Goal: Contribute content: Contribute content

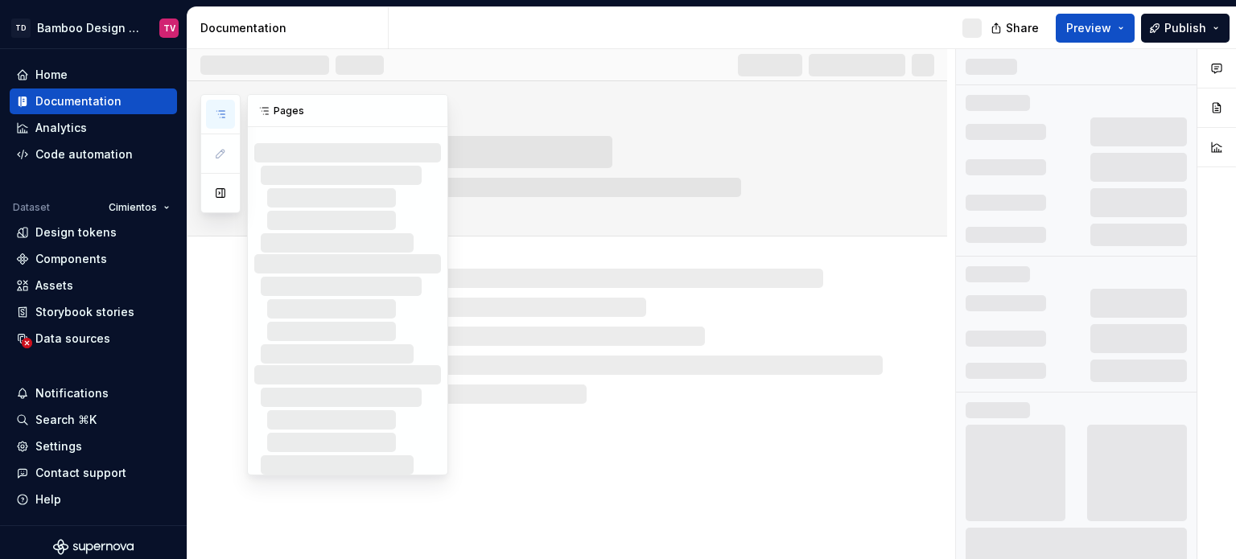
click at [221, 117] on icon "button" at bounding box center [221, 114] width 8 height 6
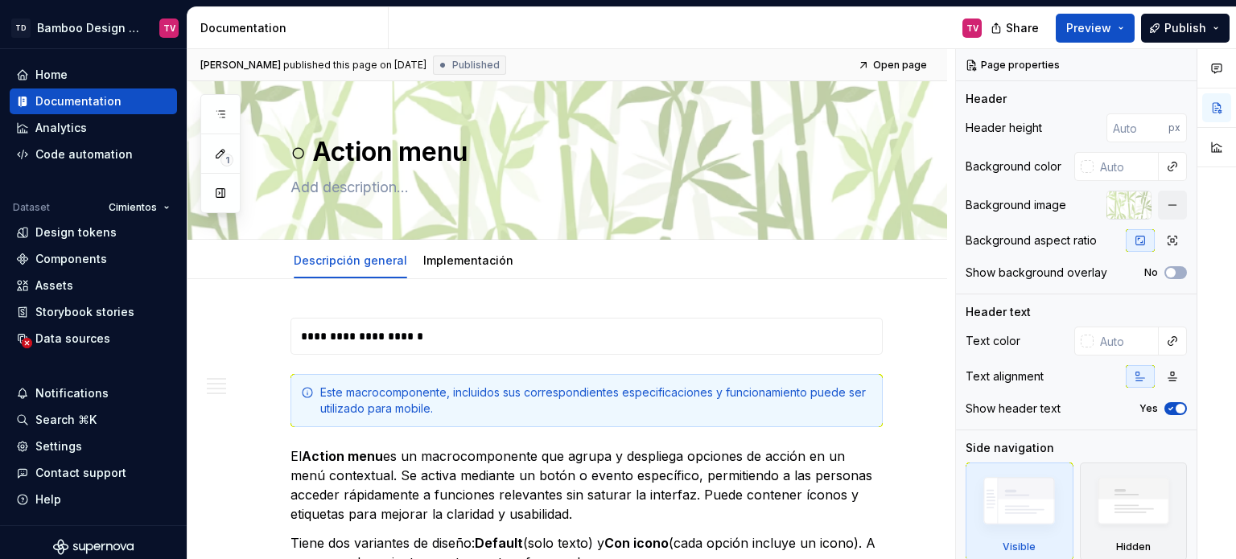
click at [218, 114] on icon "button" at bounding box center [220, 114] width 13 height 13
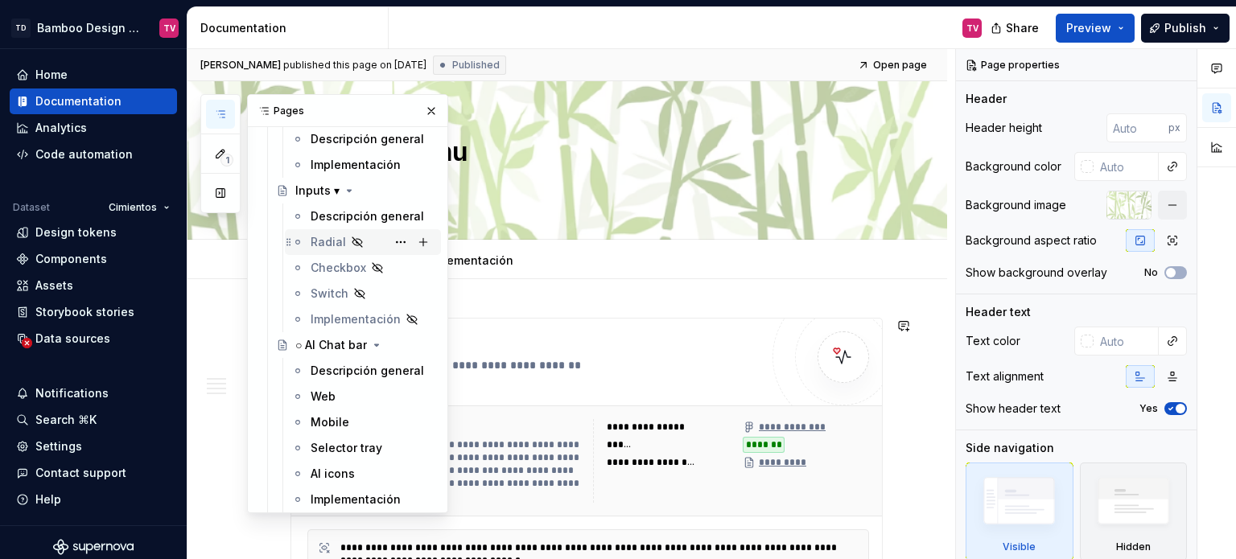
scroll to position [6037, 0]
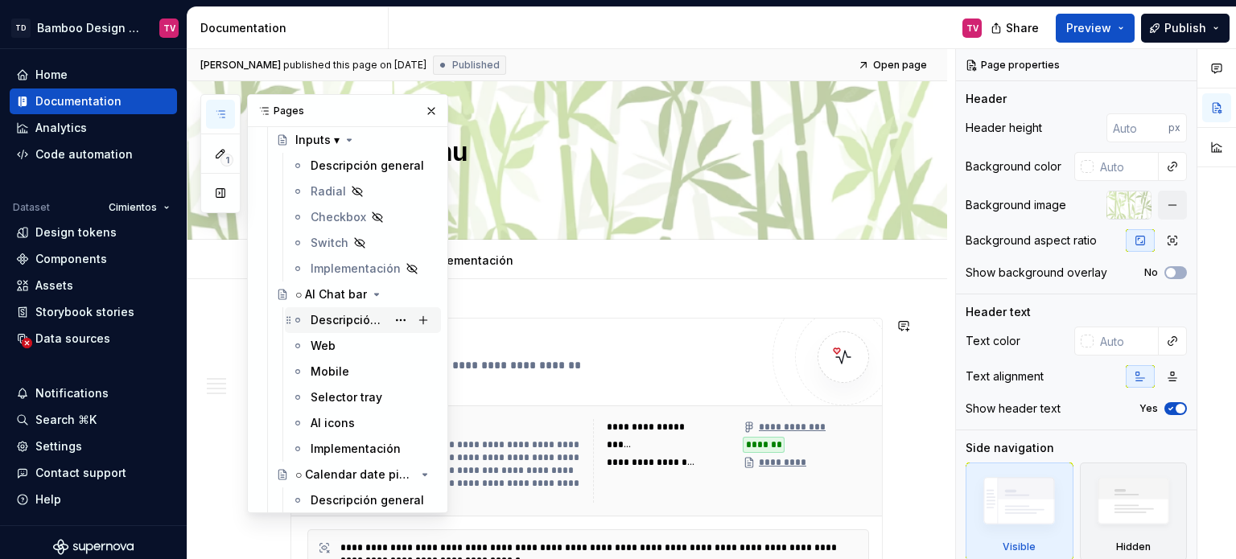
click at [323, 318] on div "Descripción general" at bounding box center [349, 320] width 76 height 16
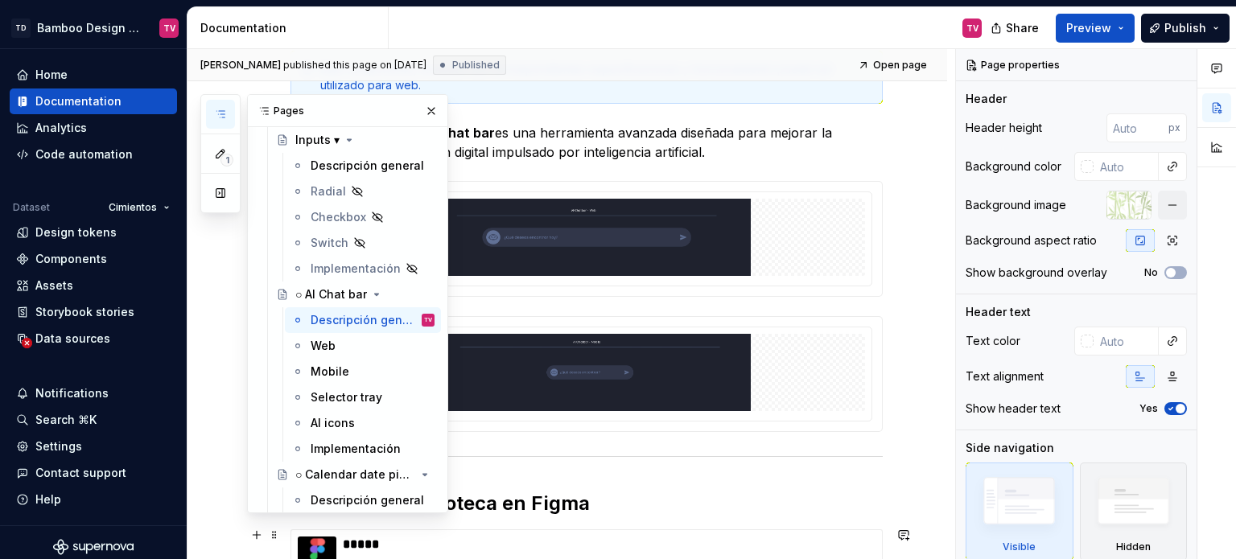
scroll to position [822, 0]
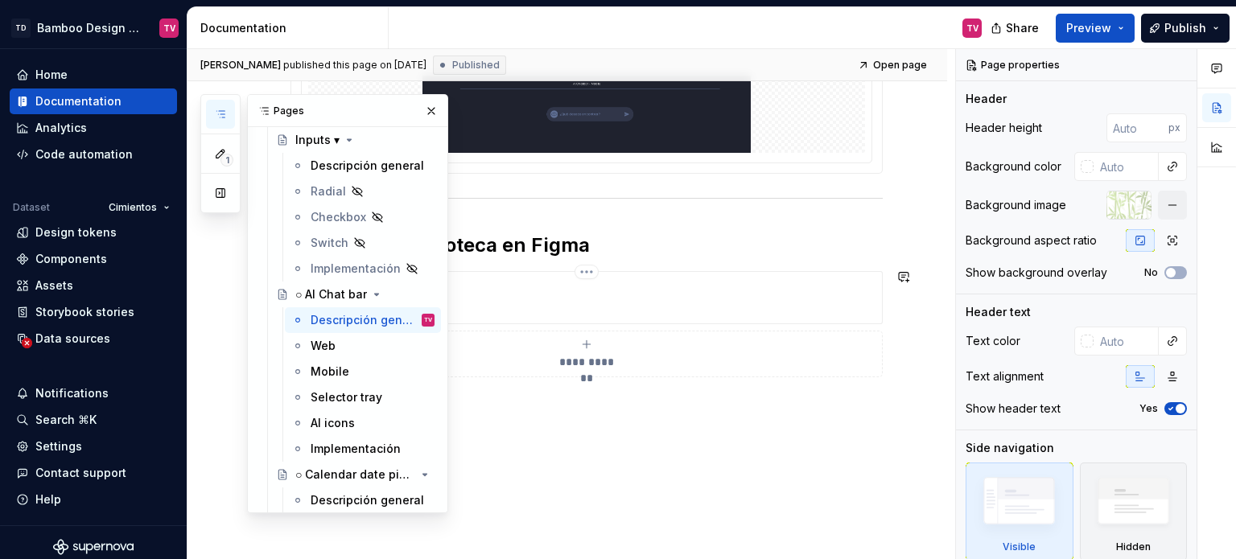
click at [608, 305] on p "**********" at bounding box center [609, 306] width 533 height 16
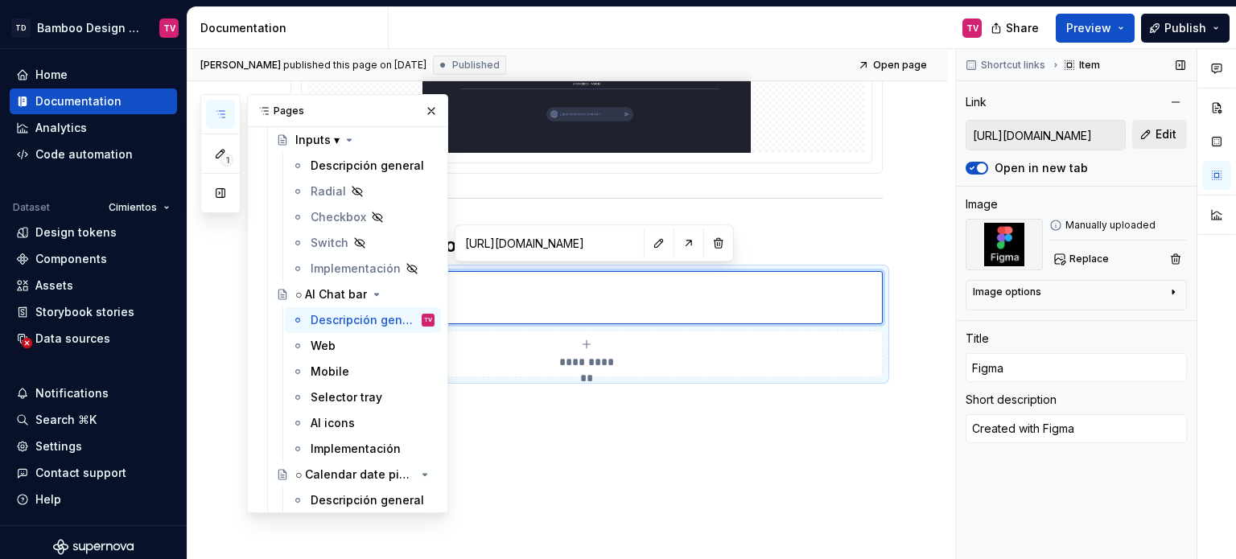
click at [1168, 135] on span "Edit" at bounding box center [1166, 134] width 21 height 16
type textarea "*"
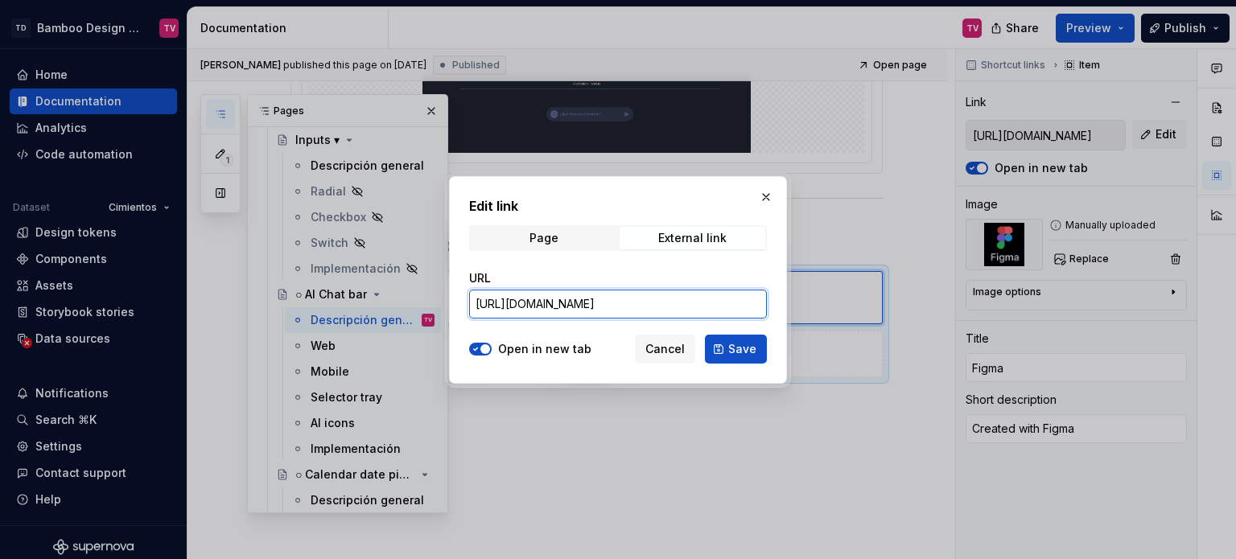
click at [618, 303] on input "[URL][DOMAIN_NAME]" at bounding box center [618, 304] width 298 height 29
paste input "---Documentation?node-id=41891-281432&t=k4QfrAVvQh65Iadb"
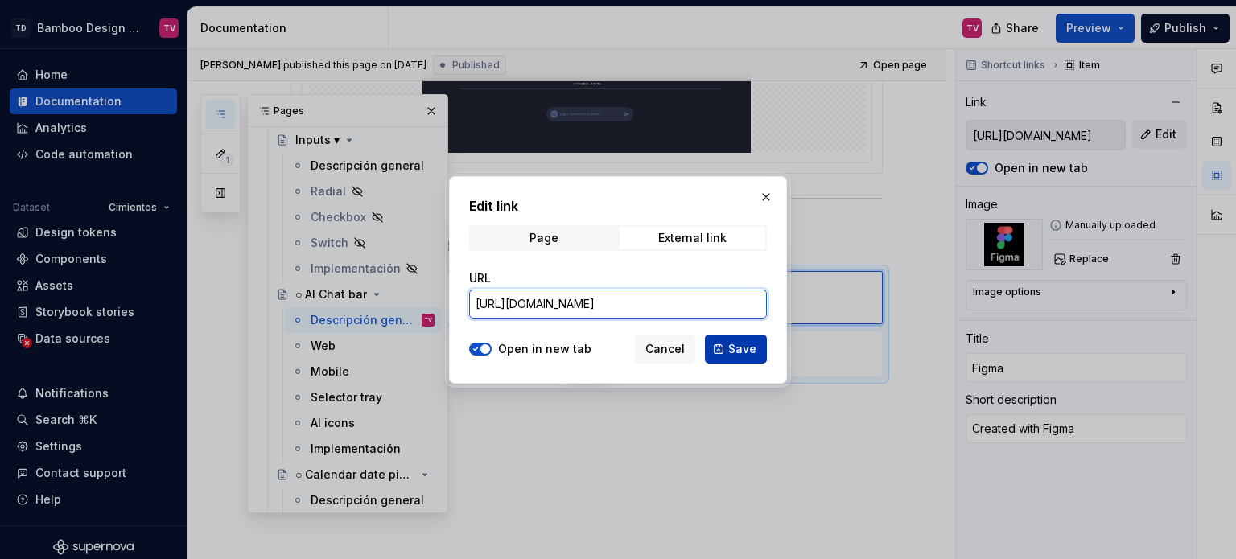
type input "[URL][DOMAIN_NAME]"
click at [722, 346] on button "Save" at bounding box center [736, 349] width 62 height 29
type textarea "*"
type input "[URL][DOMAIN_NAME]"
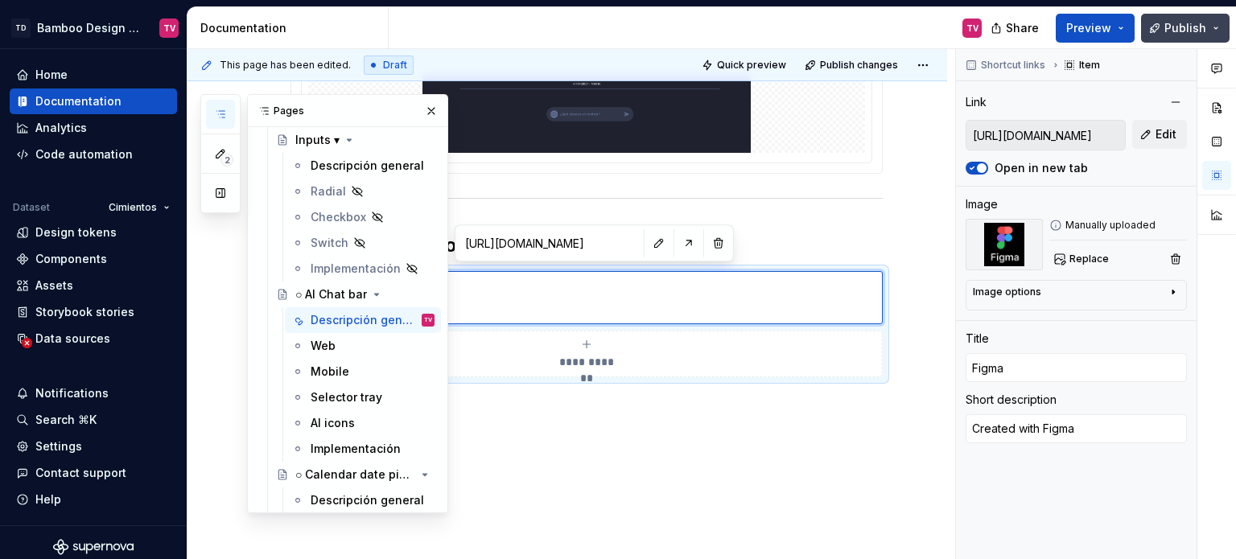
click at [1182, 31] on span "Publish" at bounding box center [1186, 28] width 42 height 16
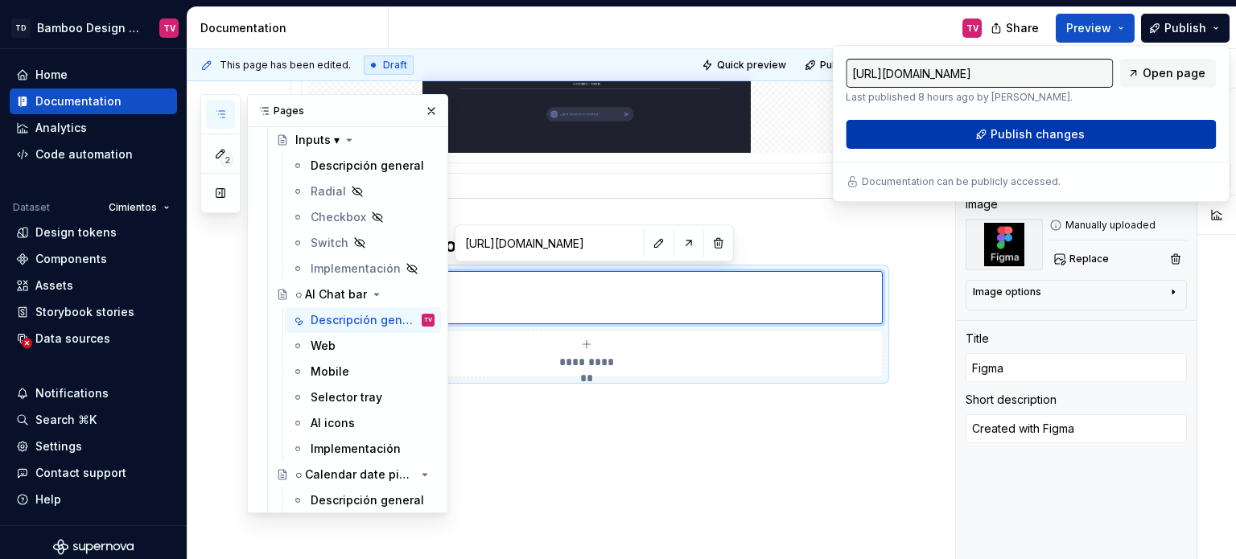
click at [981, 134] on button "Publish changes" at bounding box center [1031, 134] width 370 height 29
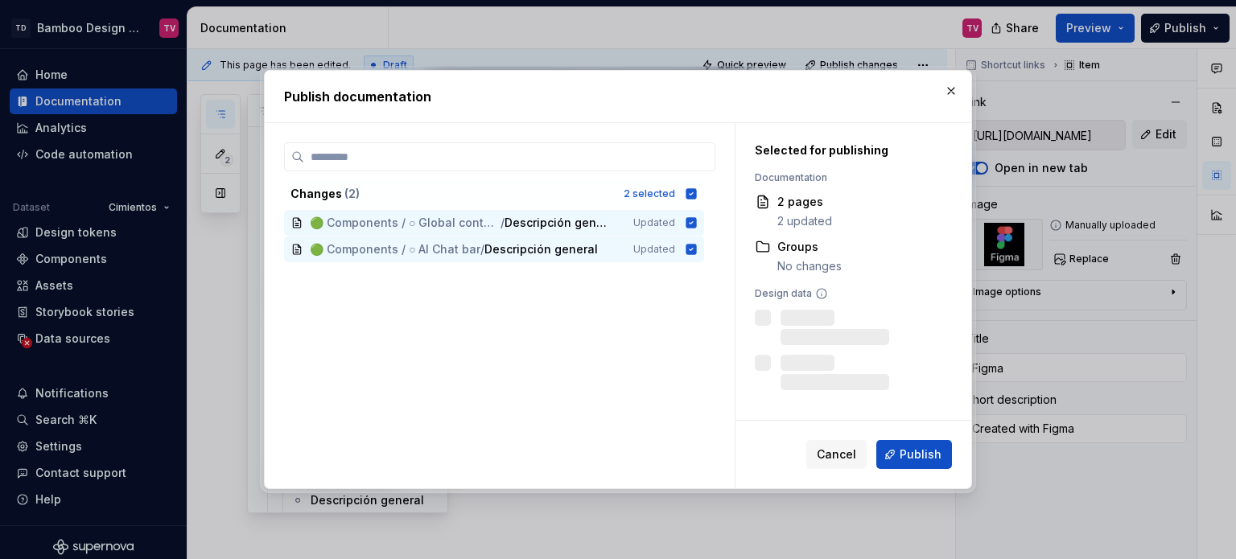
type textarea "*"
type input "[URL][DOMAIN_NAME]"
click at [916, 457] on span "Publish" at bounding box center [921, 455] width 42 height 16
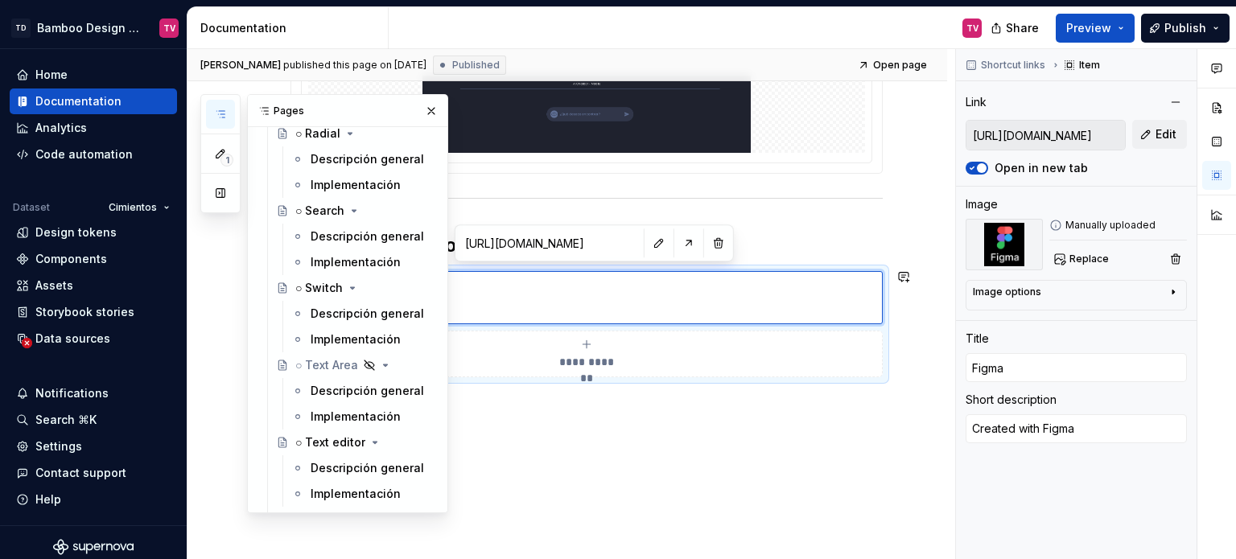
scroll to position [7003, 0]
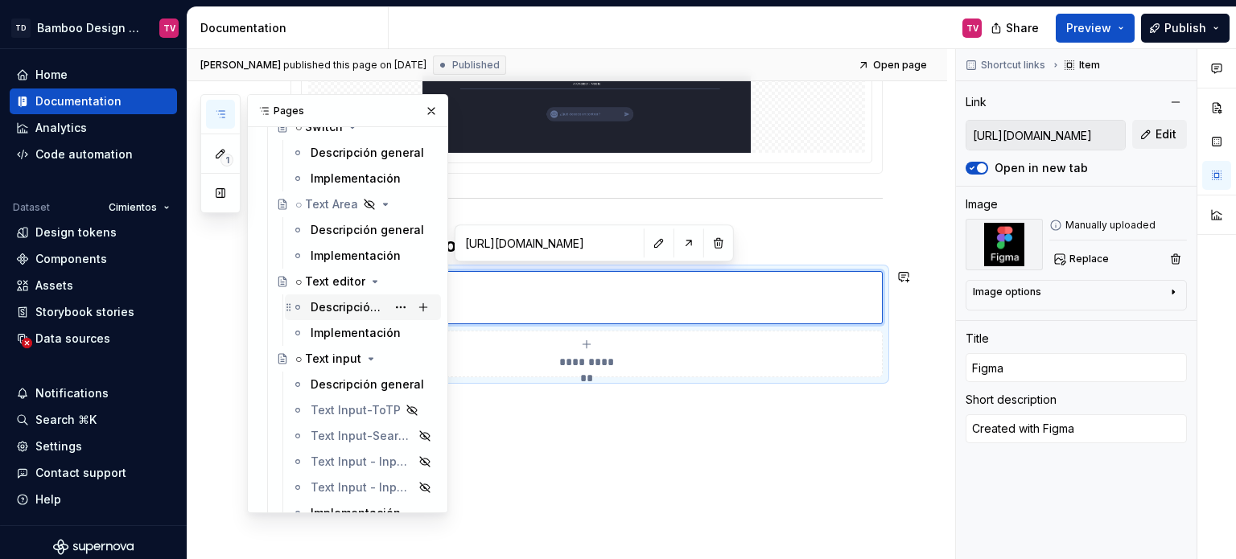
click at [316, 299] on div "Descripción general" at bounding box center [349, 307] width 76 height 16
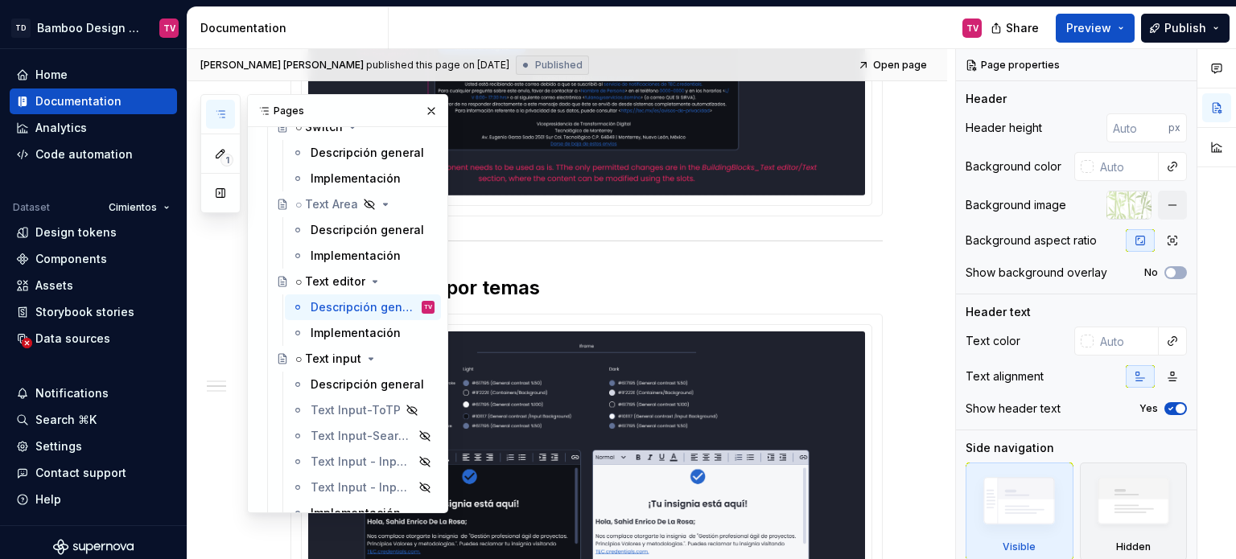
scroll to position [2396, 0]
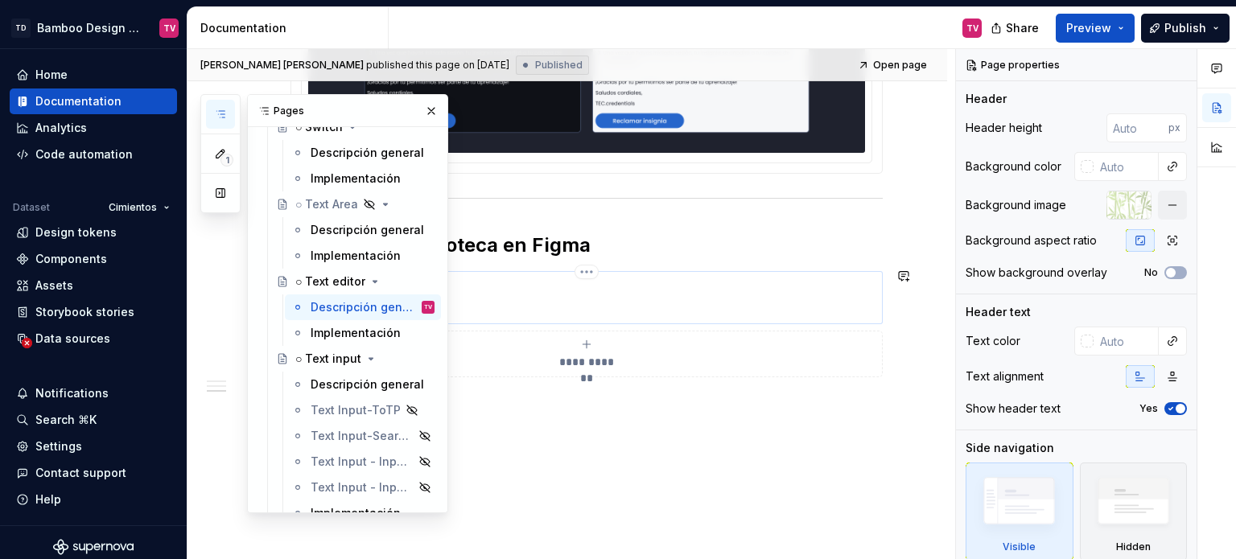
click at [615, 298] on p at bounding box center [609, 306] width 533 height 16
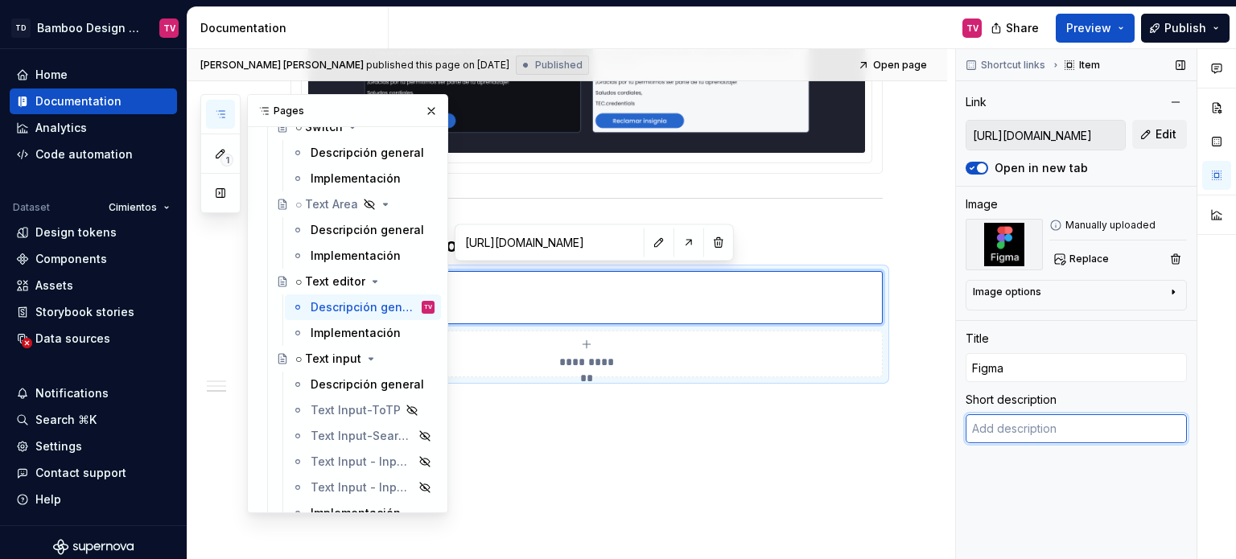
type textarea "*"
click at [1041, 415] on textarea at bounding box center [1076, 429] width 221 height 29
type textarea "C"
type textarea "*"
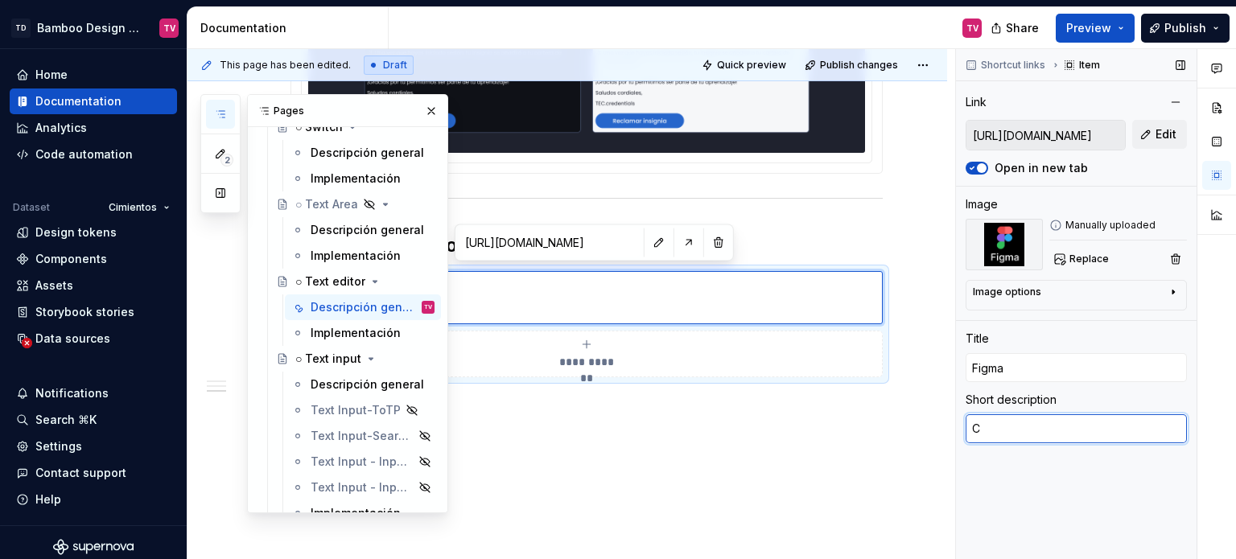
type textarea "Cr"
type textarea "*"
type textarea "Cre"
type textarea "*"
type textarea "Creat"
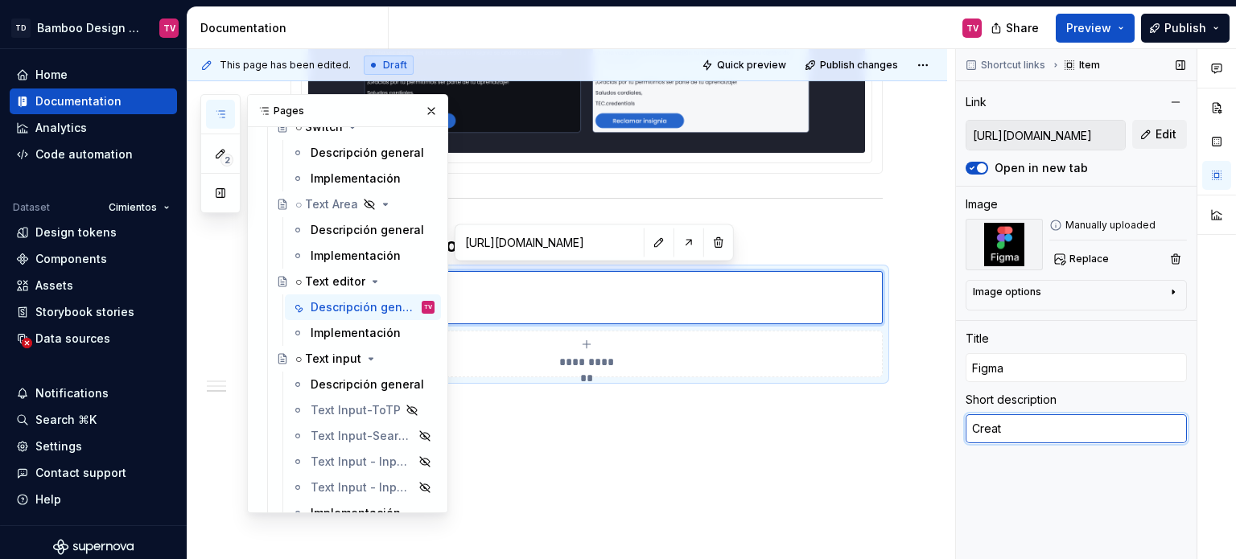
type textarea "*"
type textarea "Create"
type textarea "*"
type textarea "Created"
type textarea "*"
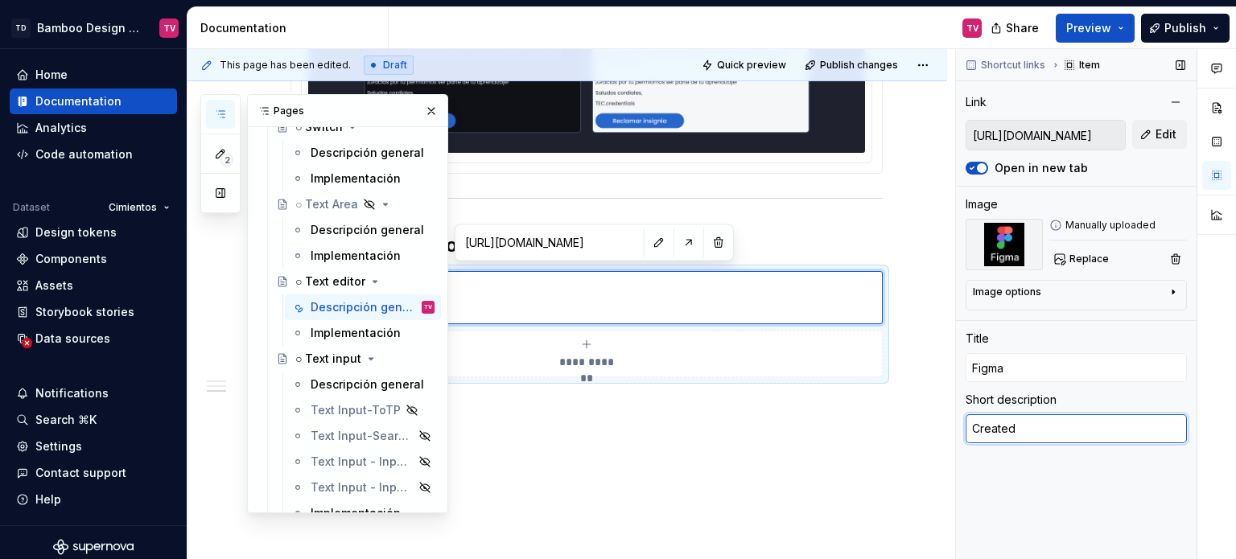
type textarea "Created"
type textarea "*"
type textarea "Created w"
type textarea "*"
type textarea "Created wi"
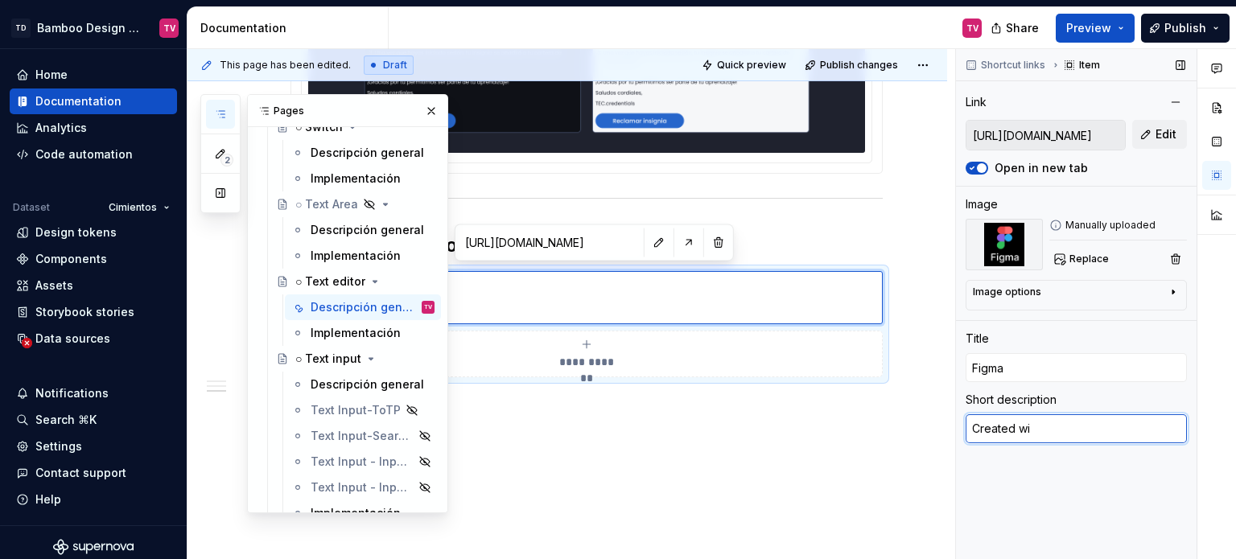
type textarea "*"
type textarea "Created withh"
type textarea "*"
type textarea "Created with"
type textarea "*"
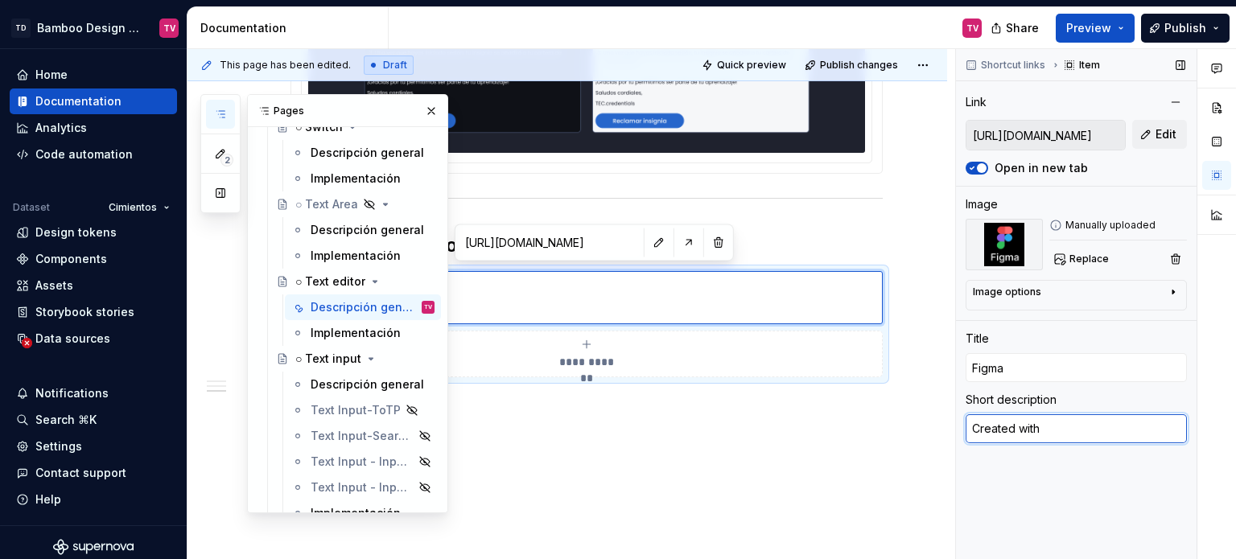
type textarea "Created with F"
type textarea "*"
type textarea "Created with Fi"
type textarea "*"
type textarea "Created with Fig"
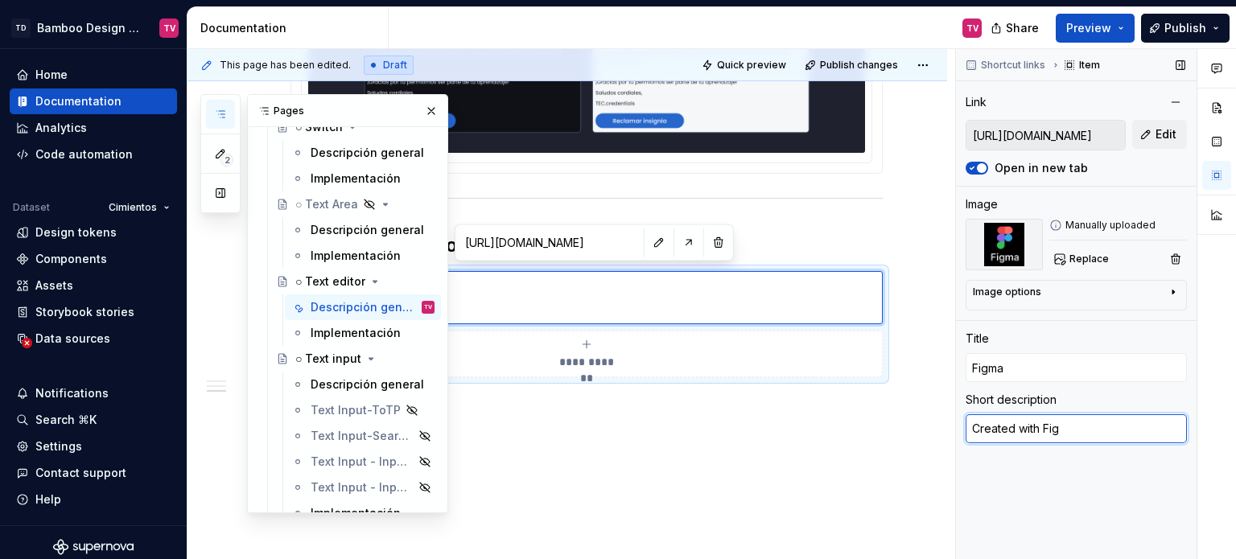
type textarea "*"
type textarea "Created with Figm"
type textarea "*"
type textarea "Created with Figma"
click at [1174, 24] on span "Publish" at bounding box center [1186, 28] width 42 height 16
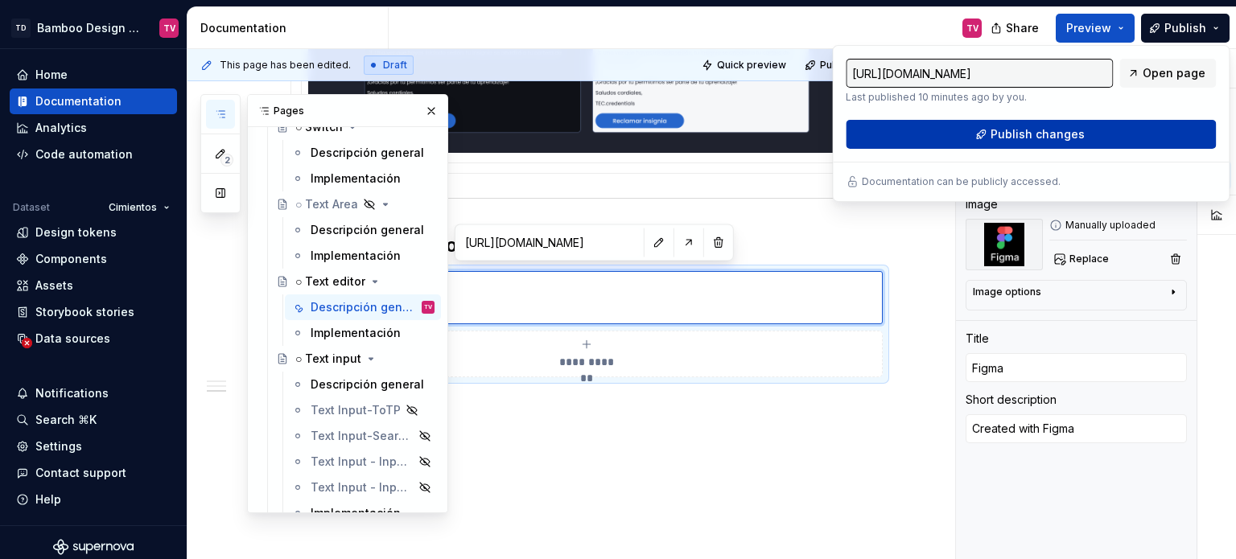
click at [860, 130] on button "Publish changes" at bounding box center [1031, 134] width 370 height 29
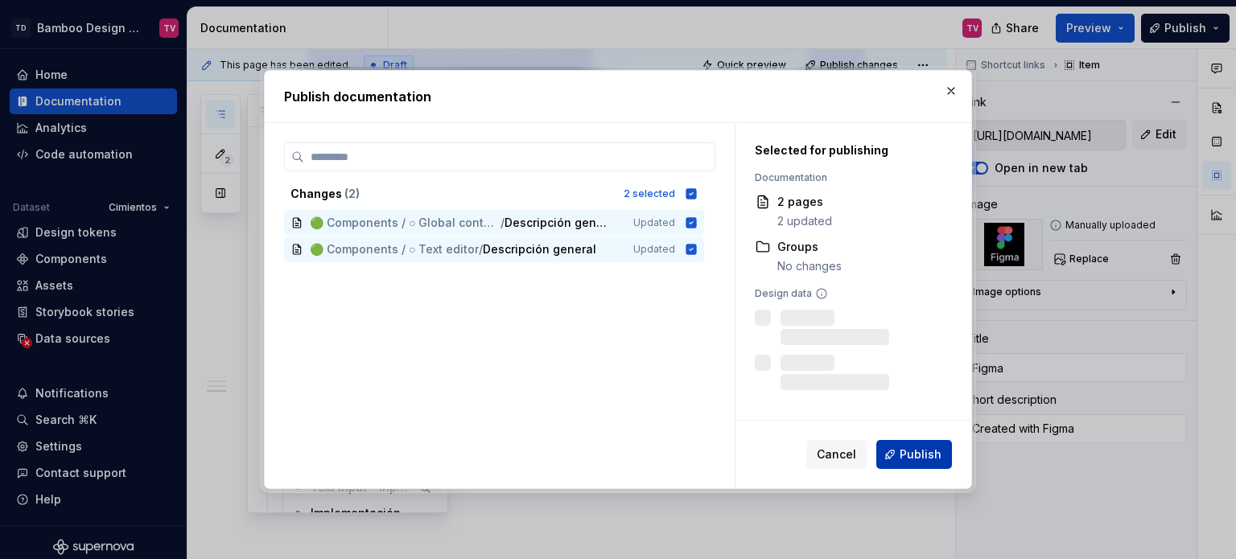
click at [910, 452] on span "Publish" at bounding box center [921, 455] width 42 height 16
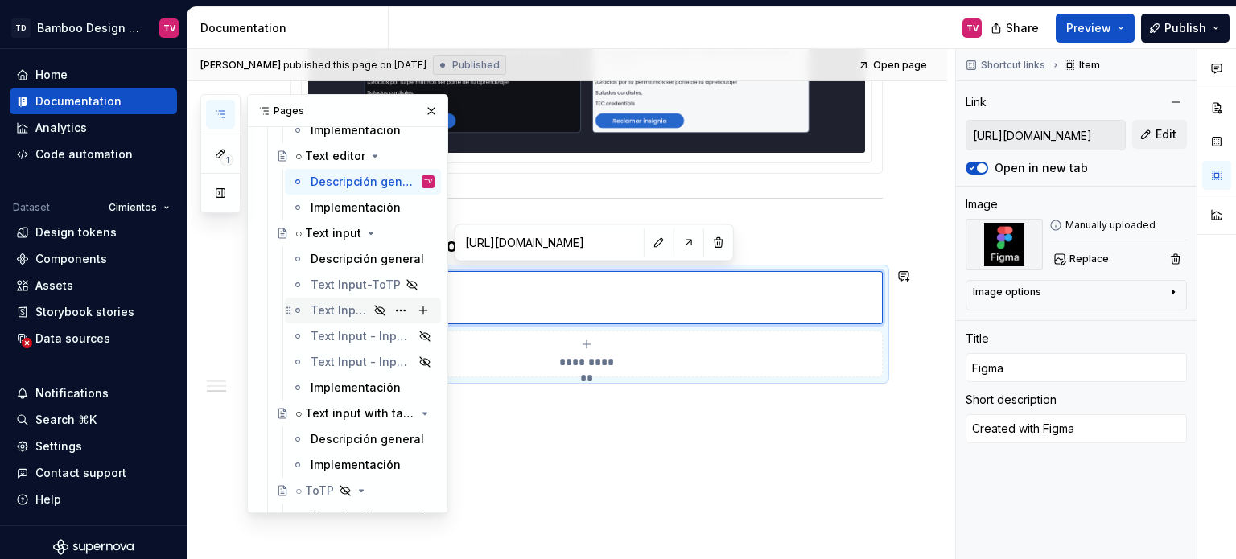
scroll to position [7164, 0]
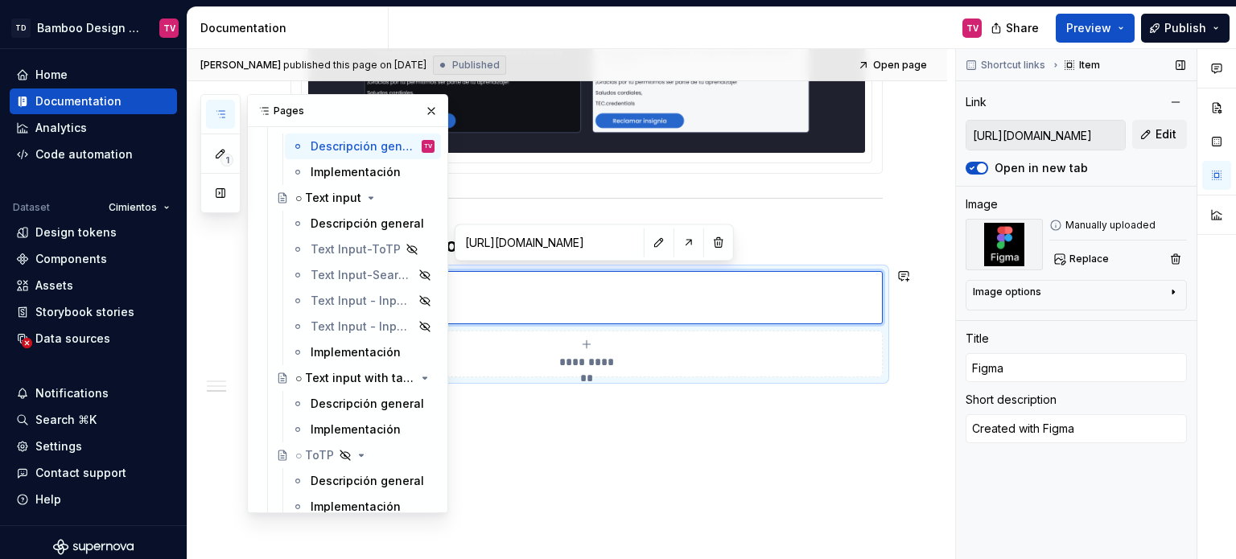
drag, startPoint x: 348, startPoint y: 404, endPoint x: 1015, endPoint y: 131, distance: 720.9
click at [348, 404] on div "Descripción general" at bounding box center [367, 404] width 113 height 16
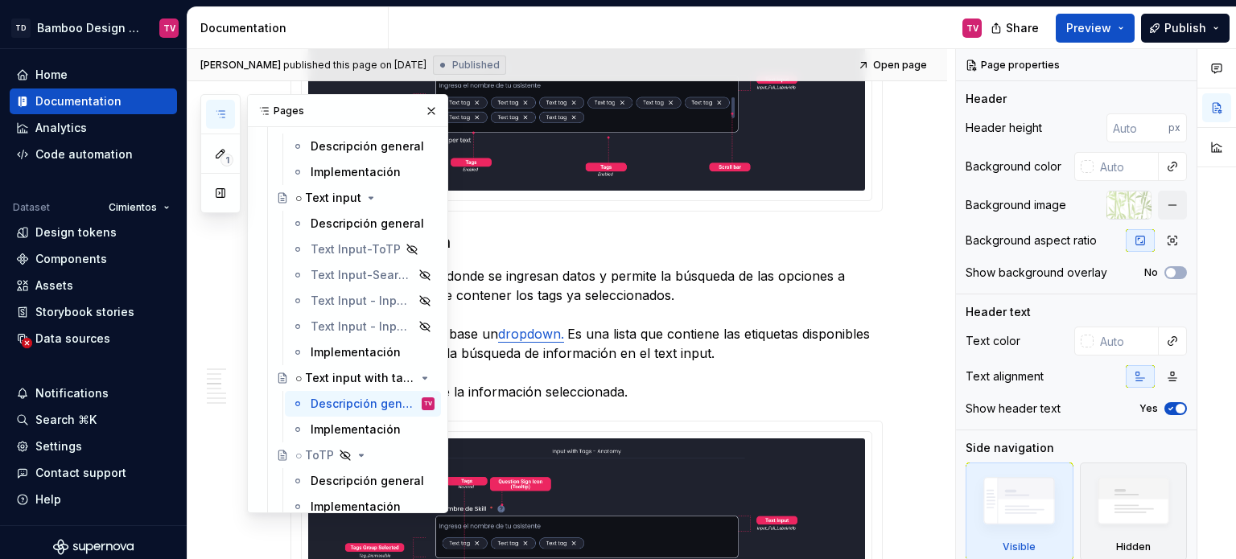
scroll to position [4832, 0]
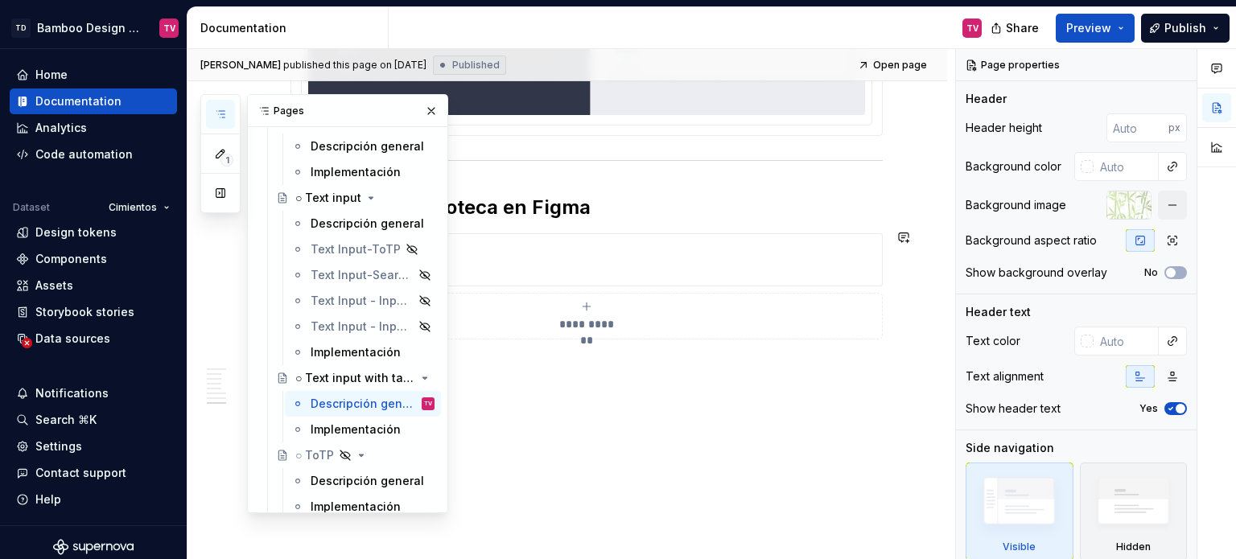
click at [534, 293] on button "**********" at bounding box center [587, 316] width 592 height 47
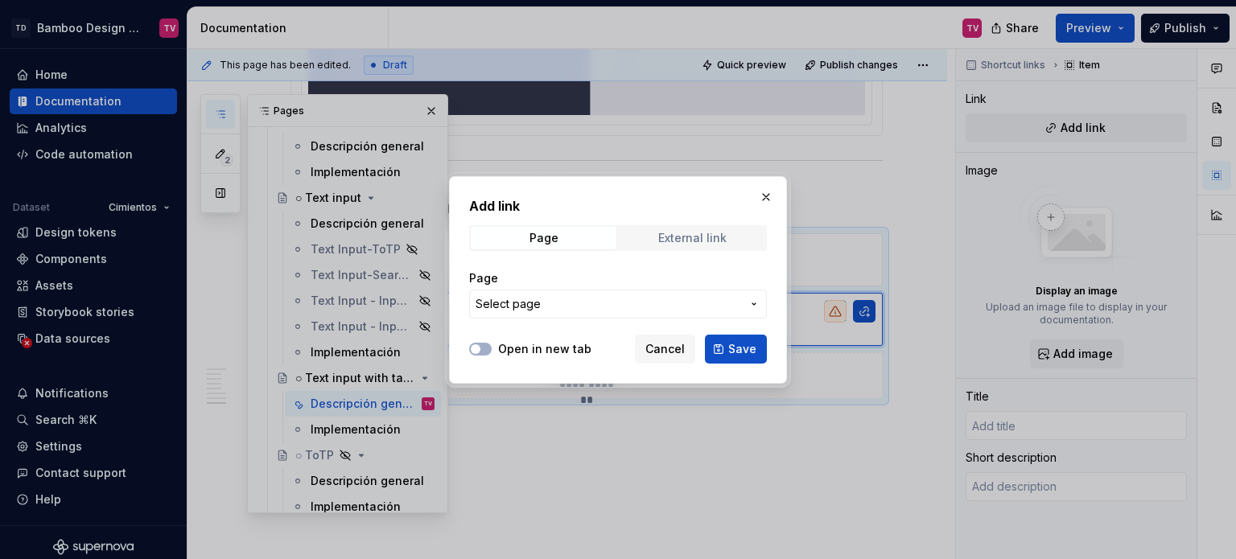
click at [671, 237] on div "External link" at bounding box center [692, 238] width 68 height 13
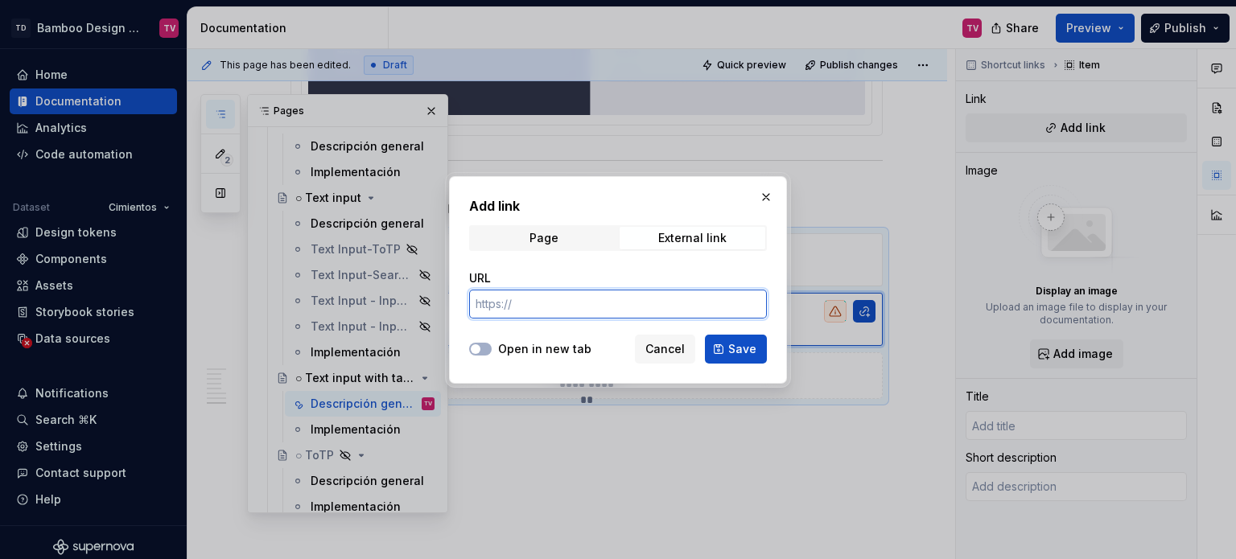
click at [544, 303] on input "URL" at bounding box center [618, 304] width 298 height 29
drag, startPoint x: 767, startPoint y: 199, endPoint x: 748, endPoint y: 490, distance: 292.0
click at [767, 199] on button "button" at bounding box center [766, 197] width 23 height 23
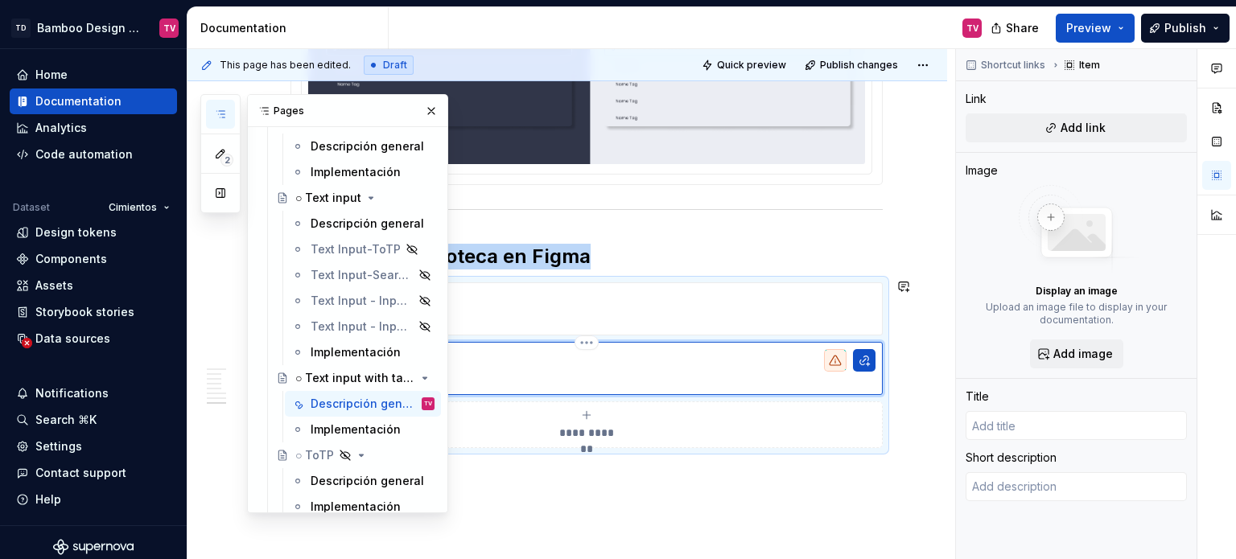
scroll to position [4891, 0]
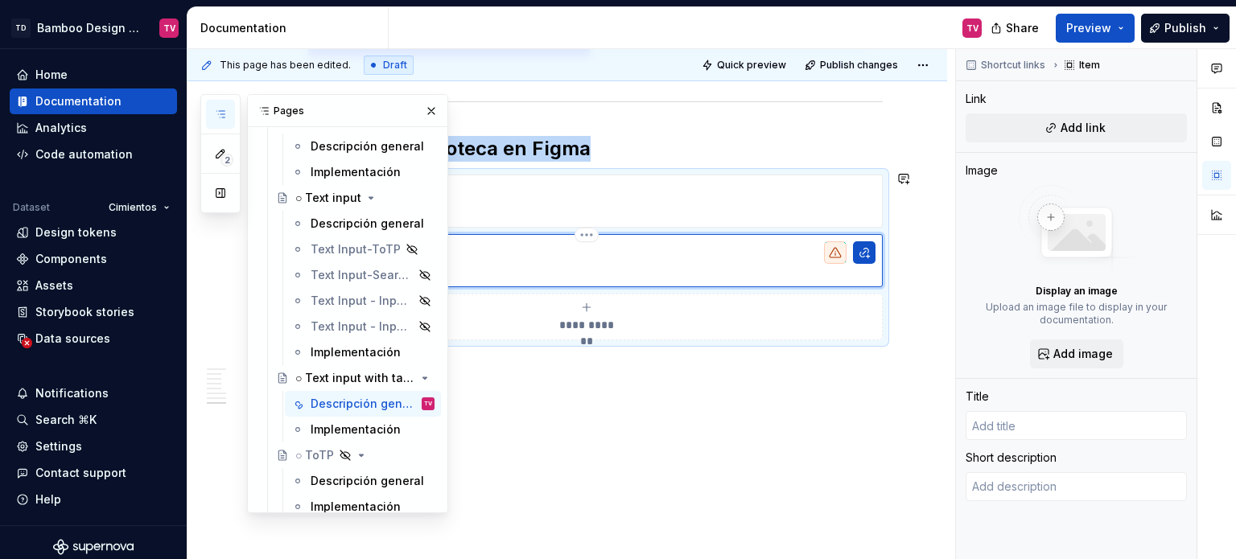
click at [714, 262] on p at bounding box center [609, 269] width 533 height 16
click at [423, 114] on button "button" at bounding box center [431, 111] width 23 height 23
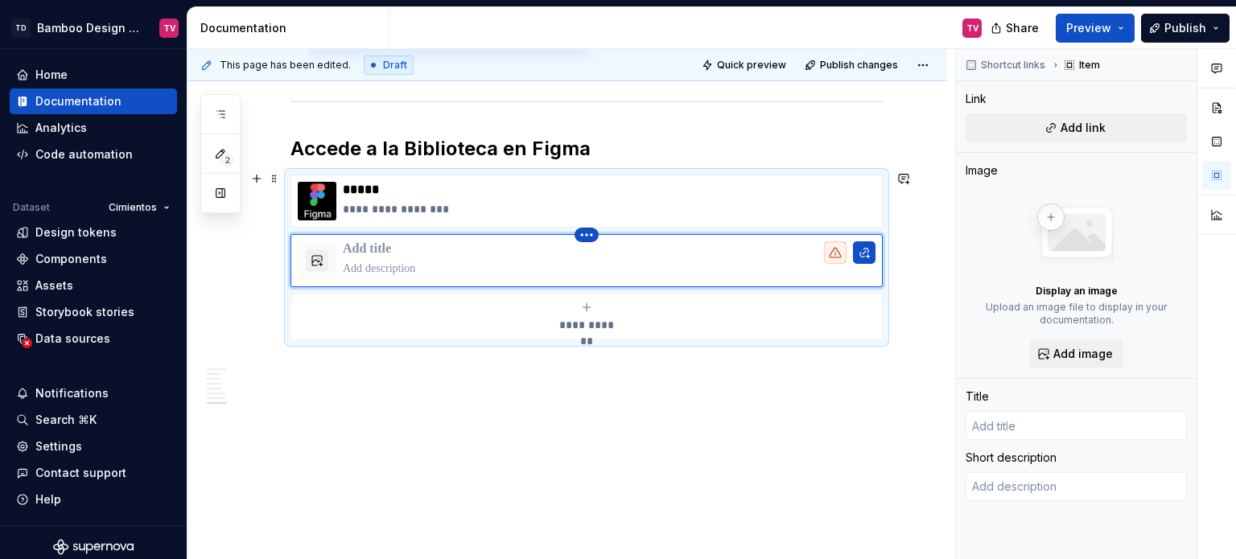
click at [590, 234] on html "TD Bamboo Design System TV Home Documentation Analytics Code automation Dataset…" at bounding box center [618, 279] width 1236 height 559
click at [642, 259] on div "Delete item" at bounding box center [657, 257] width 105 height 16
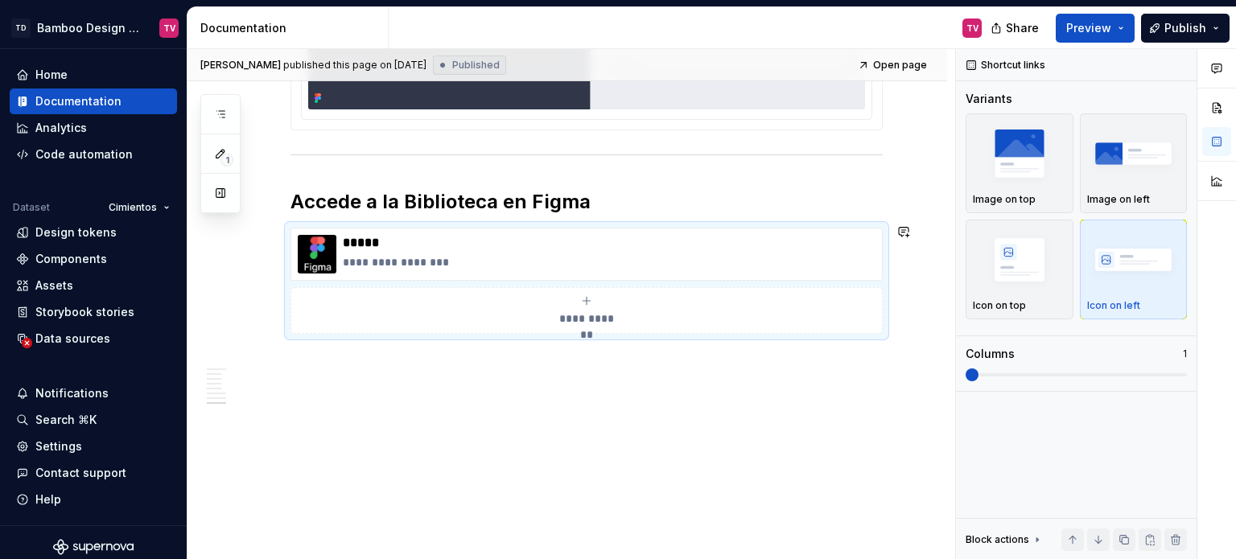
scroll to position [4832, 0]
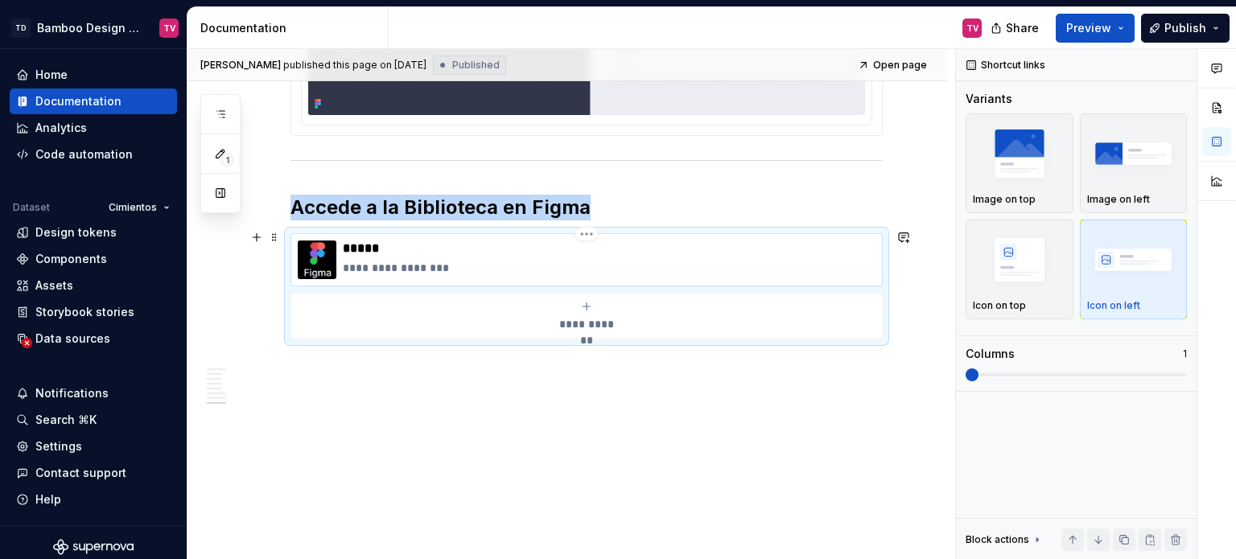
click at [551, 247] on p "*****" at bounding box center [609, 249] width 533 height 16
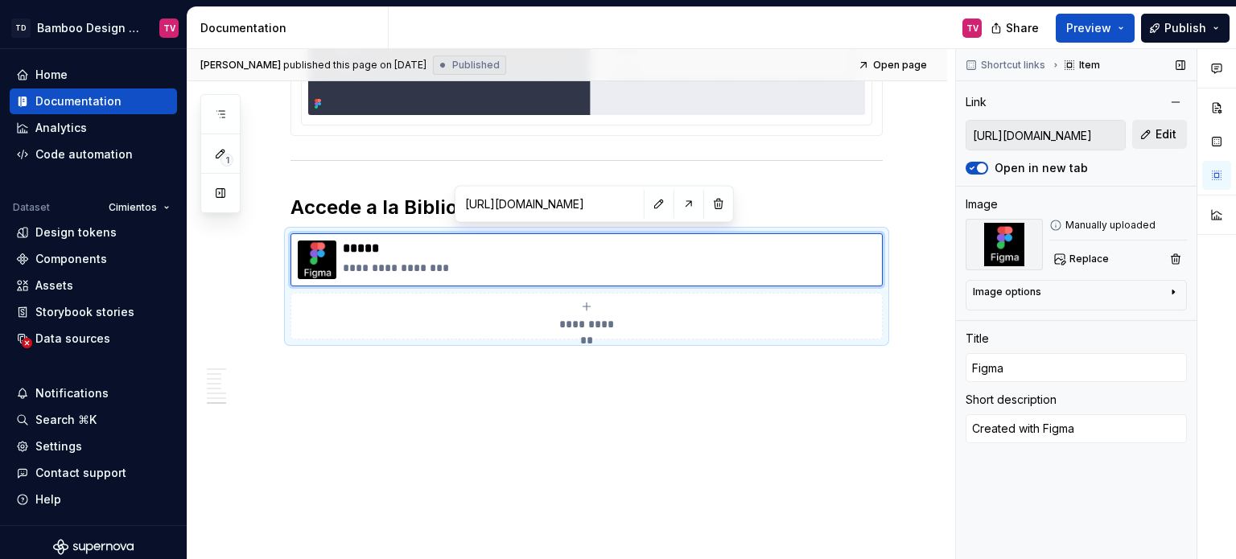
click at [1159, 132] on span "Edit" at bounding box center [1166, 134] width 21 height 16
type textarea "*"
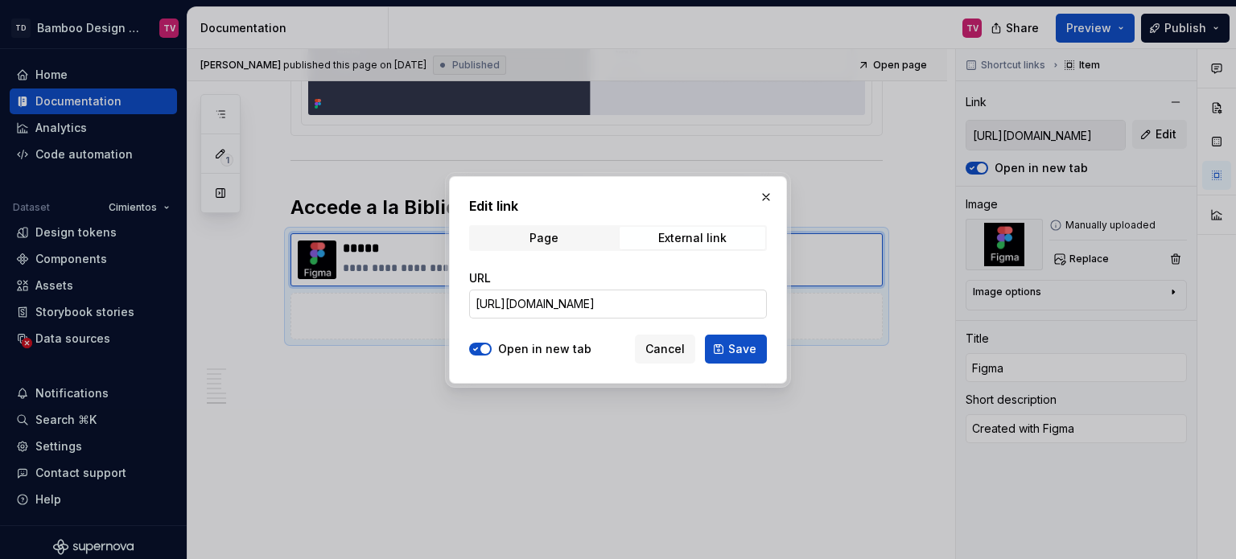
click at [662, 299] on input "[URL][DOMAIN_NAME]" at bounding box center [618, 304] width 298 height 29
paste input "---Documentation?node-id=15313-88149&t=qhlPOX9inlnF1D8Q"
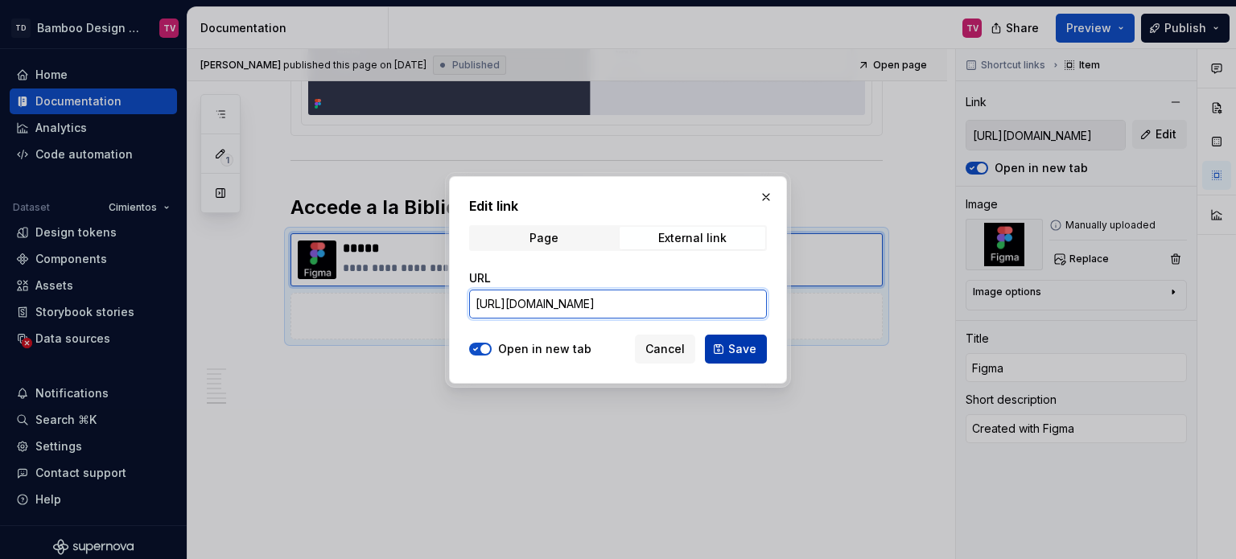
type input "[URL][DOMAIN_NAME]"
click at [730, 350] on button "Save" at bounding box center [736, 349] width 62 height 29
type textarea "*"
type input "[URL][DOMAIN_NAME]"
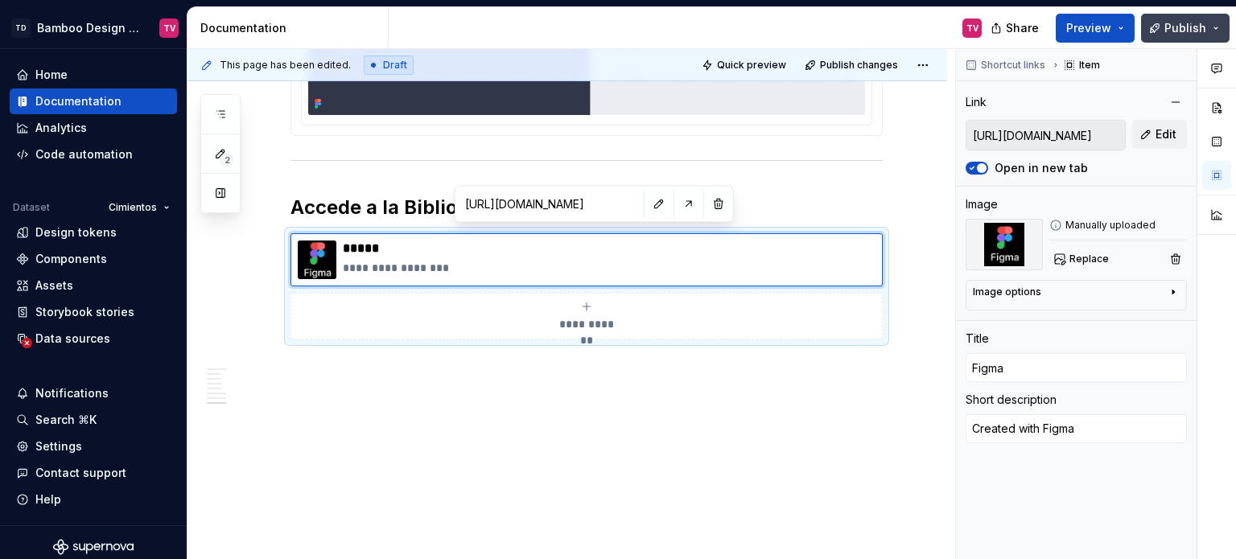
click at [1166, 27] on button "Publish" at bounding box center [1185, 28] width 89 height 29
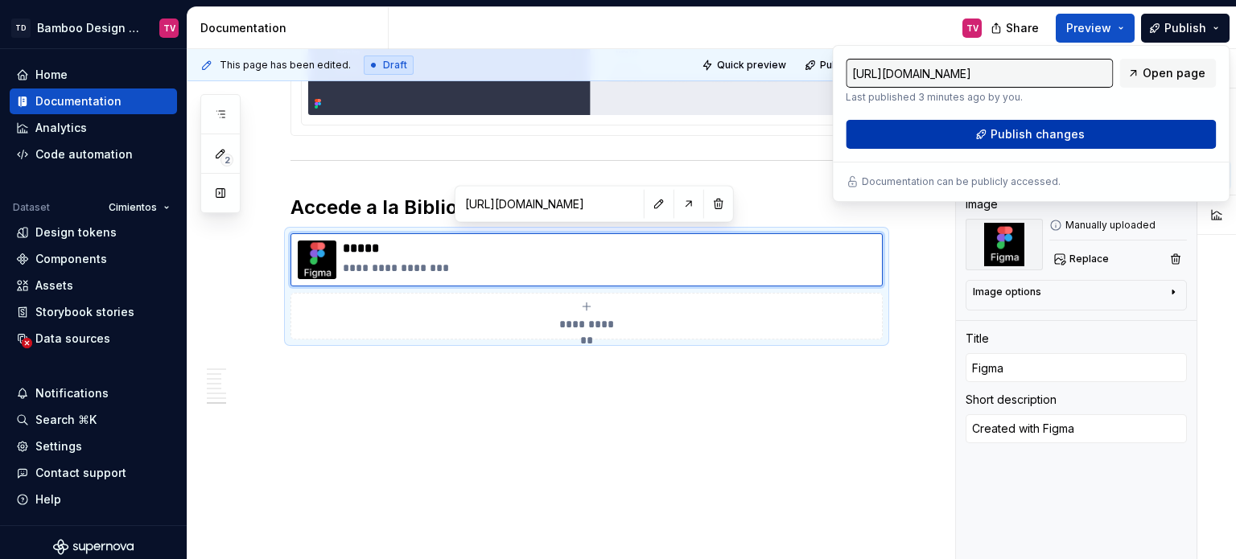
click at [1060, 128] on span "Publish changes" at bounding box center [1038, 134] width 94 height 16
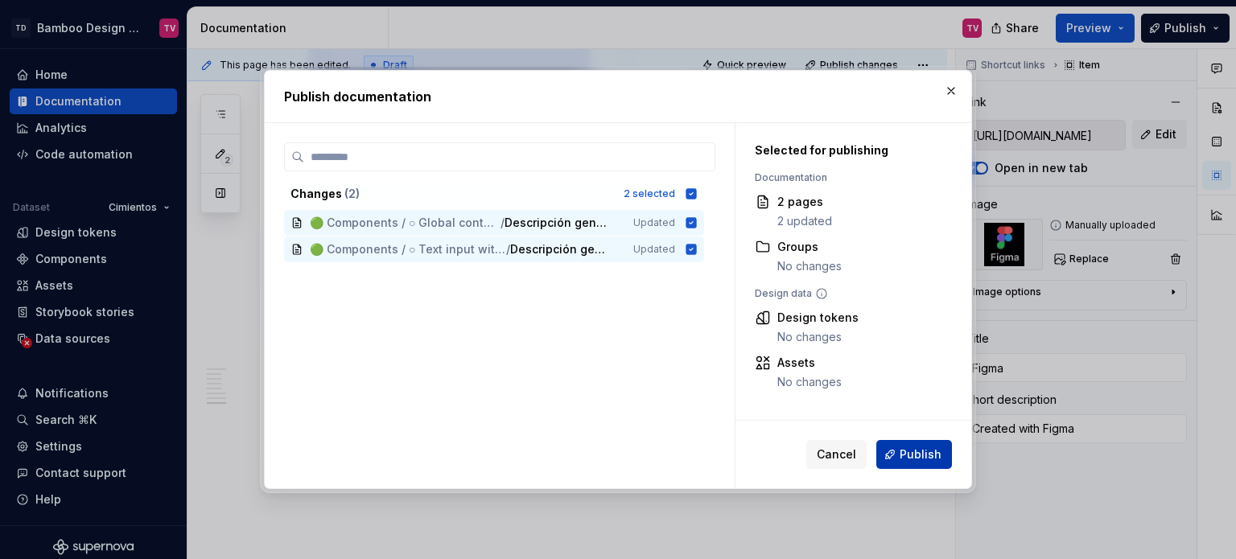
click at [915, 456] on span "Publish" at bounding box center [921, 455] width 42 height 16
type textarea "*"
type input "[URL][DOMAIN_NAME]"
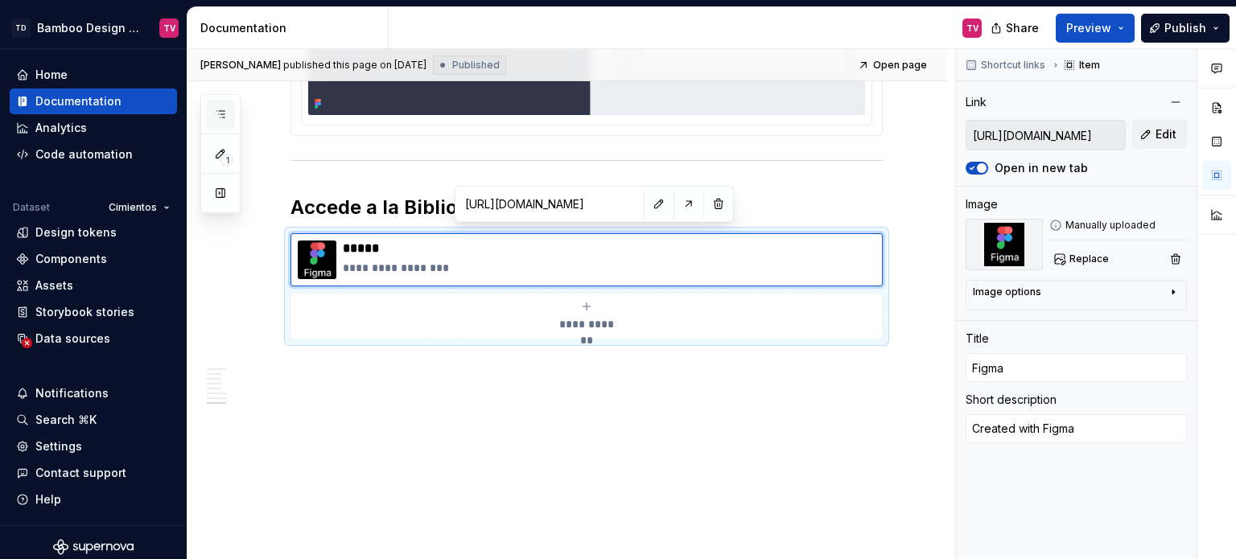
click at [214, 109] on icon "button" at bounding box center [220, 114] width 13 height 13
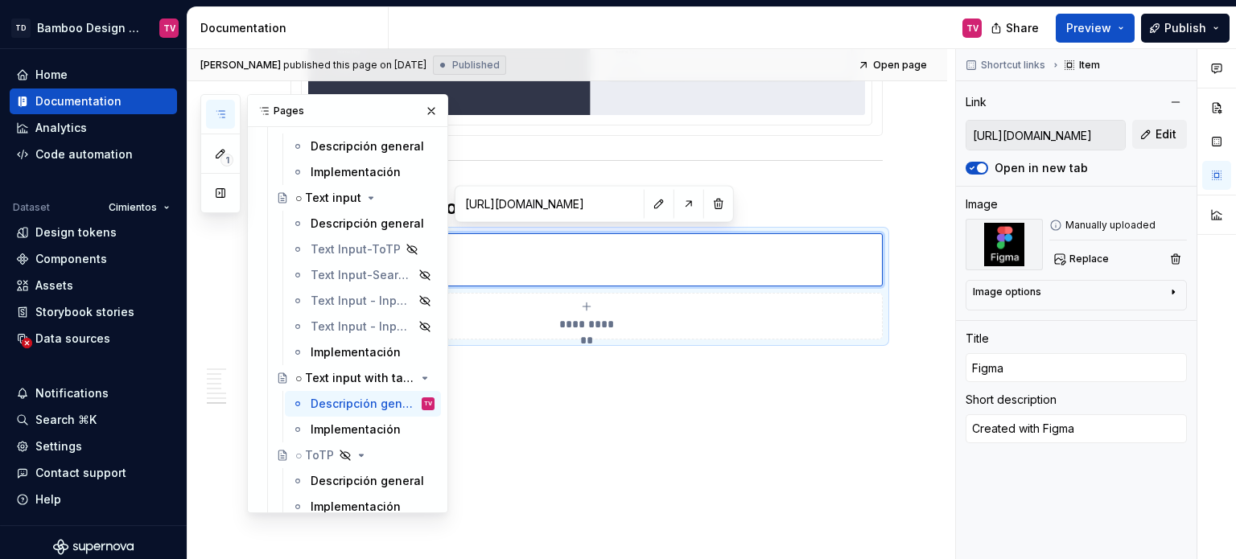
type textarea "*"
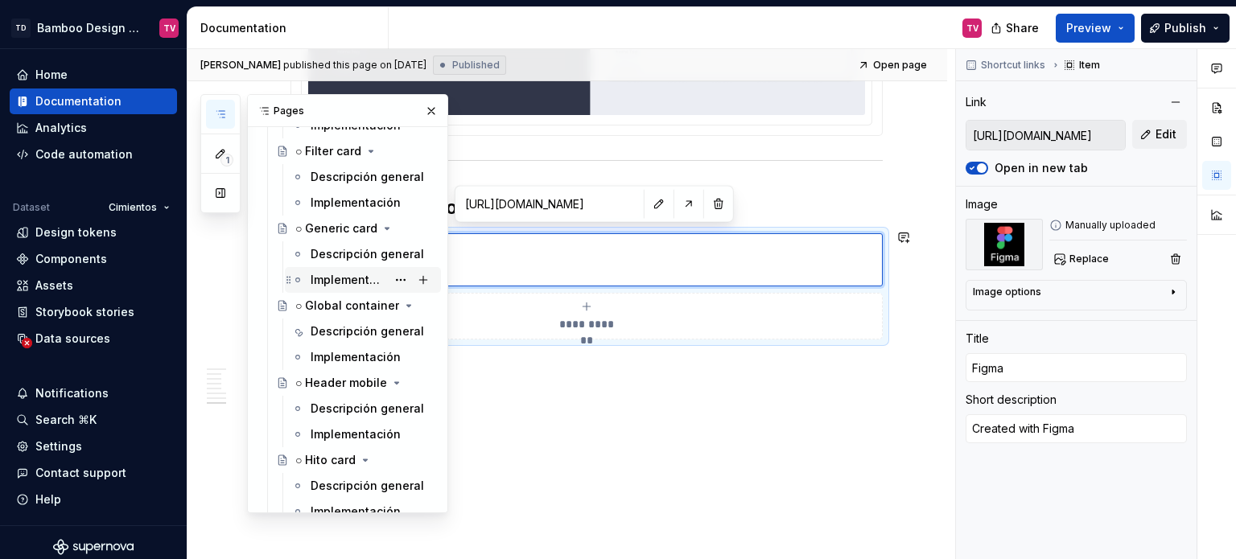
scroll to position [4025, 0]
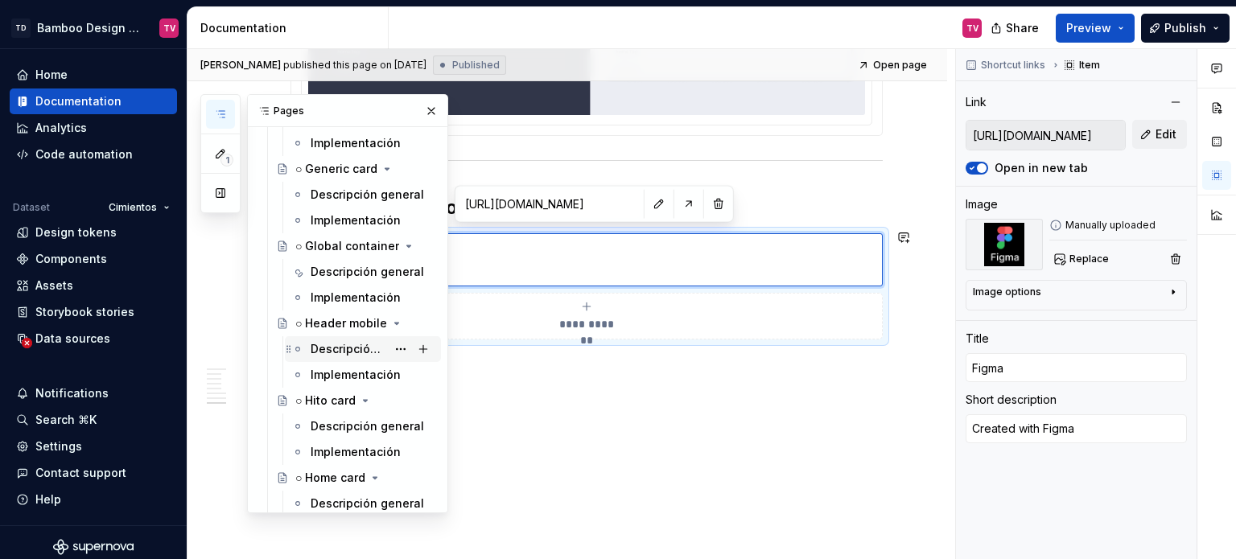
click at [345, 349] on div "Descripción general" at bounding box center [349, 349] width 76 height 16
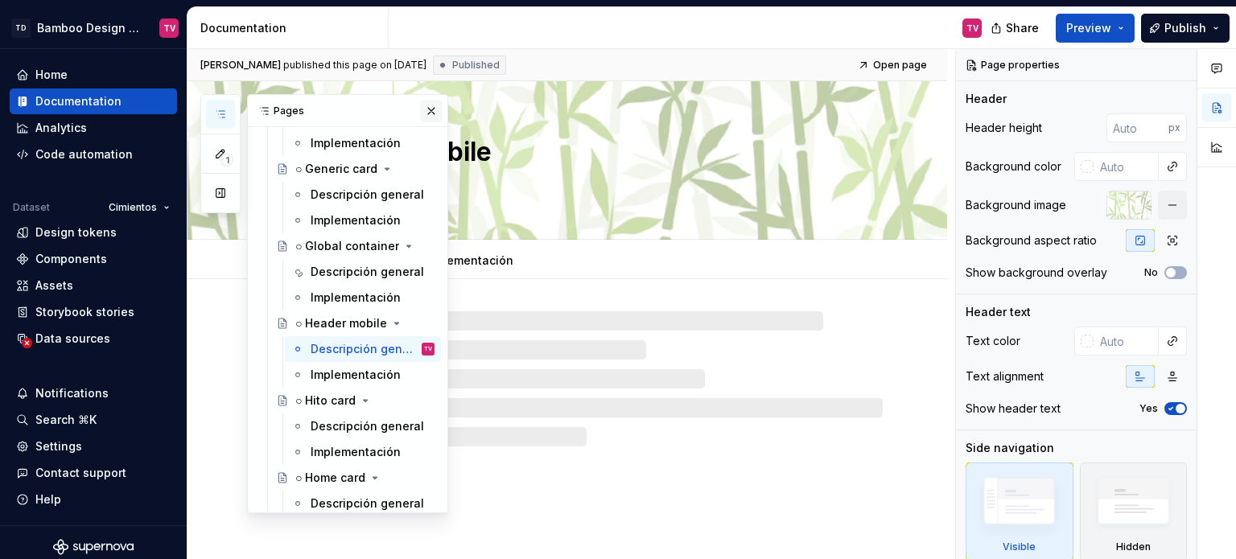
click at [425, 115] on button "button" at bounding box center [431, 111] width 23 height 23
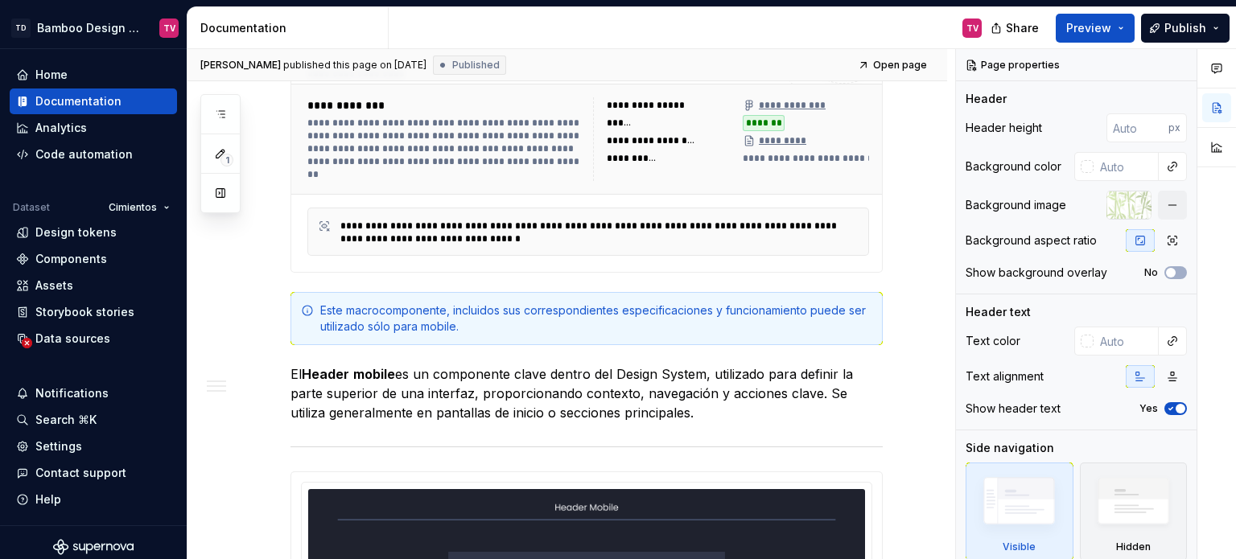
scroll to position [563, 0]
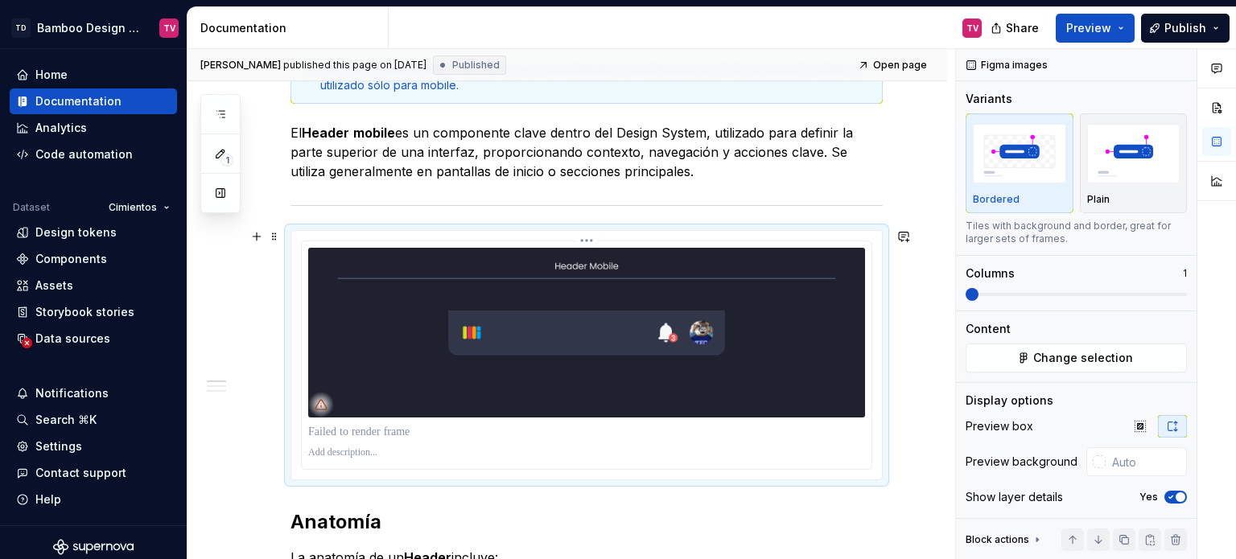
click at [661, 375] on img at bounding box center [586, 333] width 557 height 170
type textarea "*"
click at [431, 342] on img at bounding box center [586, 333] width 557 height 170
click at [1165, 496] on icon "button" at bounding box center [1171, 498] width 13 height 10
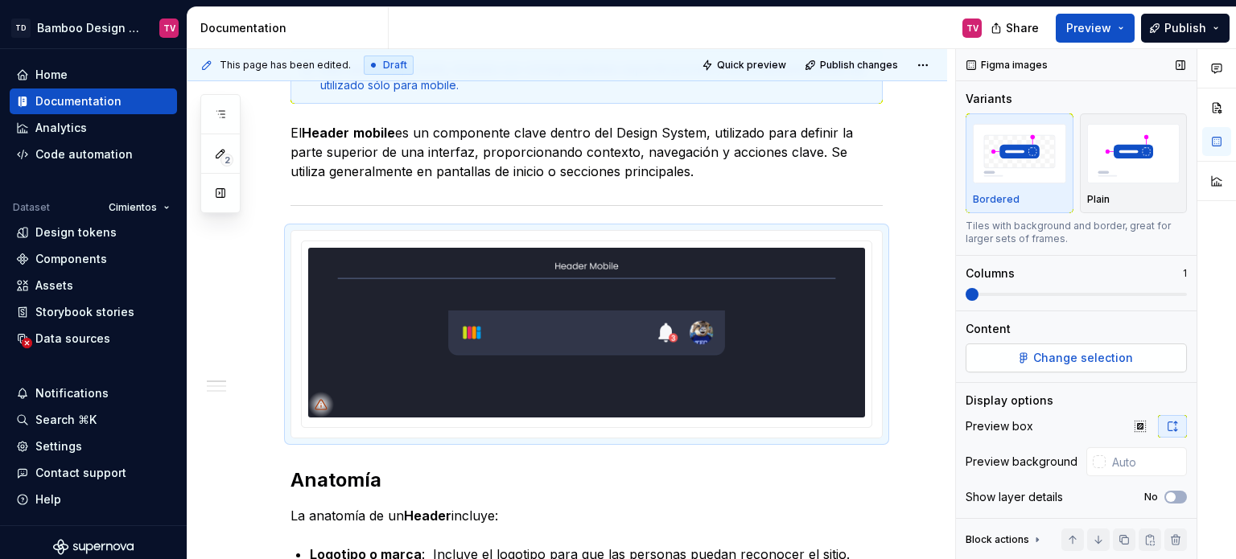
click at [1070, 364] on span "Change selection" at bounding box center [1084, 358] width 100 height 16
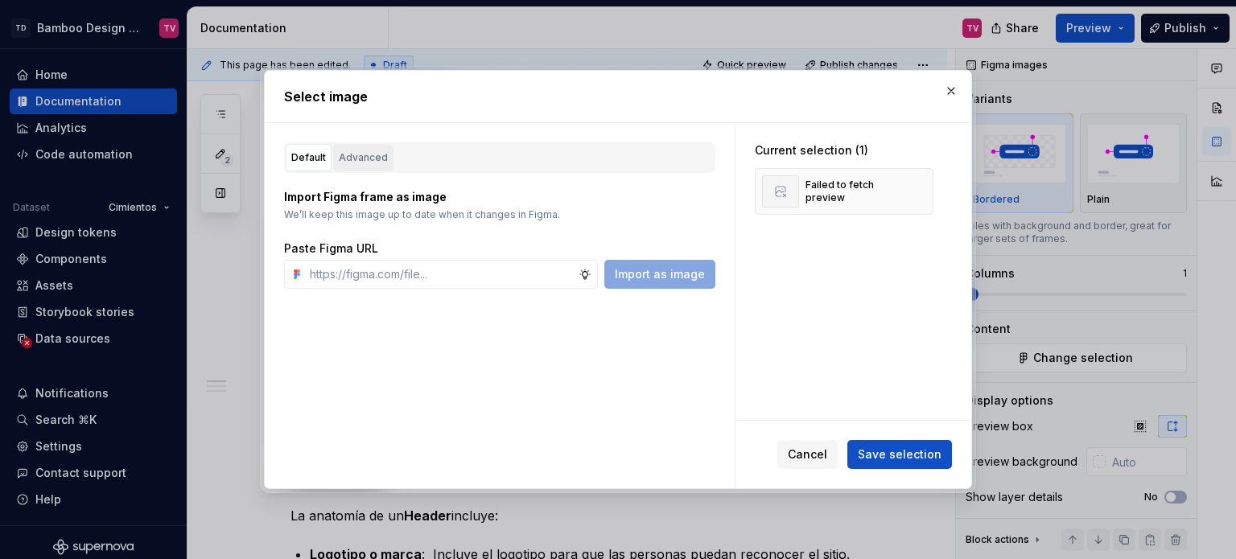
click at [361, 159] on div "Advanced" at bounding box center [363, 158] width 49 height 16
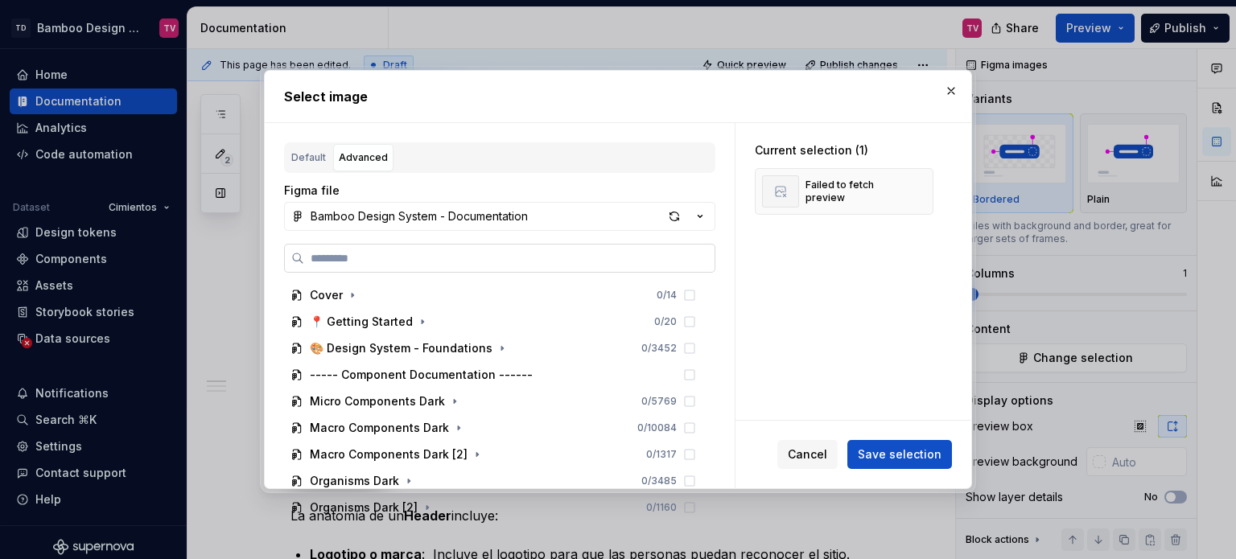
type input "**********"
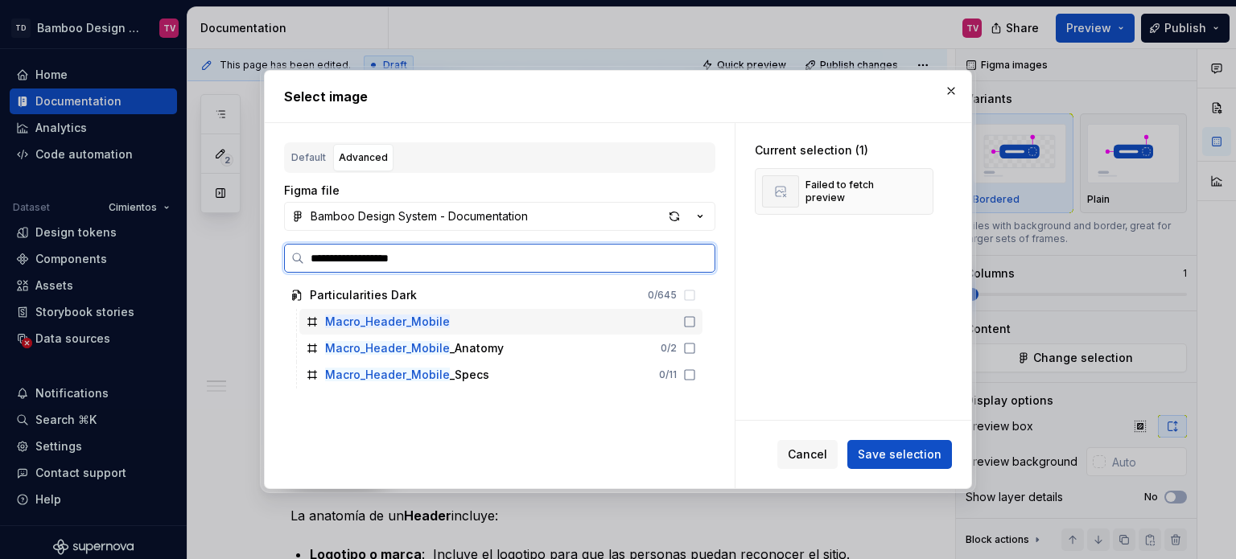
click at [691, 318] on icon at bounding box center [689, 322] width 13 height 13
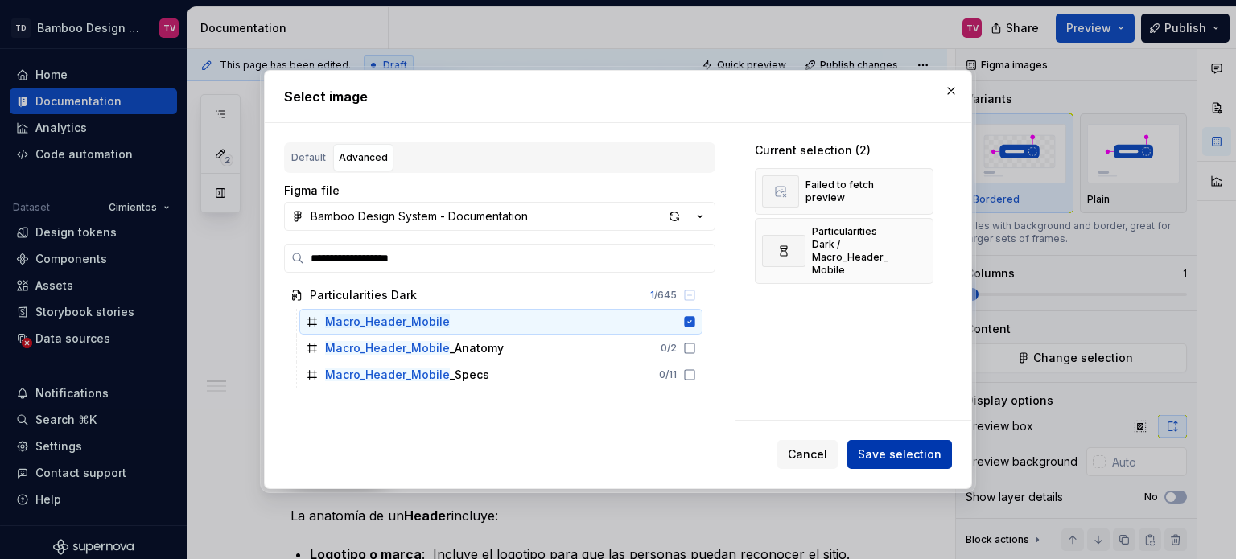
click at [922, 452] on span "Save selection" at bounding box center [900, 455] width 84 height 16
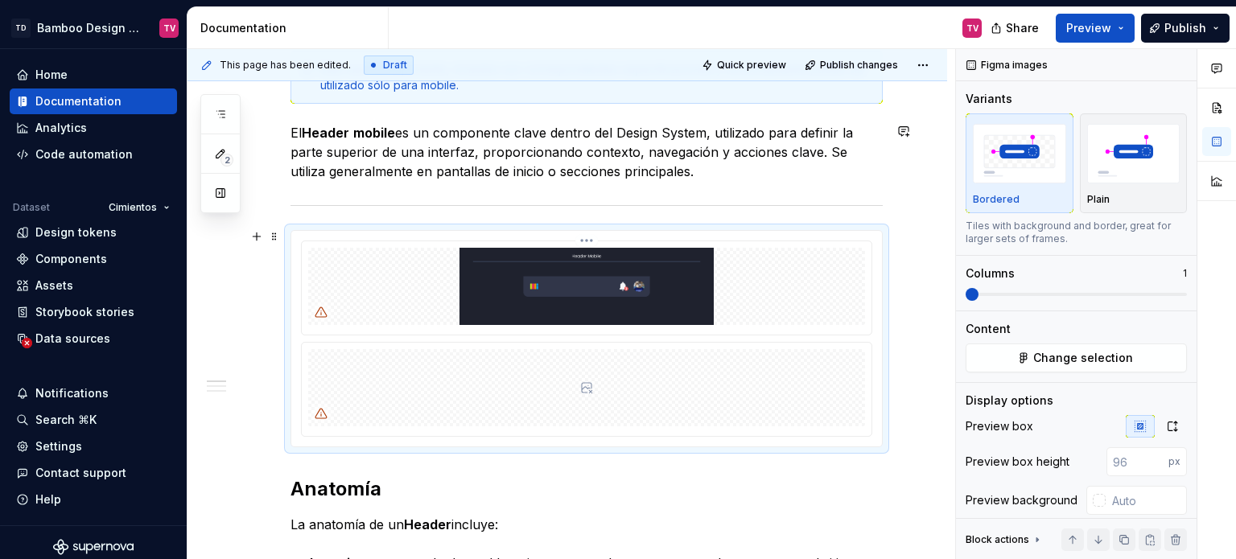
type textarea "*"
click at [588, 239] on html "TD Bamboo Design System TV Home Documentation Analytics Code automation Dataset…" at bounding box center [618, 279] width 1236 height 559
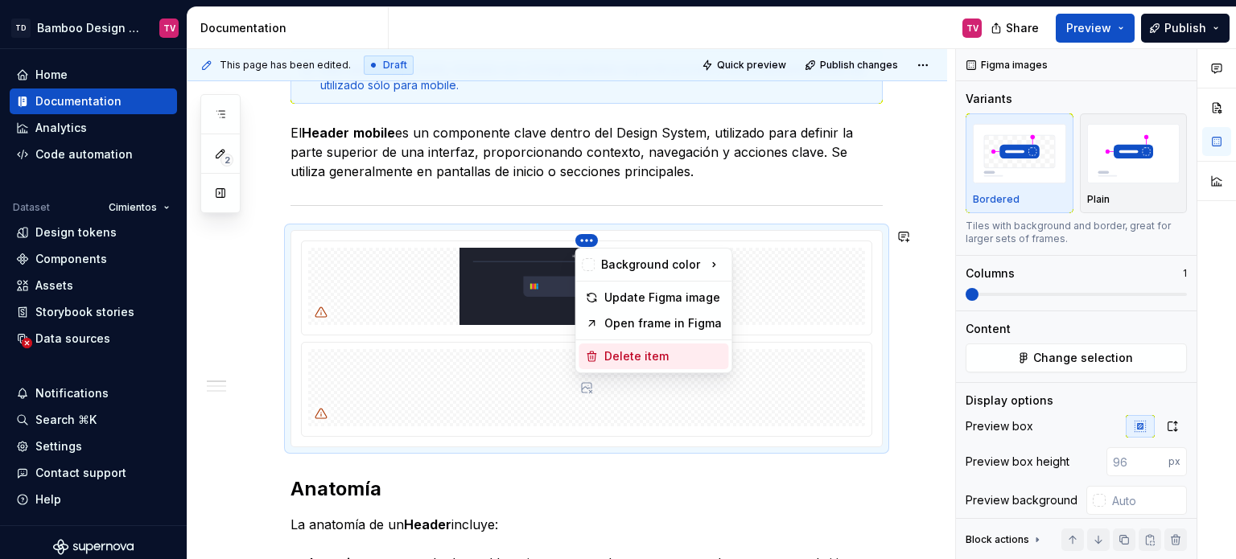
click at [634, 357] on div "Delete item" at bounding box center [664, 357] width 118 height 16
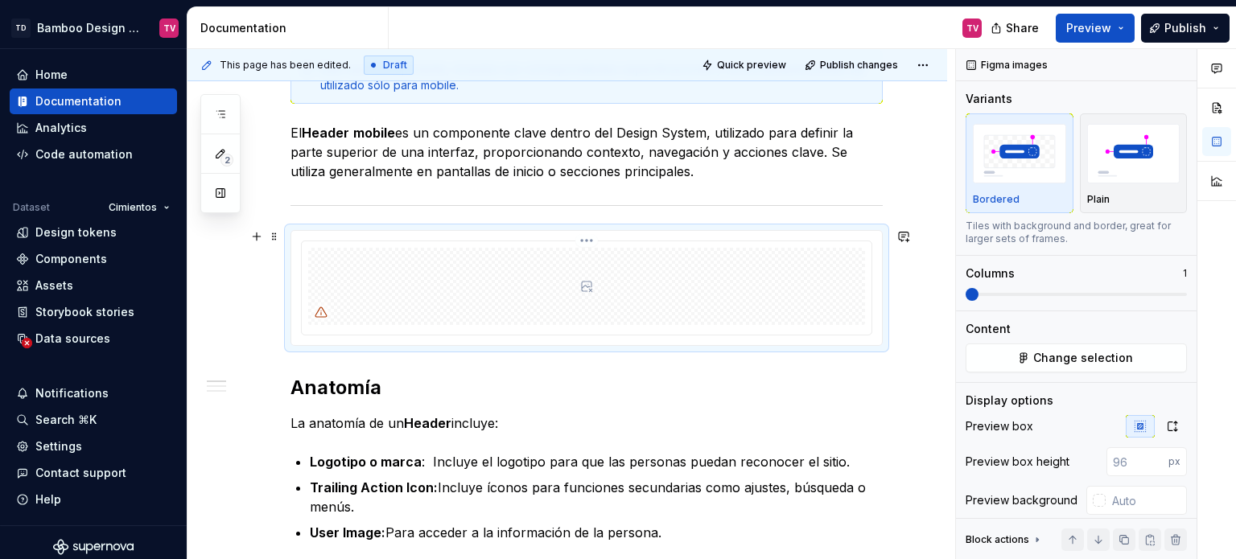
click at [586, 237] on html "TD Bamboo Design System TV Home Documentation Analytics Code automation Dataset…" at bounding box center [618, 279] width 1236 height 559
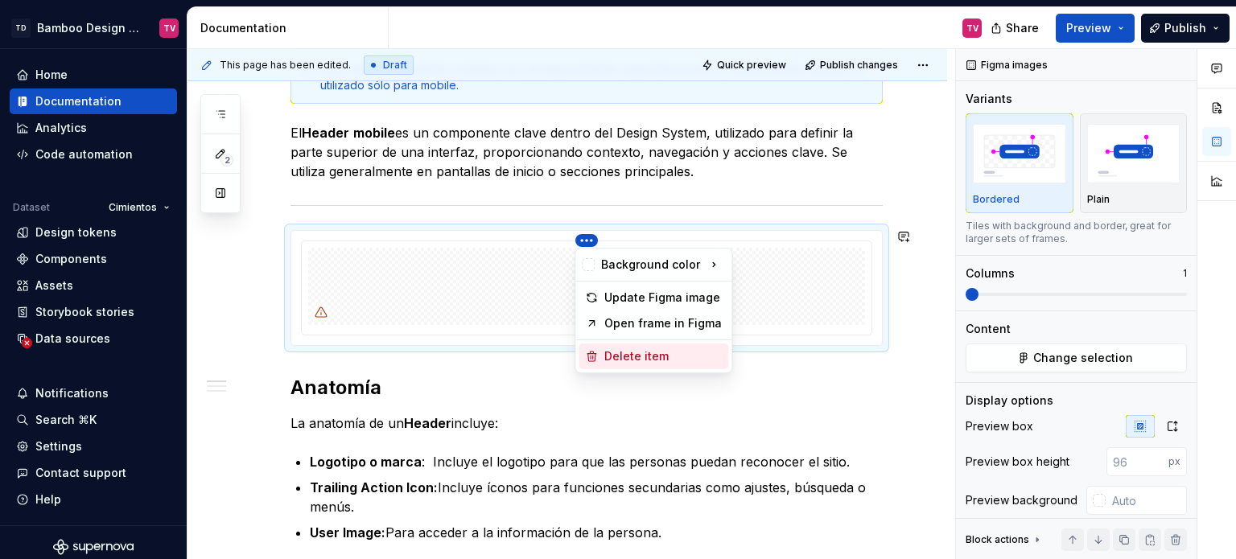
click at [633, 357] on div "Delete item" at bounding box center [664, 357] width 118 height 16
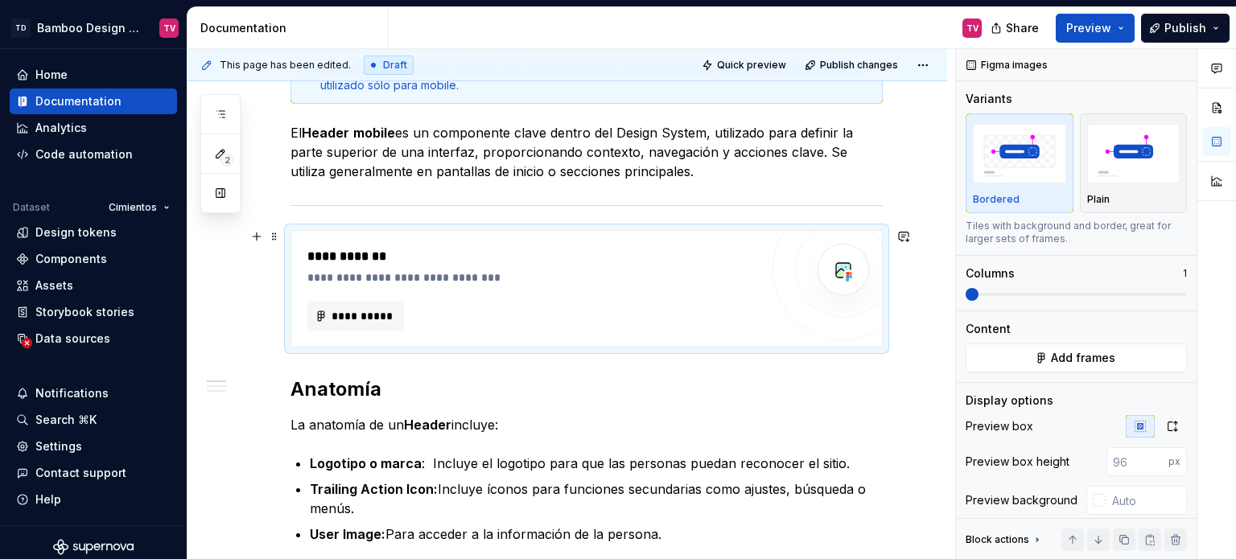
click at [636, 302] on div "**********" at bounding box center [533, 316] width 452 height 29
click at [1101, 357] on span "Add frames" at bounding box center [1083, 358] width 64 height 16
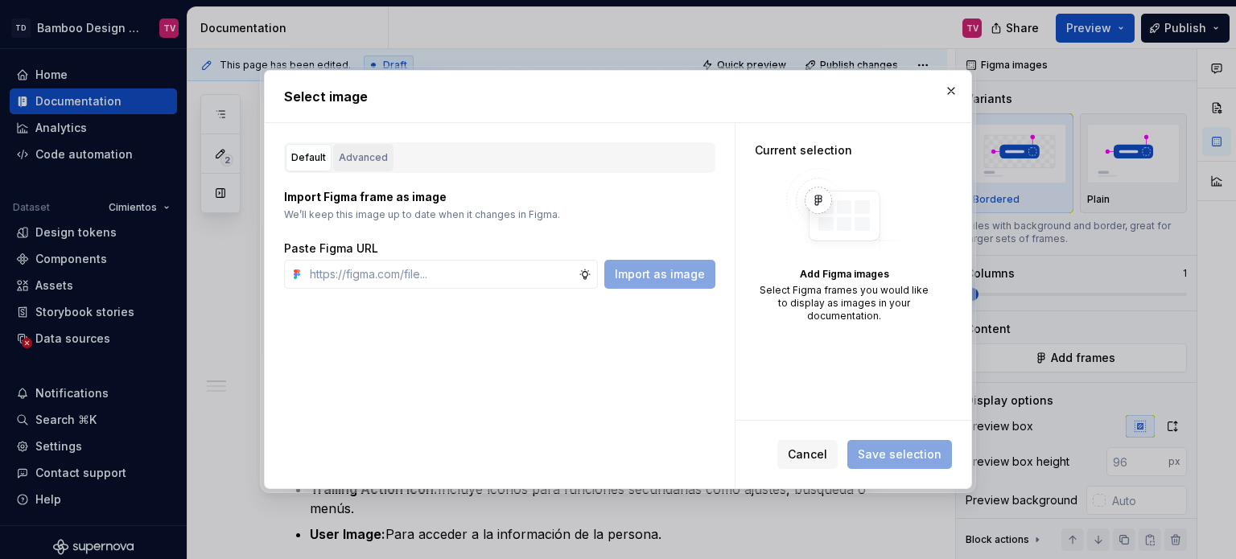
click at [372, 158] on div "Advanced" at bounding box center [363, 158] width 49 height 16
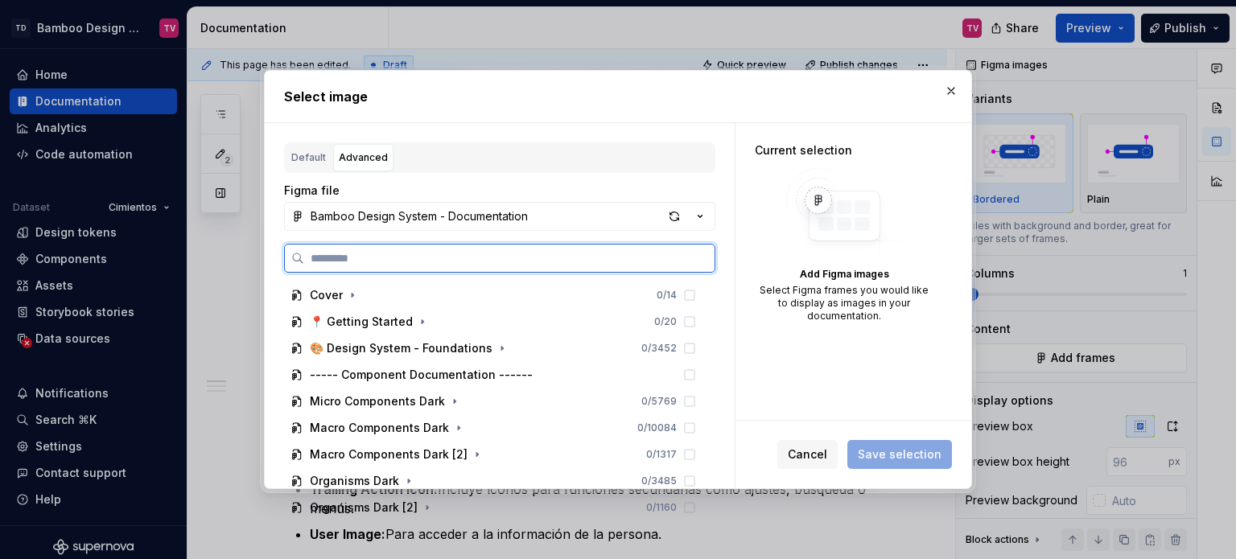
click at [393, 263] on input "search" at bounding box center [509, 258] width 411 height 16
paste input "**********"
type input "**********"
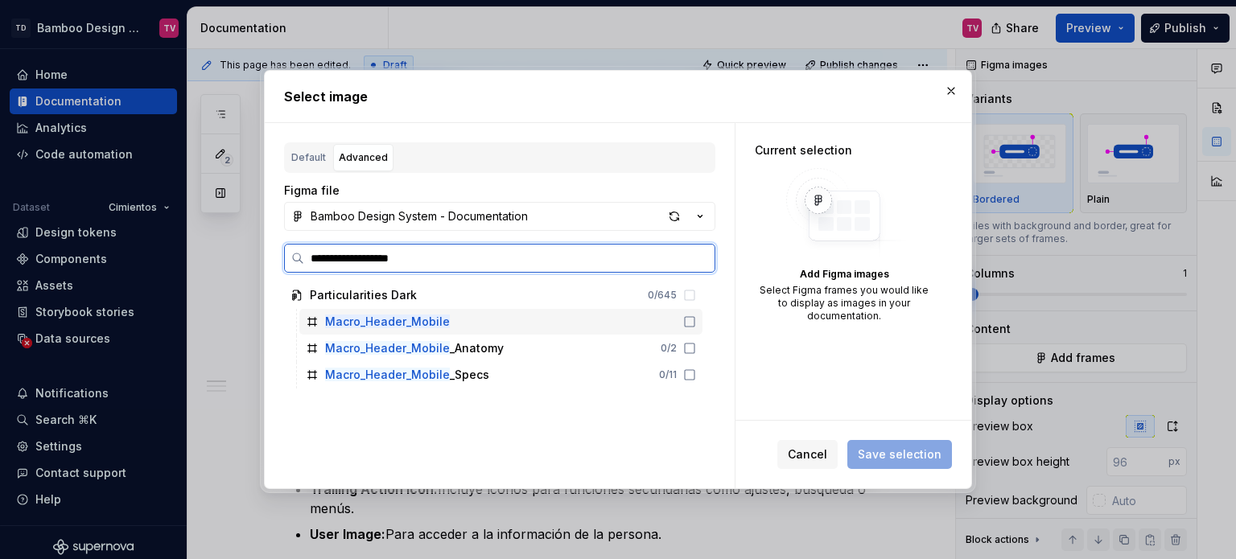
click at [684, 326] on icon at bounding box center [689, 322] width 13 height 13
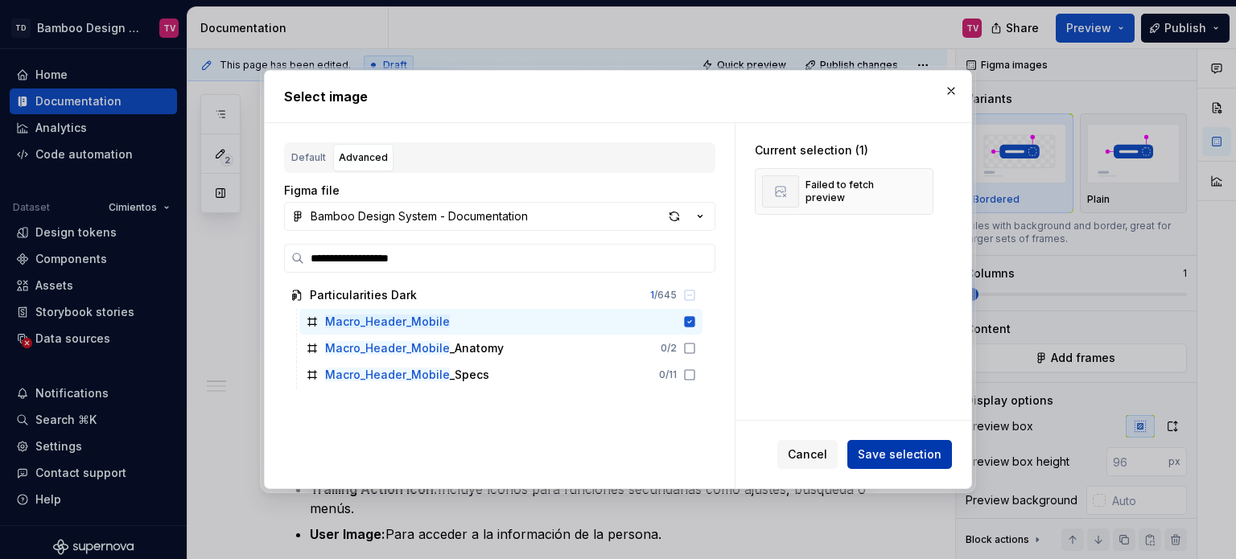
click at [887, 456] on span "Save selection" at bounding box center [900, 455] width 84 height 16
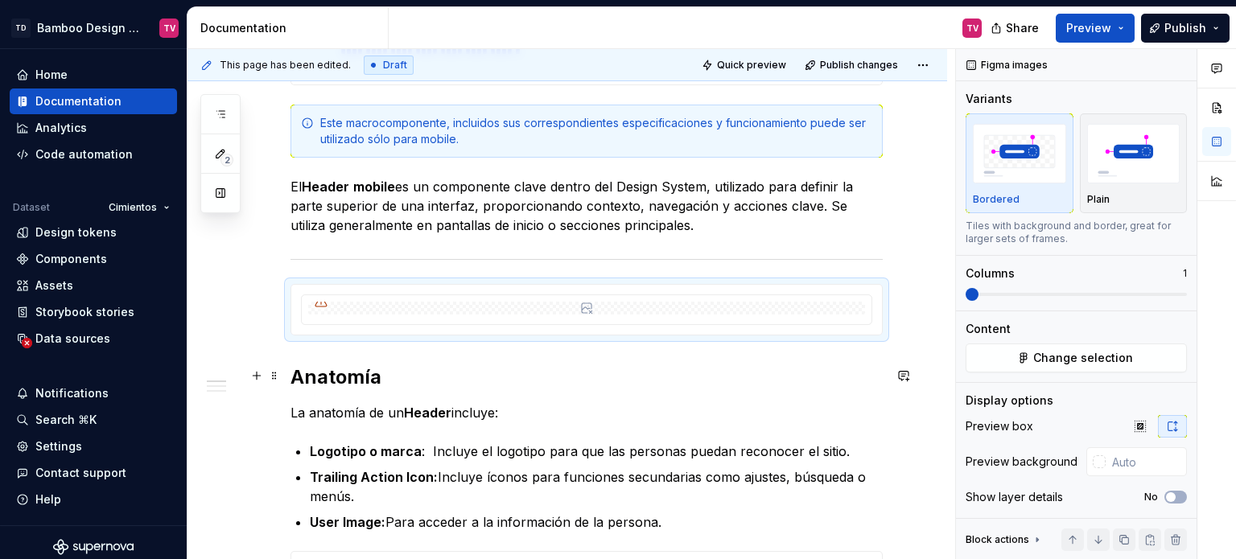
scroll to position [483, 0]
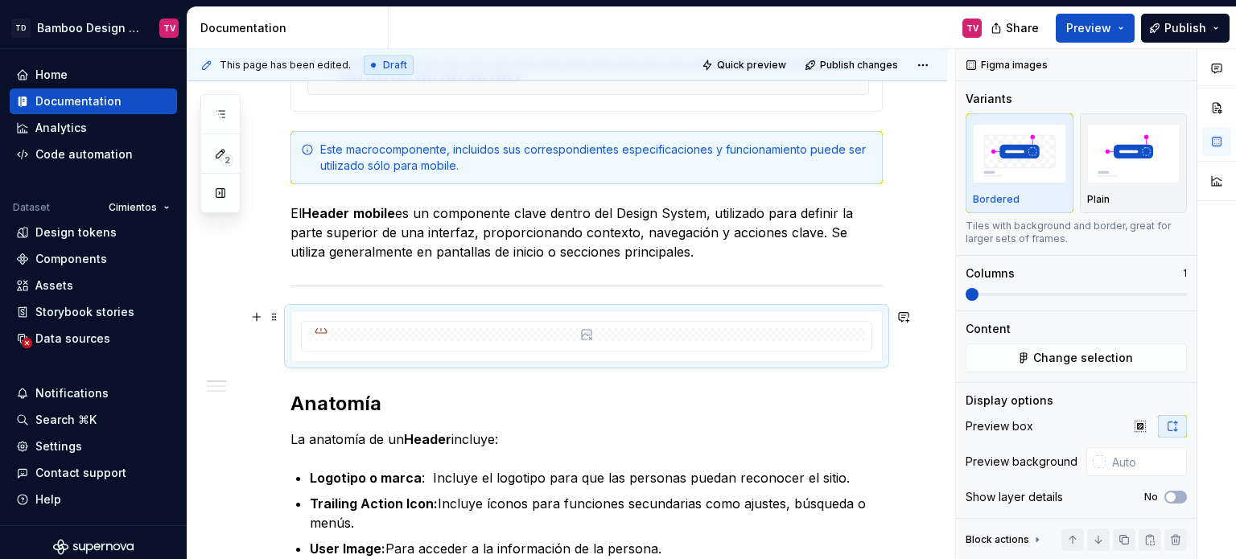
click at [90, 340] on div "Data sources" at bounding box center [72, 339] width 75 height 16
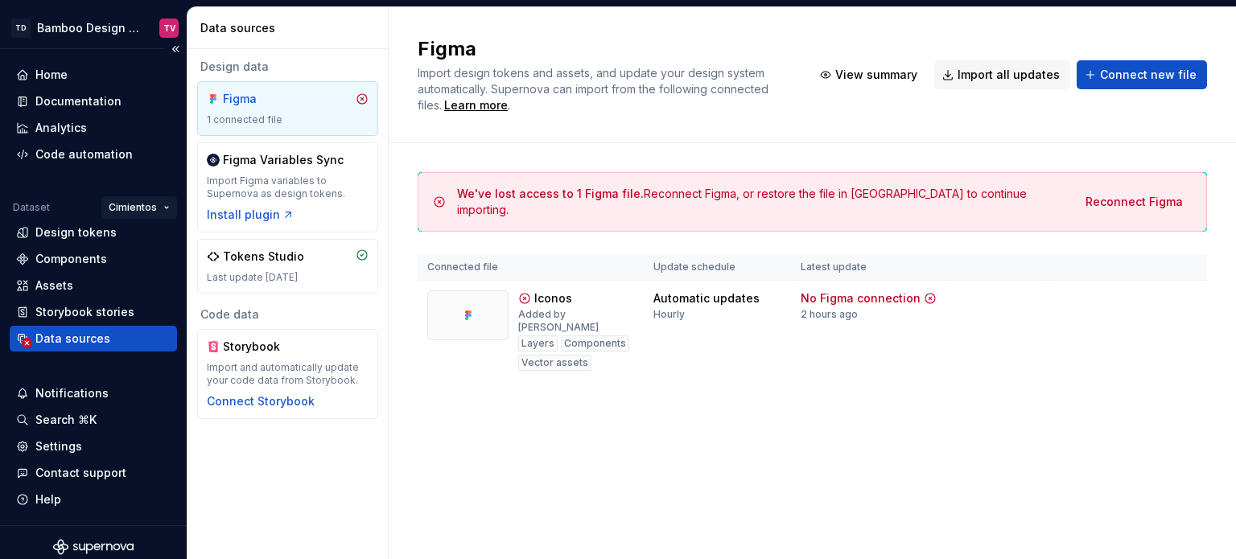
click at [153, 208] on html "TD Bamboo Design System TV Home Documentation Analytics Code automation Dataset…" at bounding box center [618, 279] width 1236 height 559
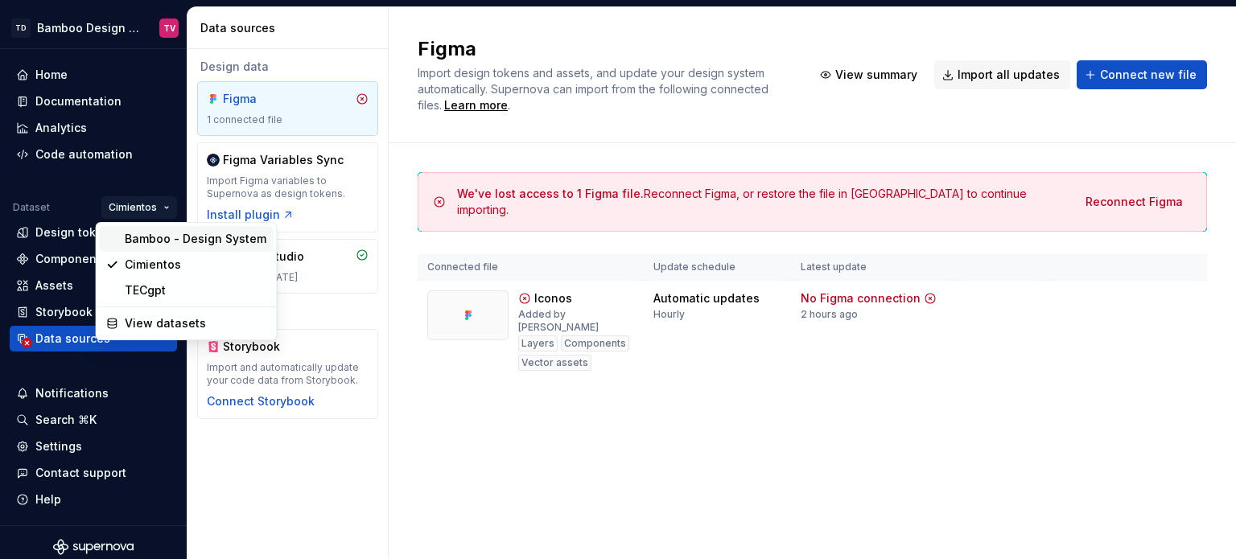
click at [166, 239] on div "Bamboo - Design System" at bounding box center [196, 239] width 142 height 16
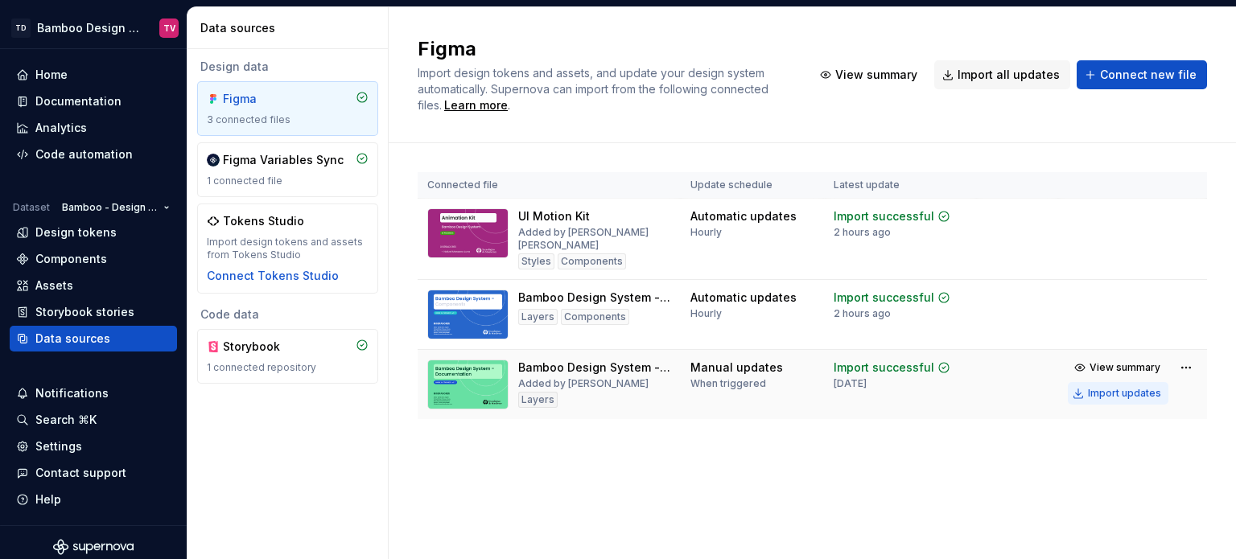
click at [1101, 390] on div "Import updates" at bounding box center [1124, 393] width 73 height 13
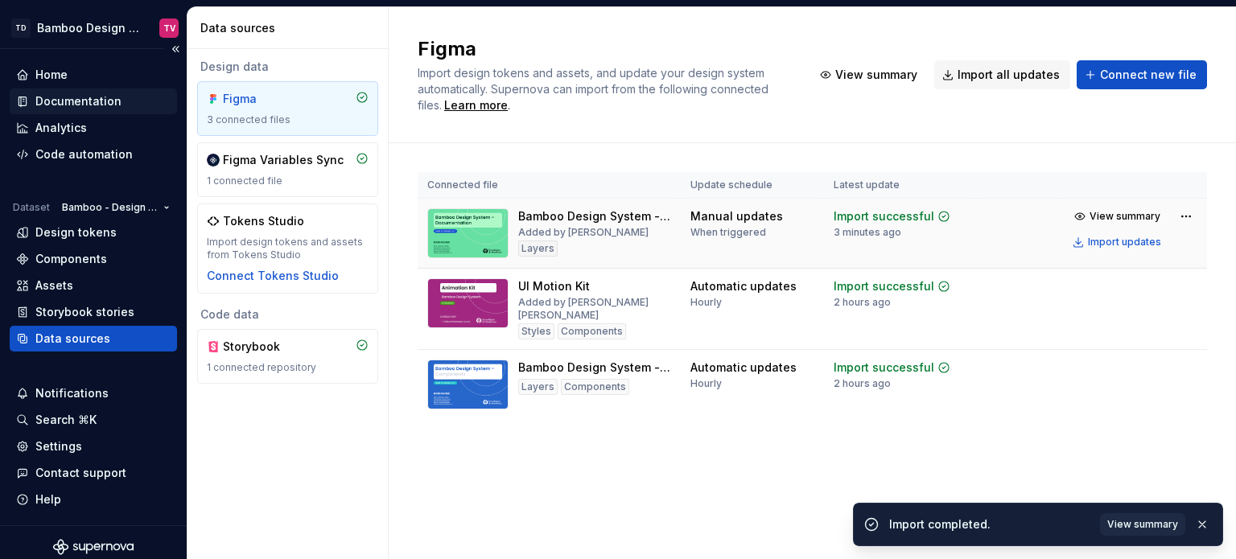
click at [76, 102] on div "Documentation" at bounding box center [78, 101] width 86 height 16
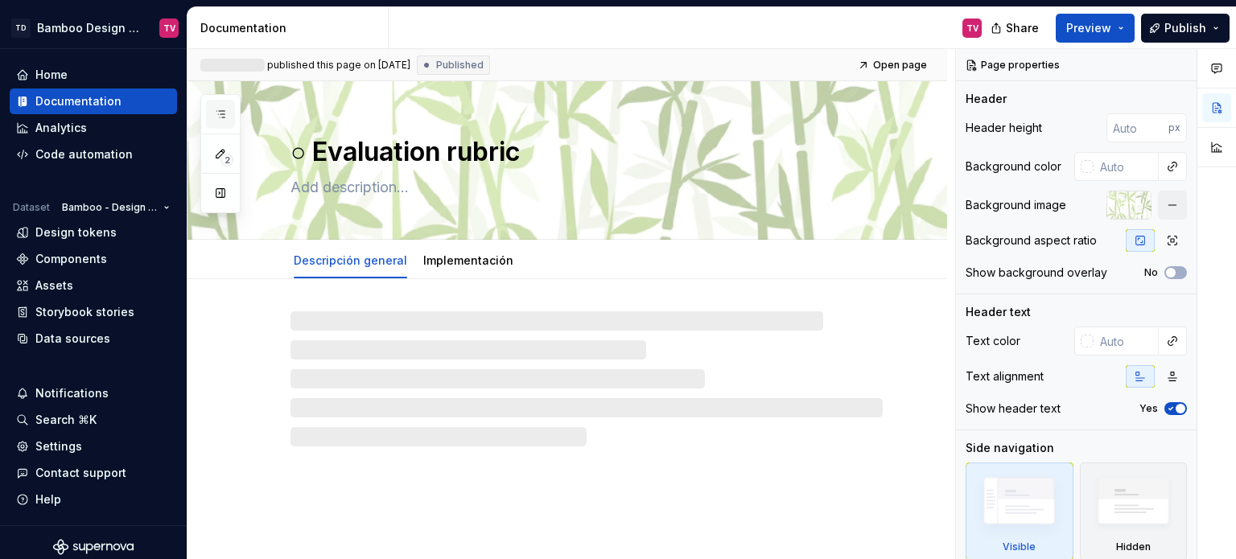
click at [218, 116] on icon "button" at bounding box center [220, 114] width 13 height 13
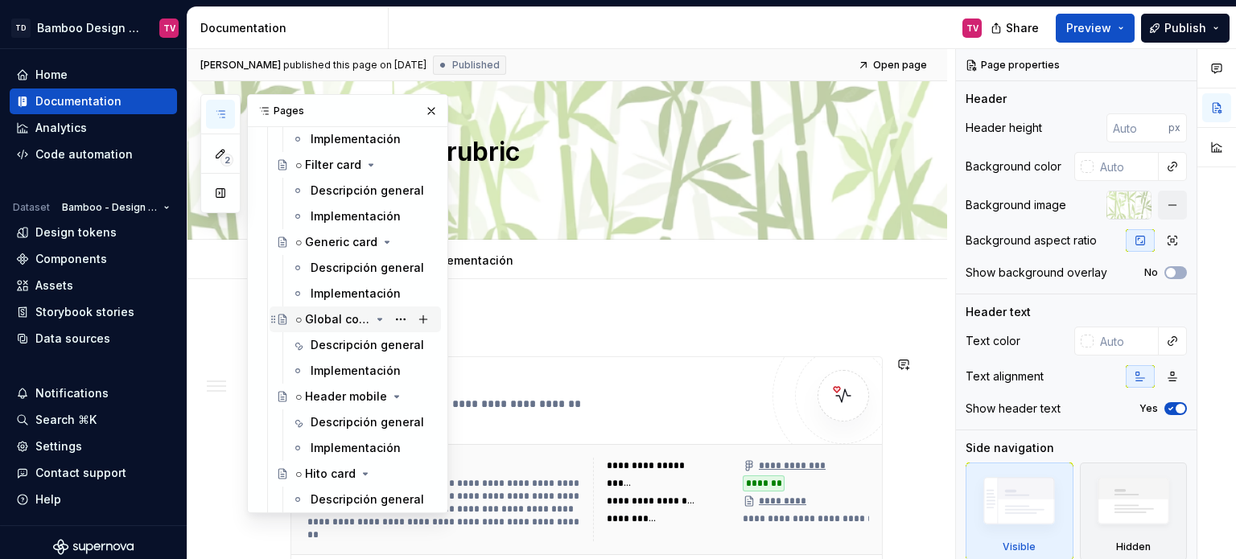
scroll to position [4031, 0]
click at [342, 352] on div "Descripción general" at bounding box center [373, 343] width 124 height 23
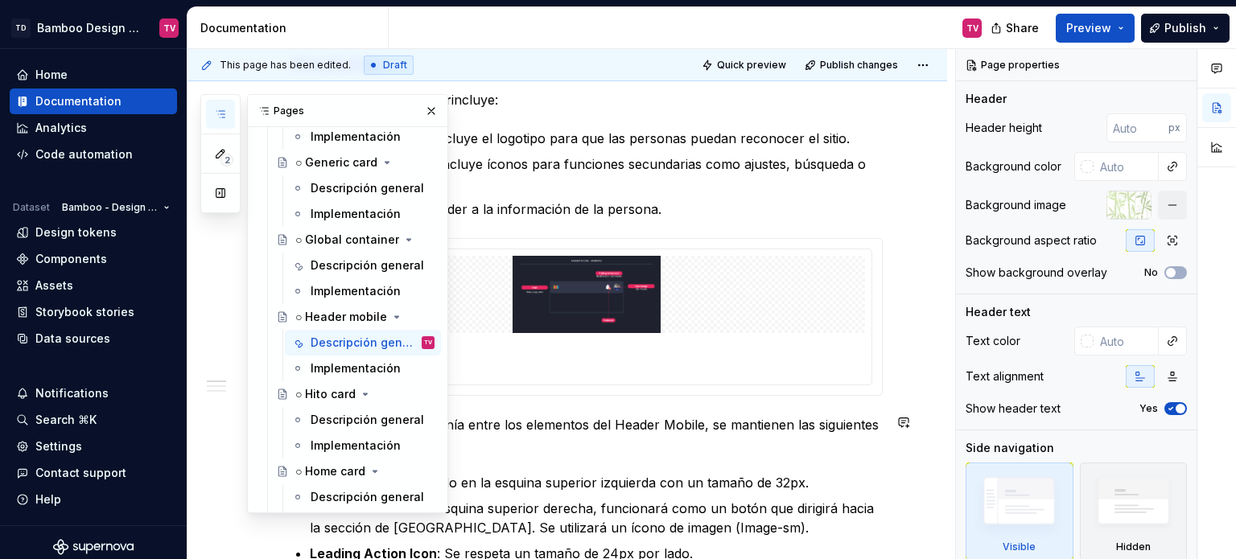
scroll to position [724, 0]
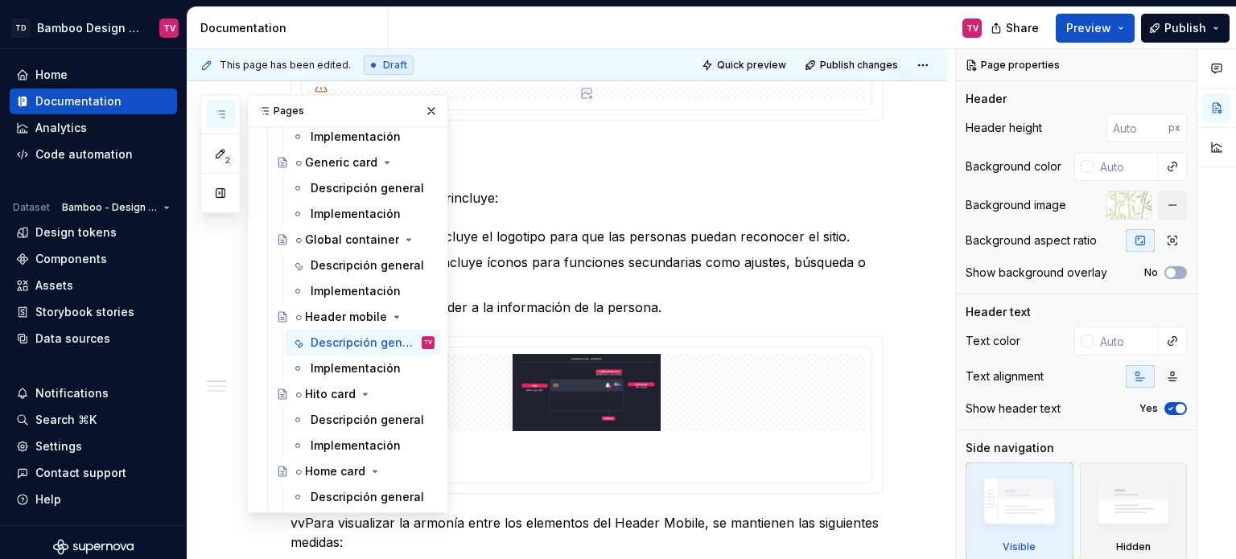
drag, startPoint x: 428, startPoint y: 110, endPoint x: 466, endPoint y: 202, distance: 99.3
click at [428, 110] on button "button" at bounding box center [431, 111] width 23 height 23
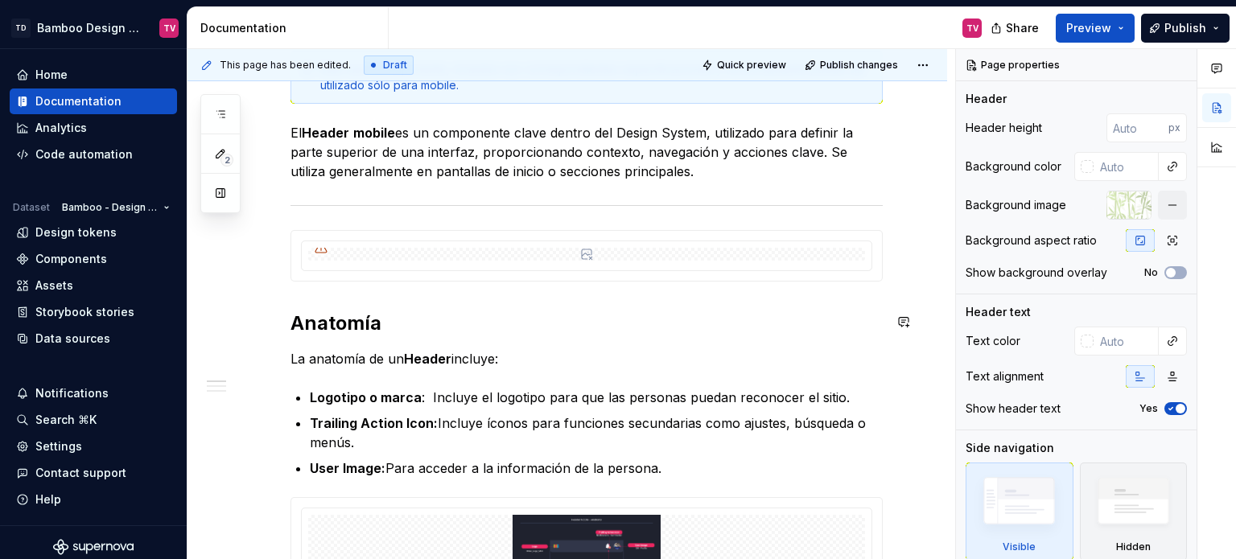
scroll to position [563, 0]
click at [592, 244] on html "TD Bamboo Design System TV Home Documentation Analytics Code automation Dataset…" at bounding box center [618, 279] width 1236 height 559
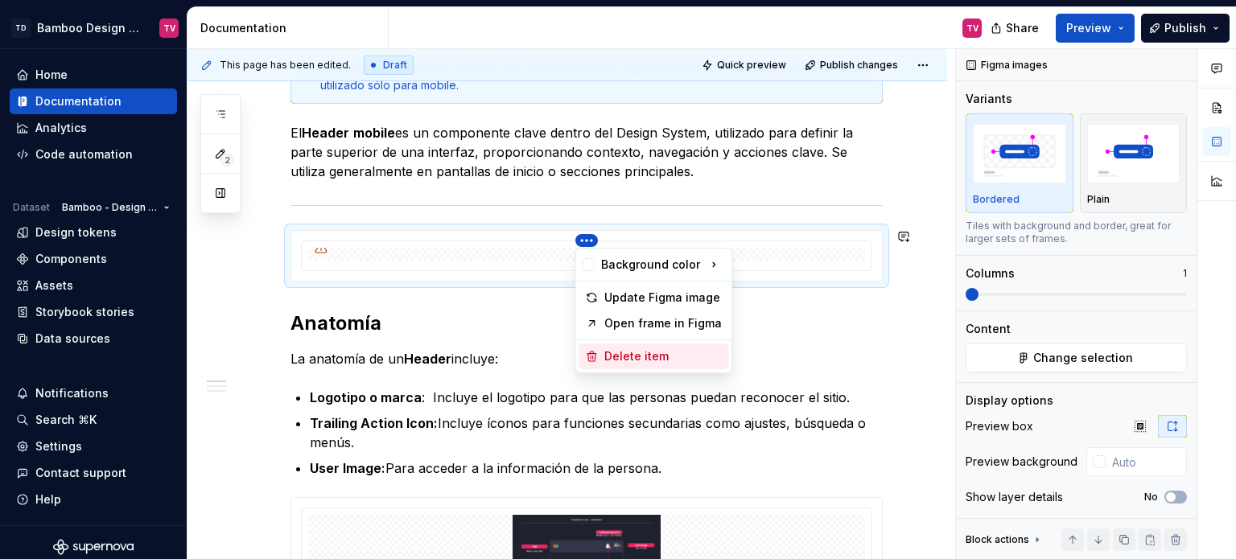
click at [673, 353] on div "Delete item" at bounding box center [664, 357] width 118 height 16
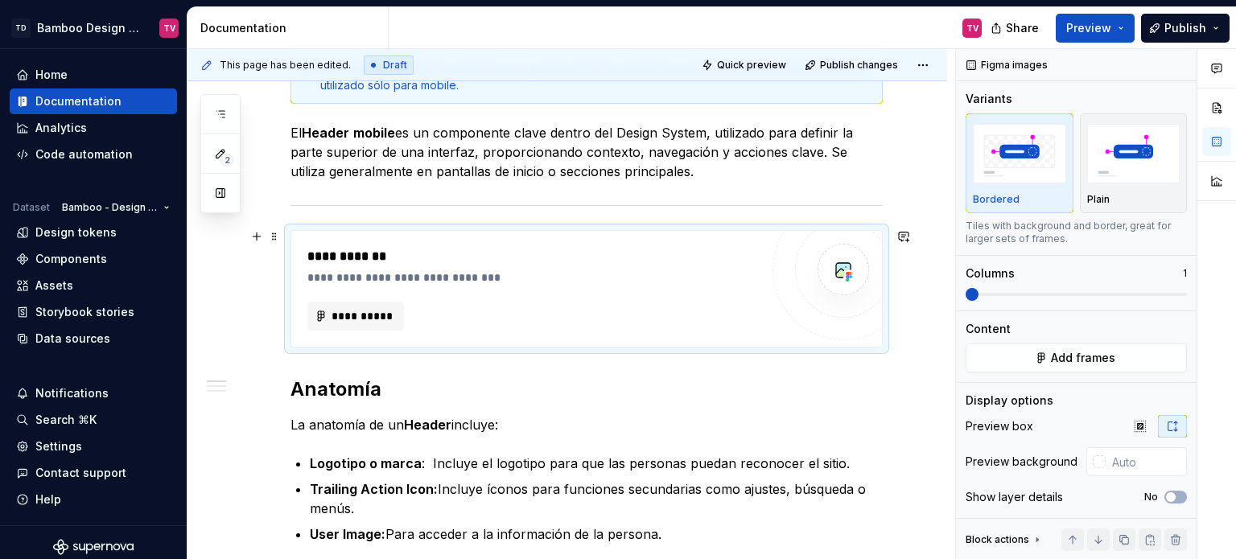
click at [538, 266] on div "**********" at bounding box center [533, 266] width 452 height 39
click at [1051, 353] on span "Add frames" at bounding box center [1083, 358] width 64 height 16
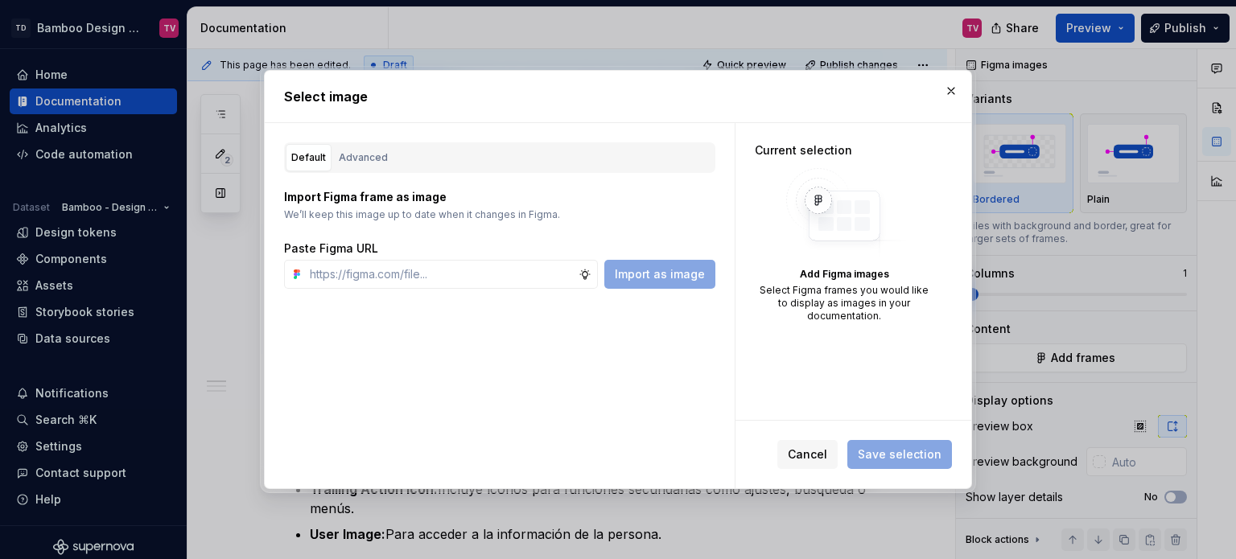
type textarea "*"
click at [377, 152] on div "Advanced" at bounding box center [363, 158] width 49 height 16
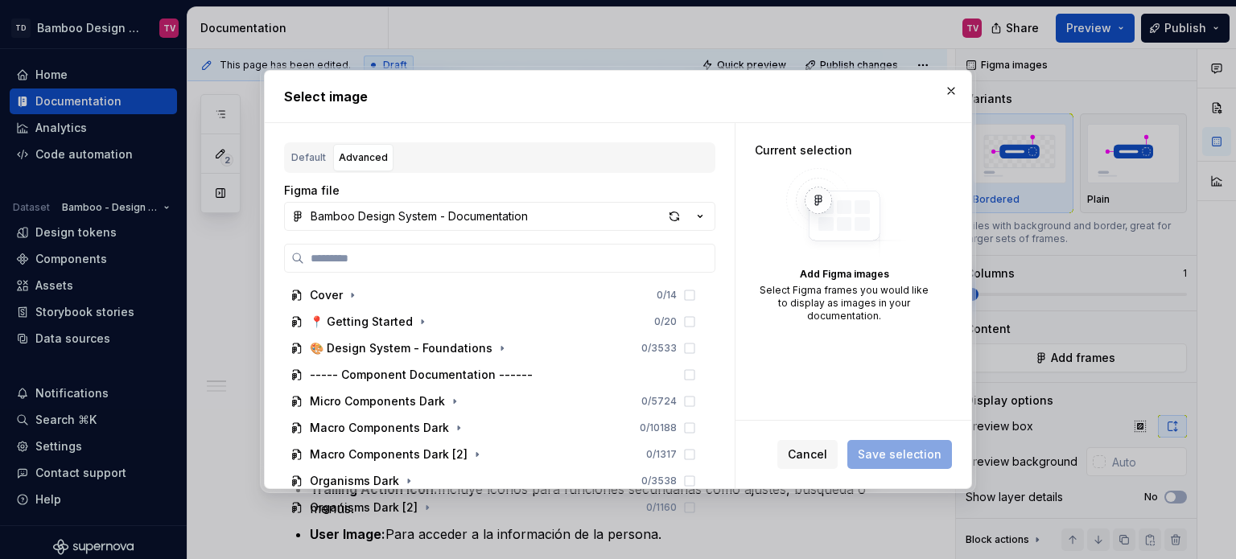
type input "**********"
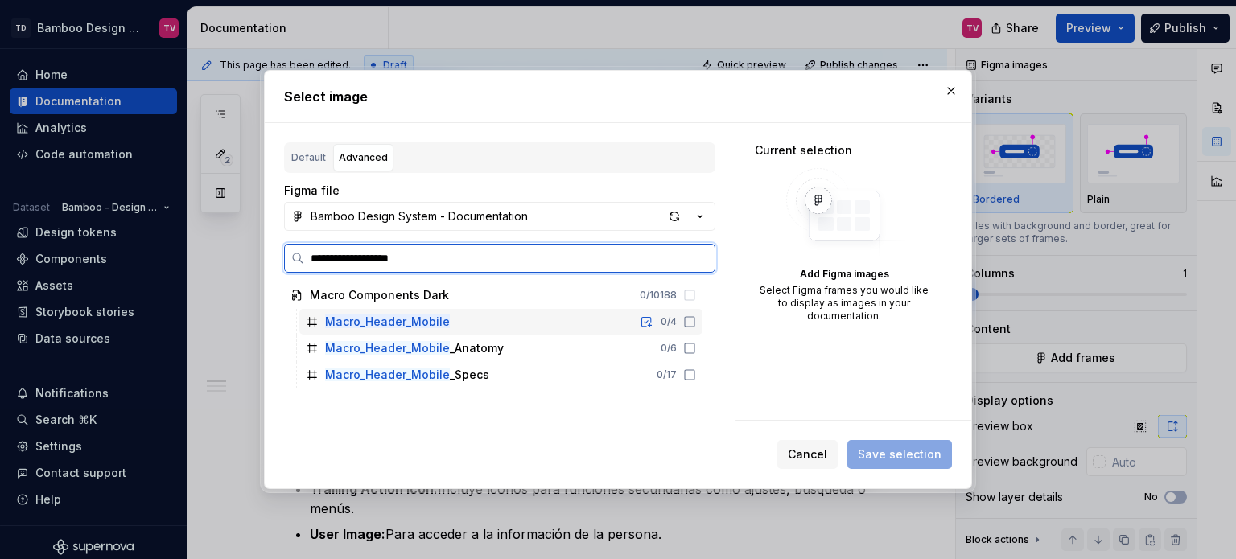
click at [687, 321] on icon at bounding box center [689, 322] width 13 height 13
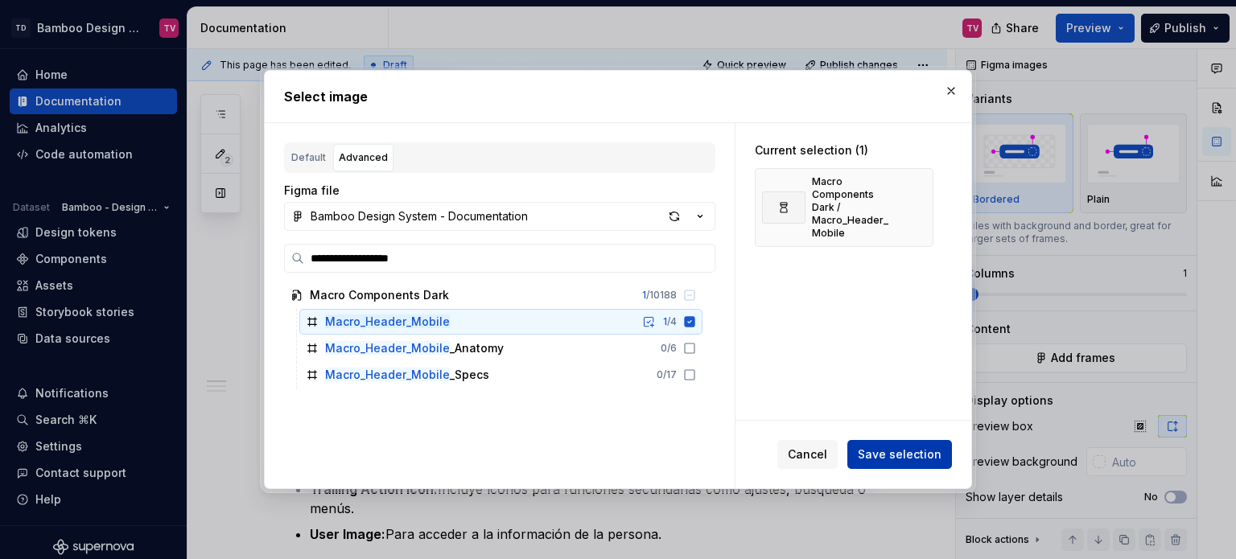
click at [896, 461] on span "Save selection" at bounding box center [900, 455] width 84 height 16
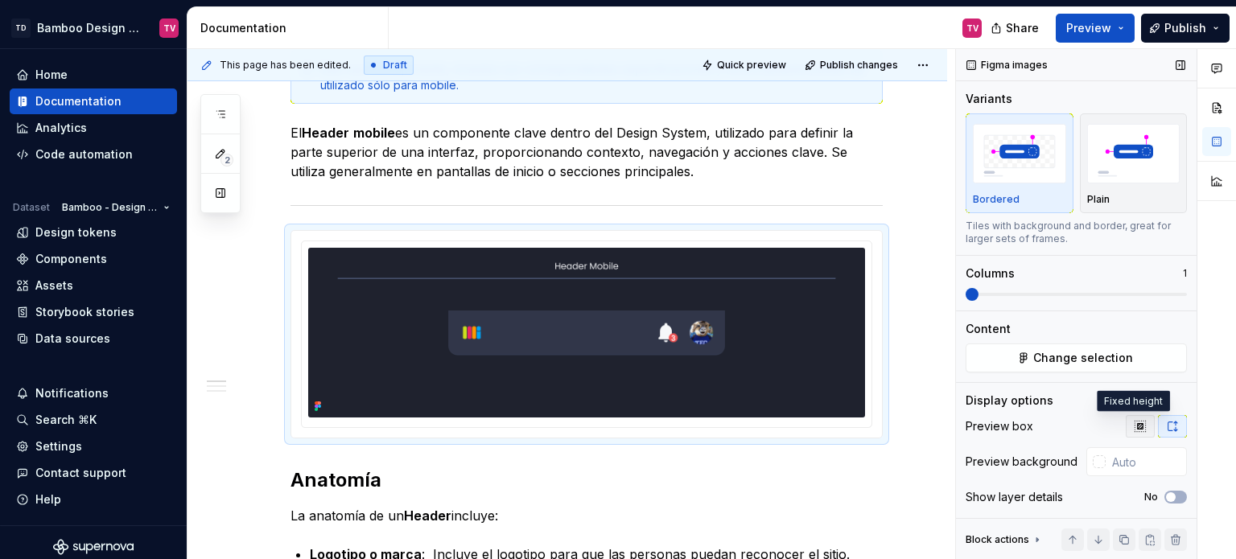
click at [1135, 427] on icon "button" at bounding box center [1140, 426] width 10 height 10
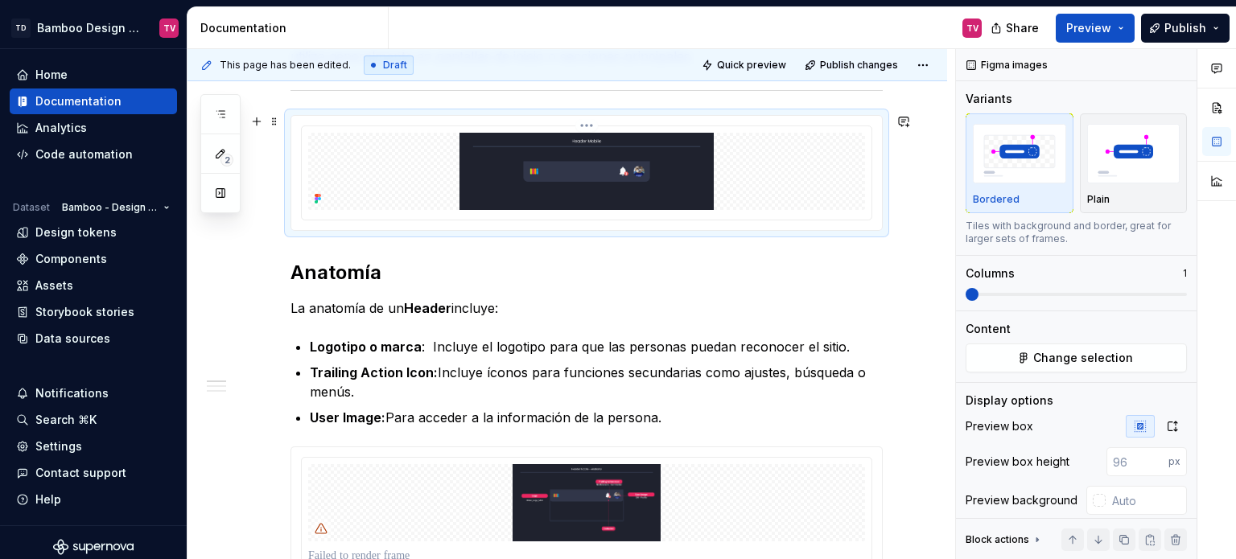
scroll to position [805, 0]
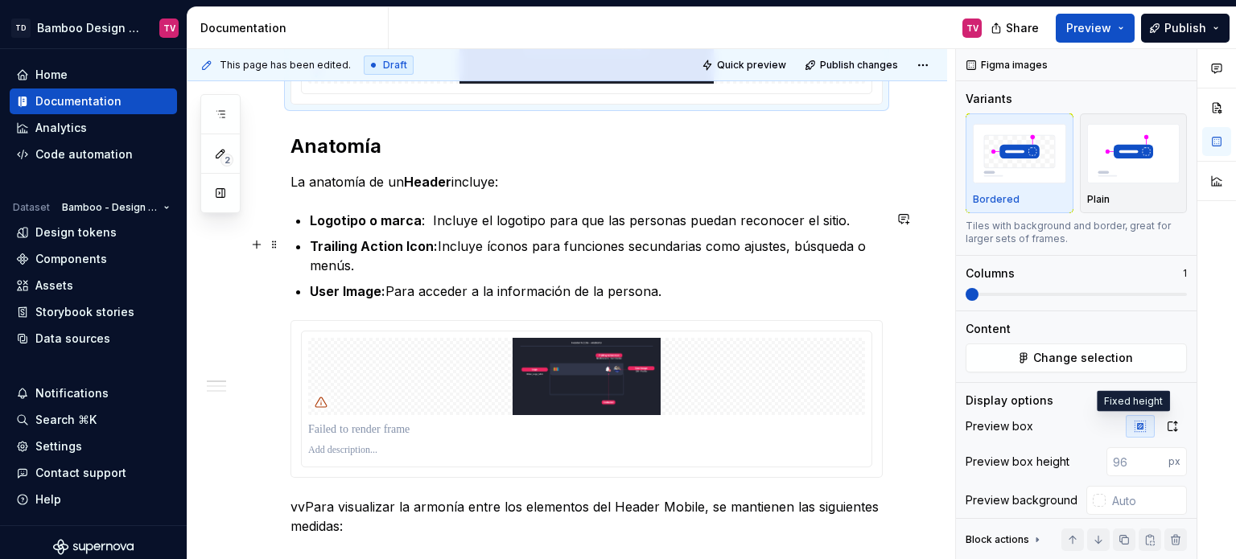
type textarea "*"
click at [587, 325] on html "TD Bamboo Design System TV Home Documentation Analytics Code automation Dataset…" at bounding box center [618, 279] width 1236 height 559
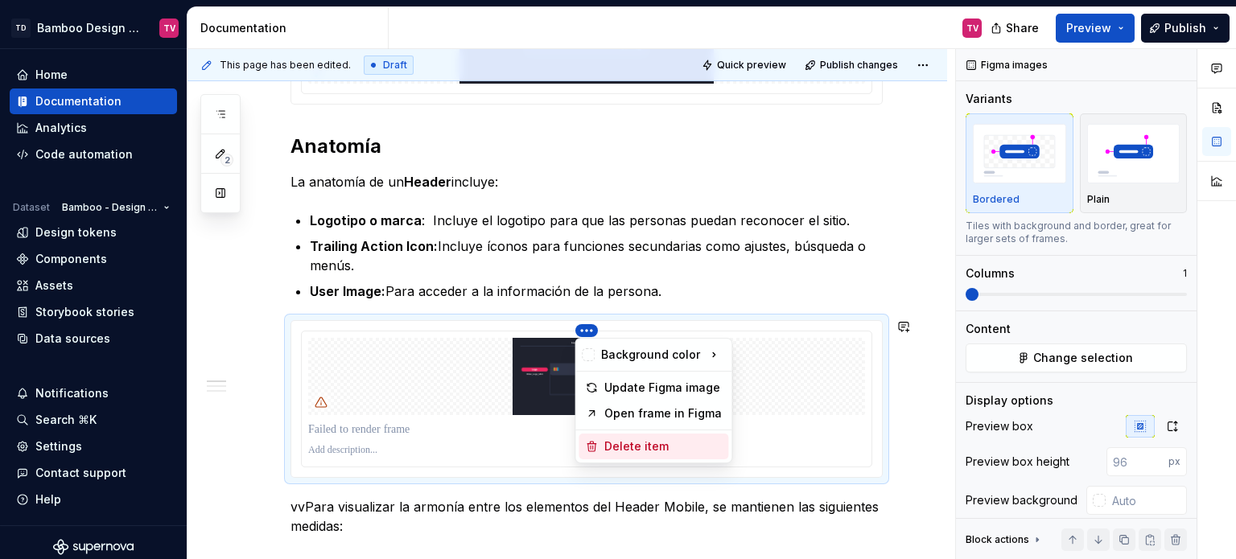
click at [628, 444] on div "Delete item" at bounding box center [664, 447] width 118 height 16
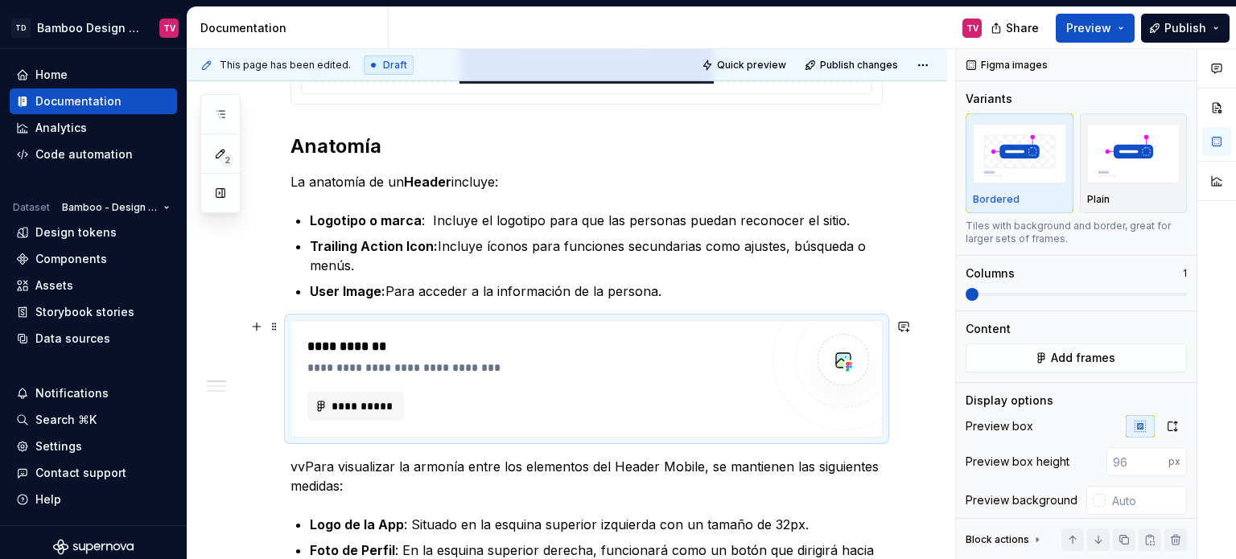
click at [694, 366] on div "**********" at bounding box center [533, 368] width 452 height 16
click at [1028, 358] on button "Add frames" at bounding box center [1076, 358] width 221 height 29
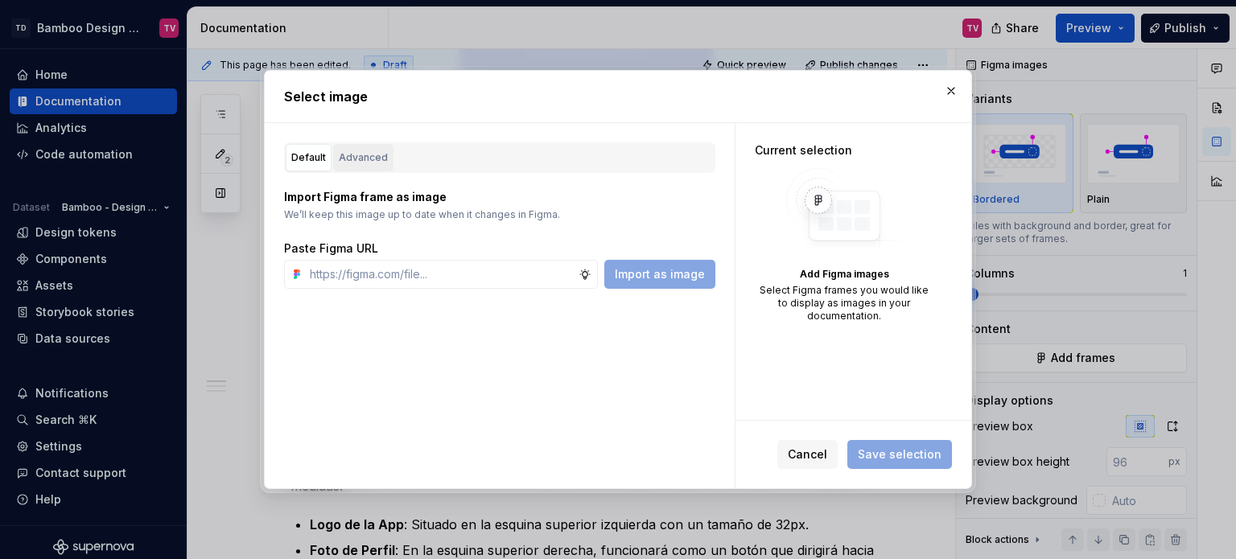
click at [354, 151] on div "Advanced" at bounding box center [363, 158] width 49 height 16
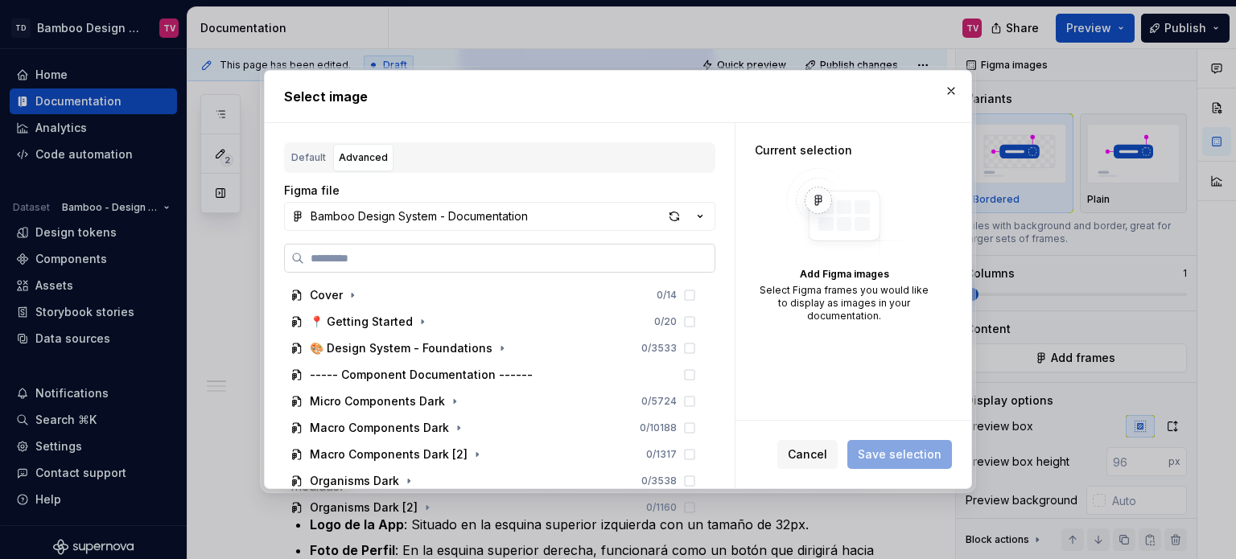
click at [407, 261] on input "search" at bounding box center [509, 258] width 411 height 16
paste input "**********"
type input "**********"
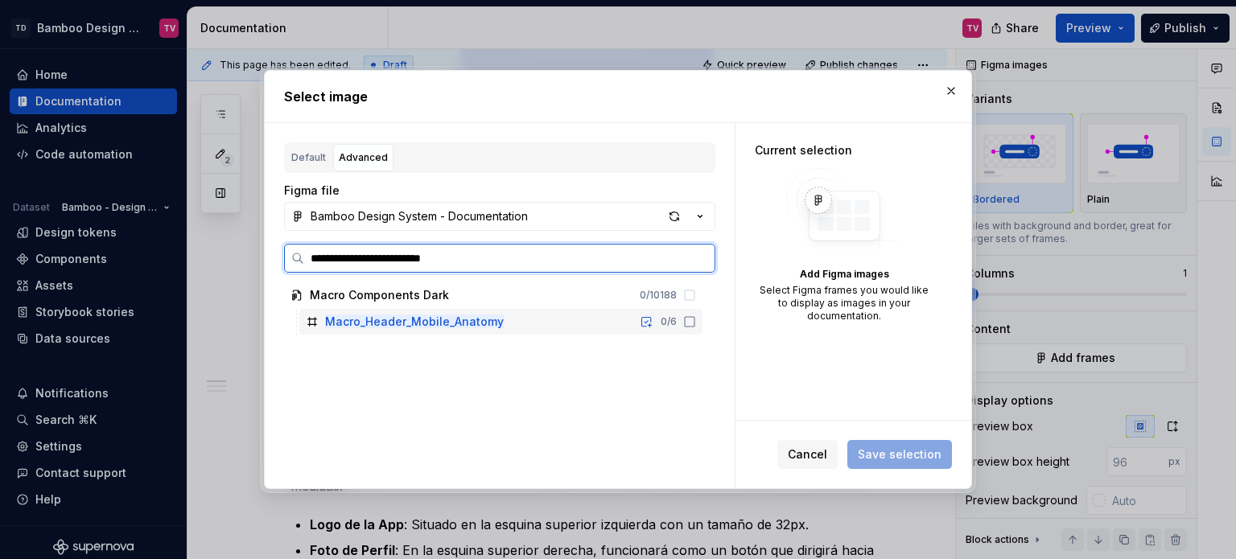
click at [691, 320] on icon at bounding box center [689, 322] width 13 height 13
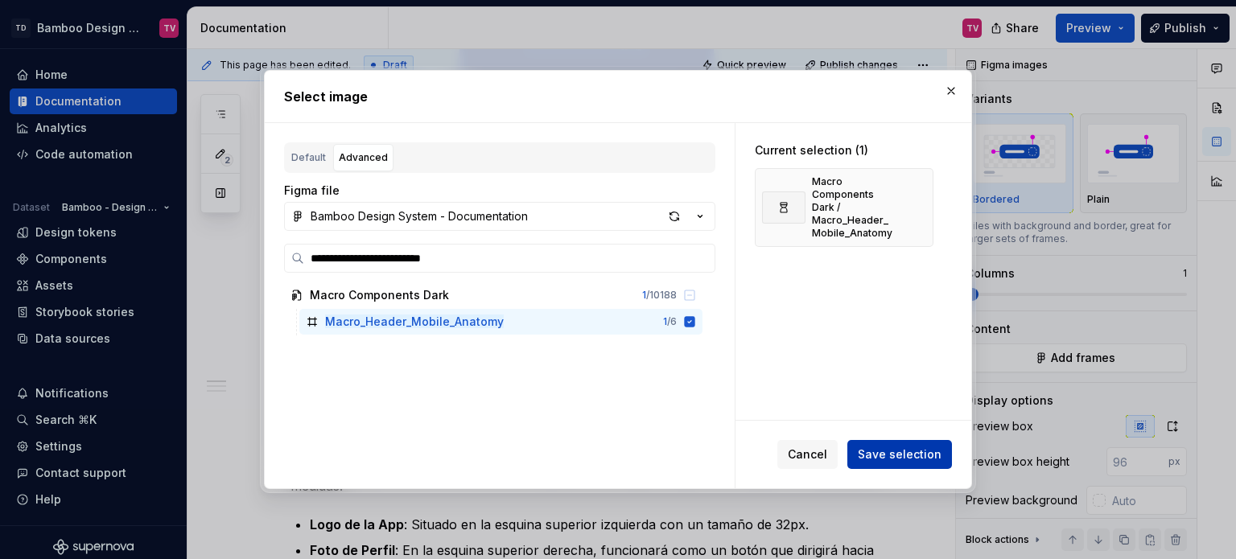
click at [873, 452] on span "Save selection" at bounding box center [900, 455] width 84 height 16
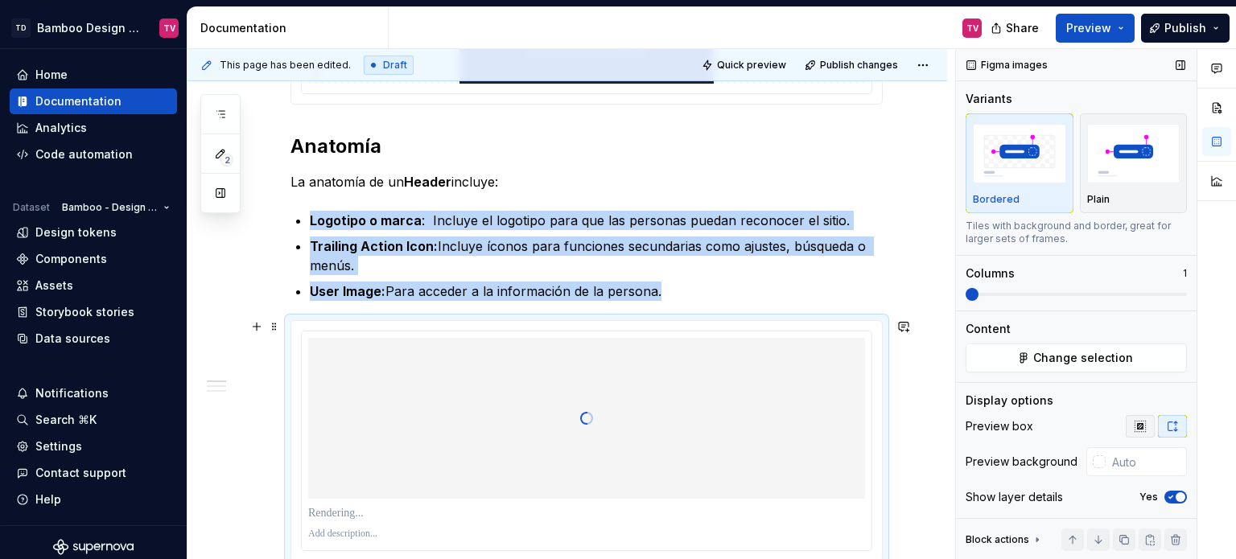
type textarea "*"
click at [1135, 425] on icon "button" at bounding box center [1140, 426] width 10 height 10
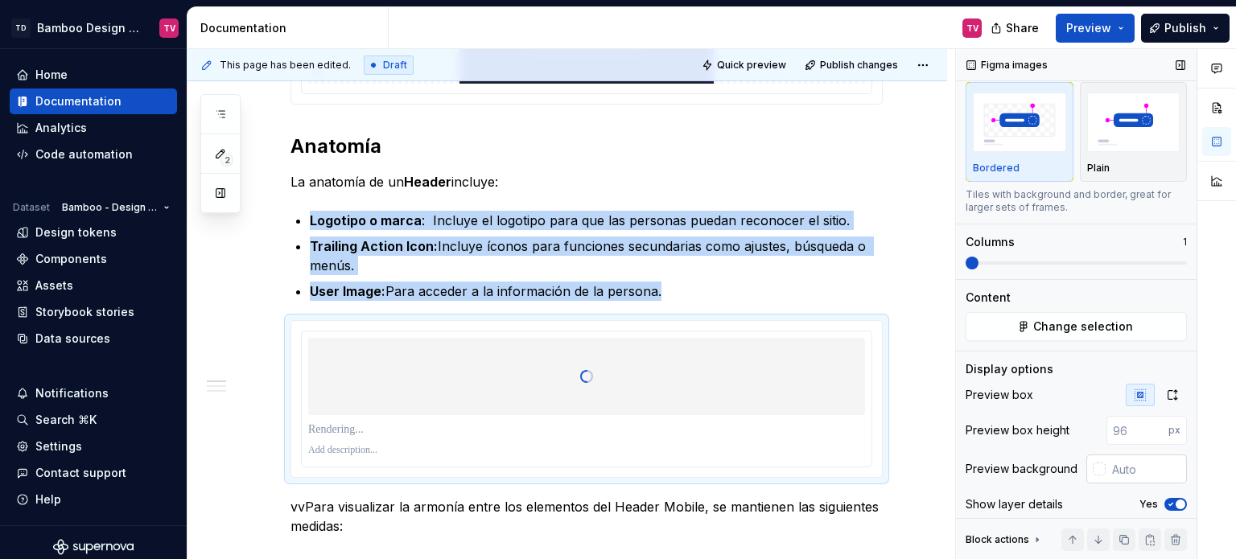
scroll to position [48, 0]
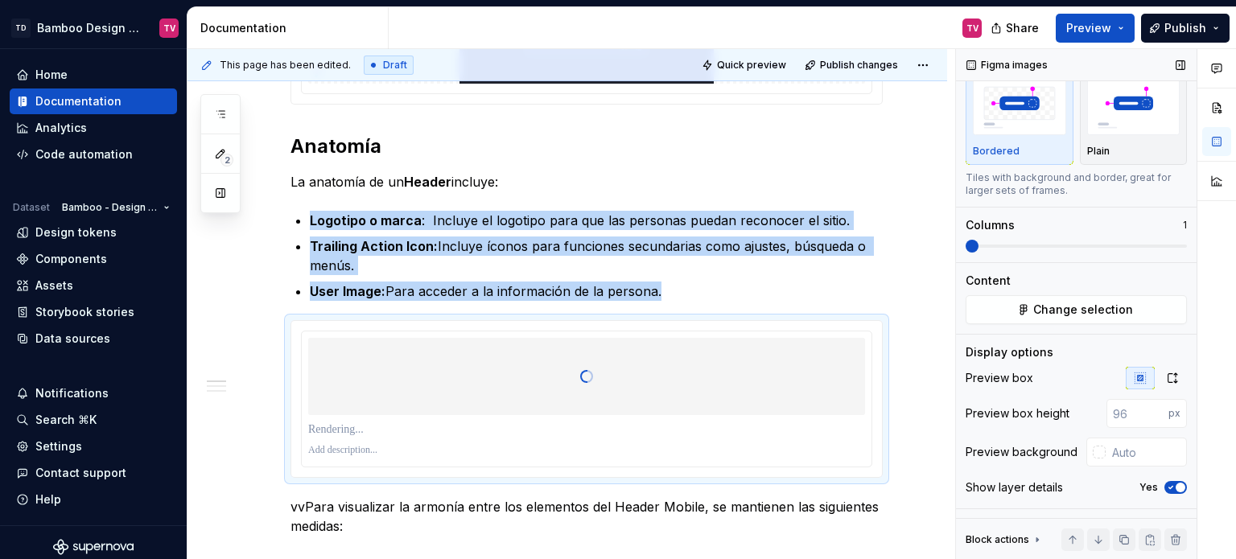
click at [1165, 489] on icon "button" at bounding box center [1171, 488] width 13 height 10
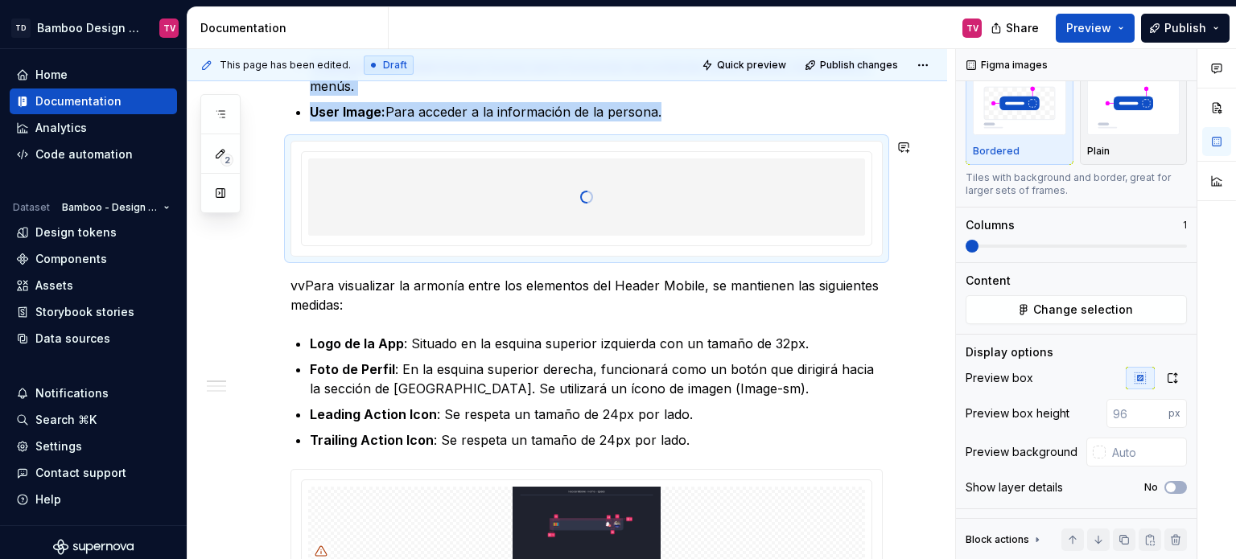
scroll to position [1046, 0]
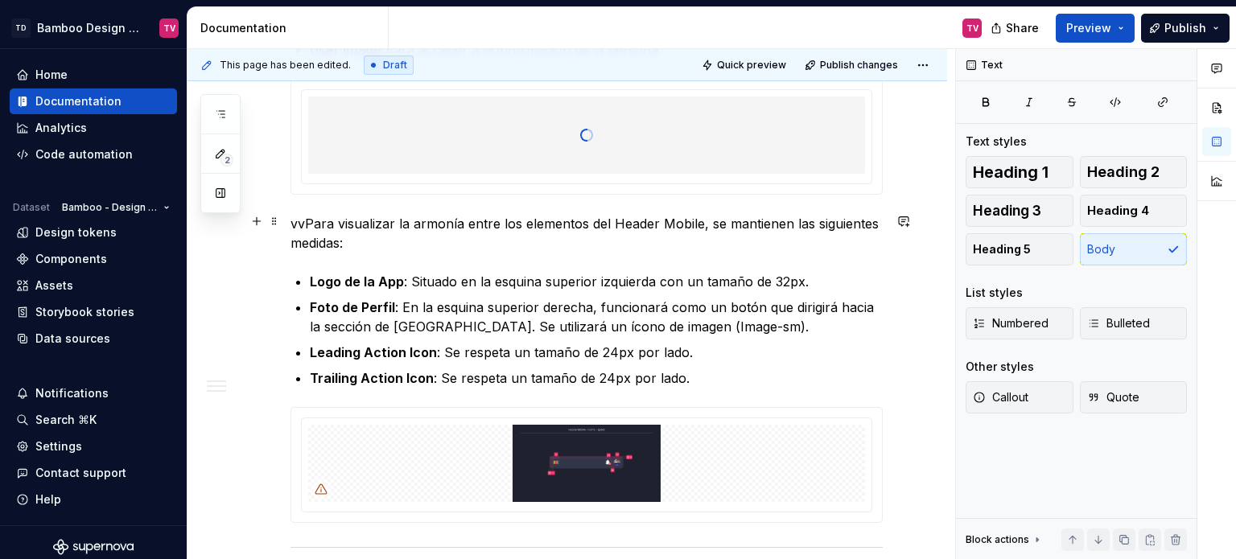
click at [291, 247] on p "vvPara visualizar la armonía entre los elementos del Header Mobile, se mantiene…" at bounding box center [587, 233] width 592 height 39
click at [309, 228] on p "vvPara visualizar la armonía entre los elementos del Header Mobile, se mantiene…" at bounding box center [587, 233] width 592 height 39
click at [303, 224] on p "vvPara visualizar la armonía entre los elementos del Header Mobile, se mantiene…" at bounding box center [587, 233] width 592 height 39
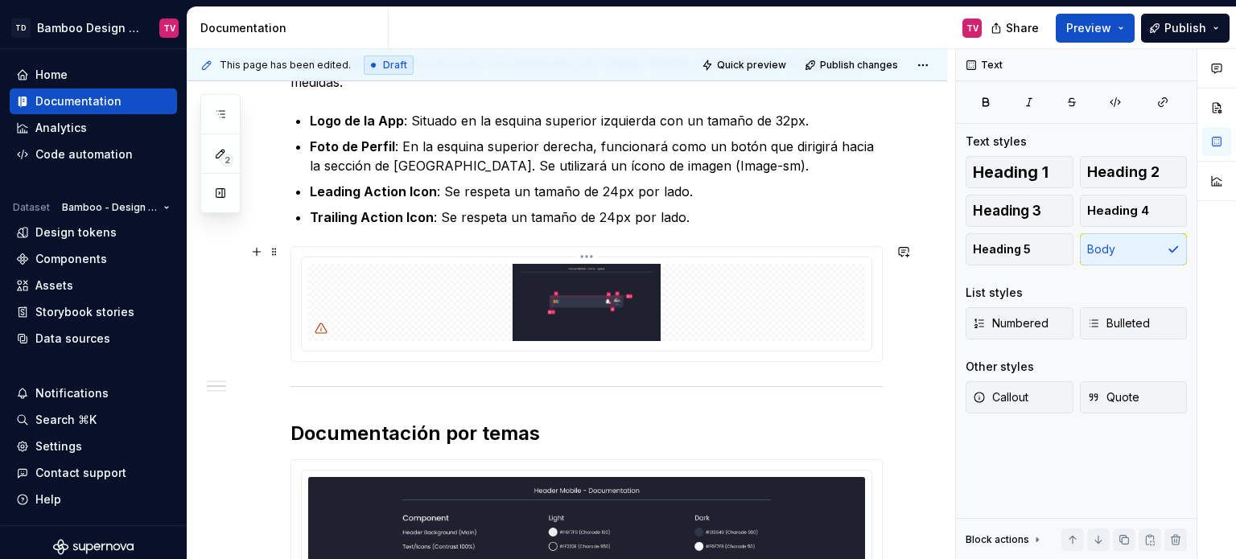
click at [584, 254] on html "TD Bamboo Design System TV Home Documentation Analytics Code automation Dataset…" at bounding box center [618, 279] width 1236 height 559
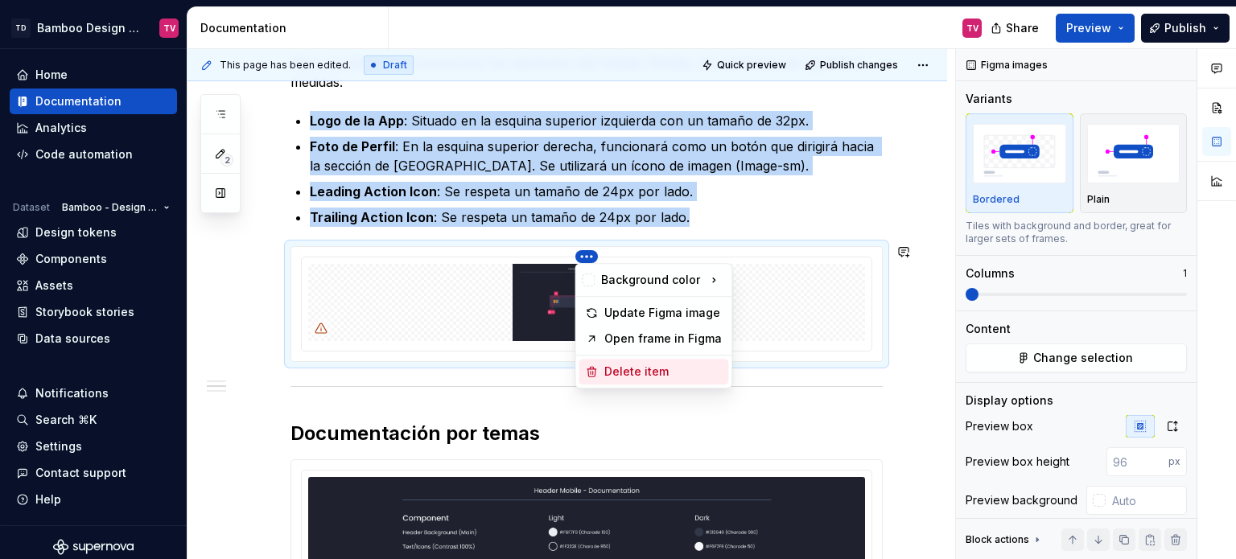
click at [621, 373] on div "Delete item" at bounding box center [664, 372] width 118 height 16
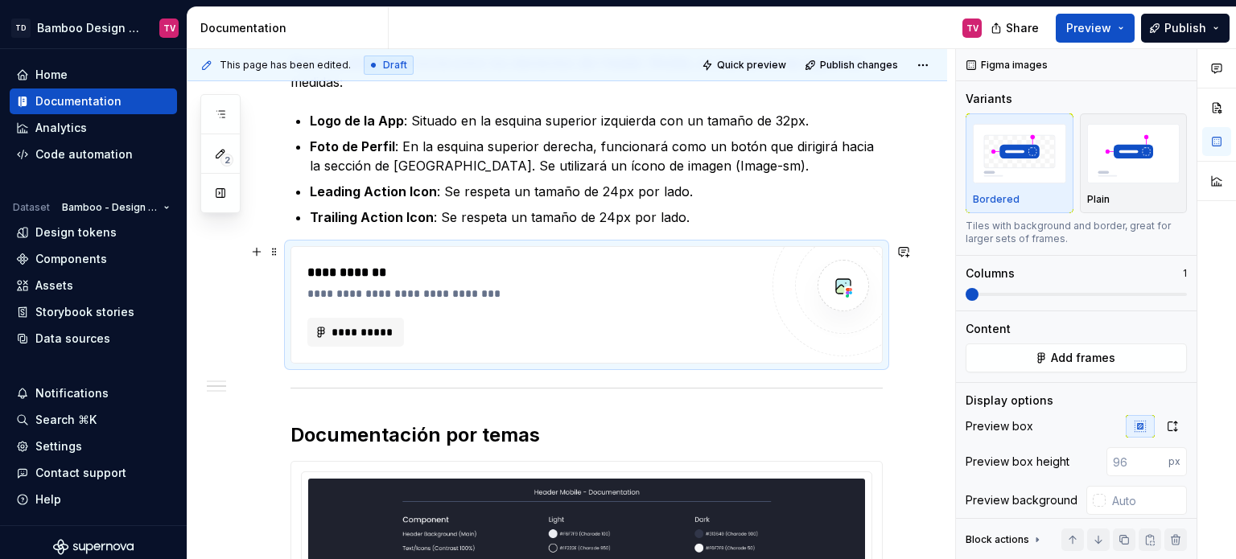
click at [588, 306] on div "**********" at bounding box center [533, 305] width 452 height 84
click at [1023, 353] on button "Add frames" at bounding box center [1076, 358] width 221 height 29
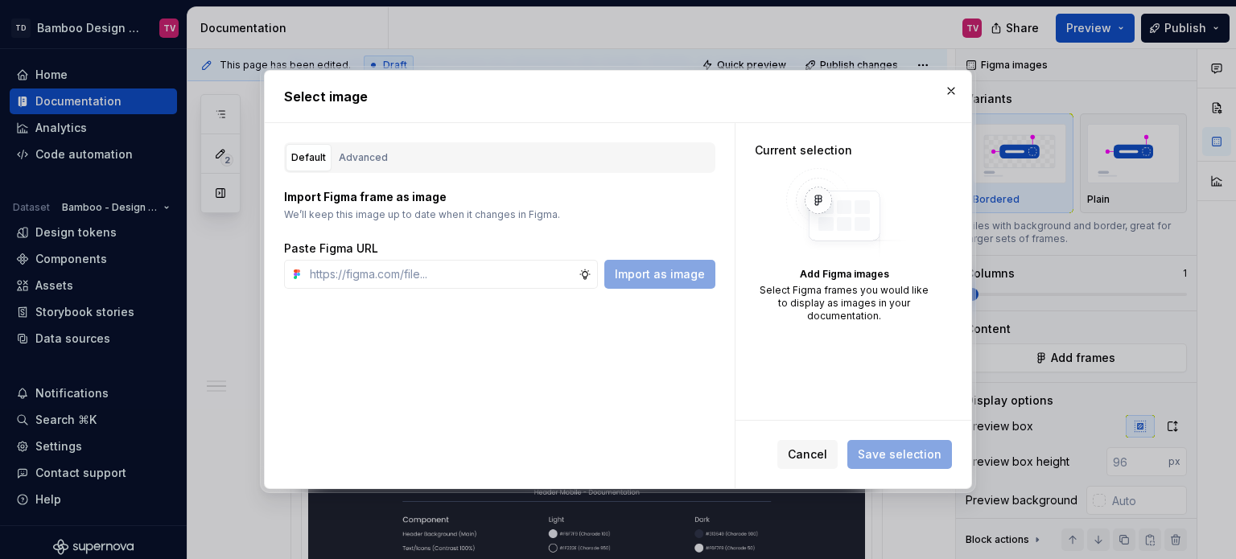
click at [364, 155] on div "Advanced" at bounding box center [363, 158] width 49 height 16
type textarea "*"
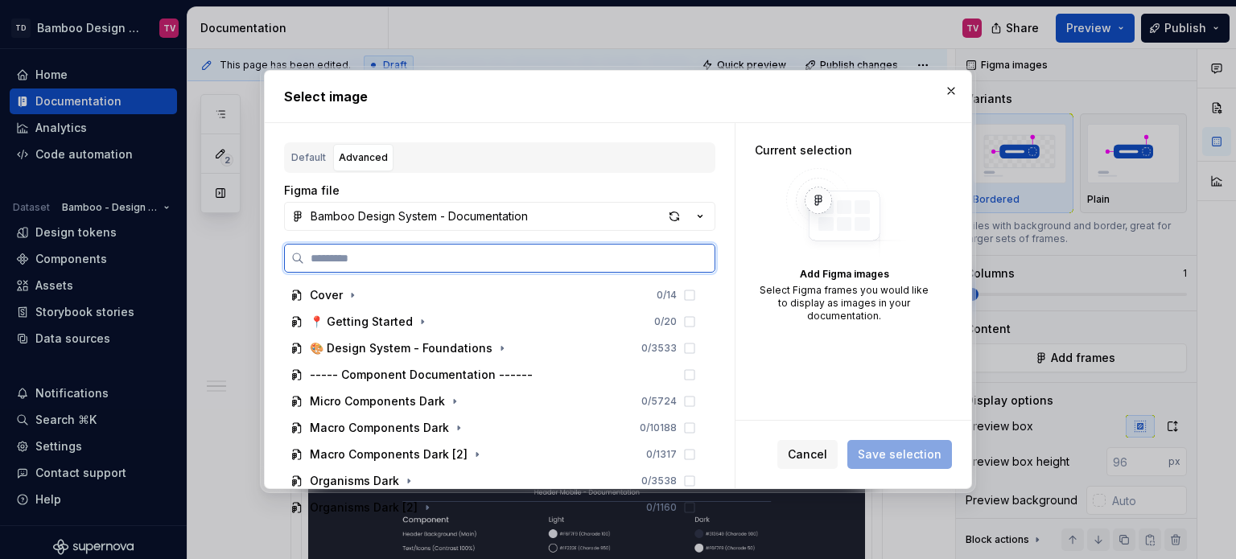
click at [432, 259] on input "search" at bounding box center [509, 258] width 411 height 16
paste input "**********"
type input "**********"
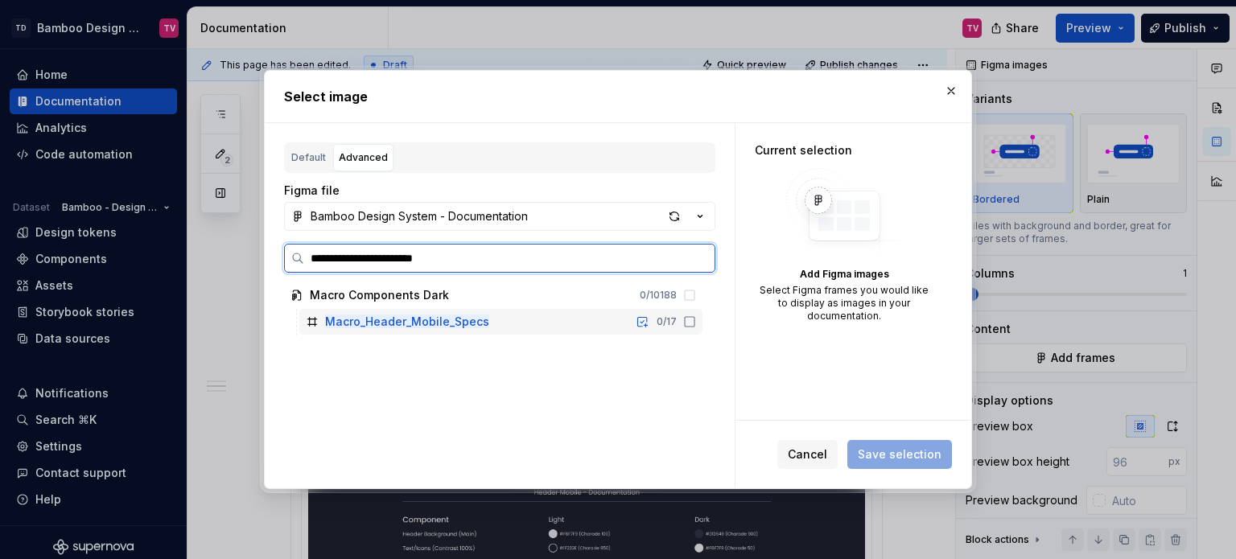
click at [695, 321] on icon at bounding box center [689, 322] width 13 height 13
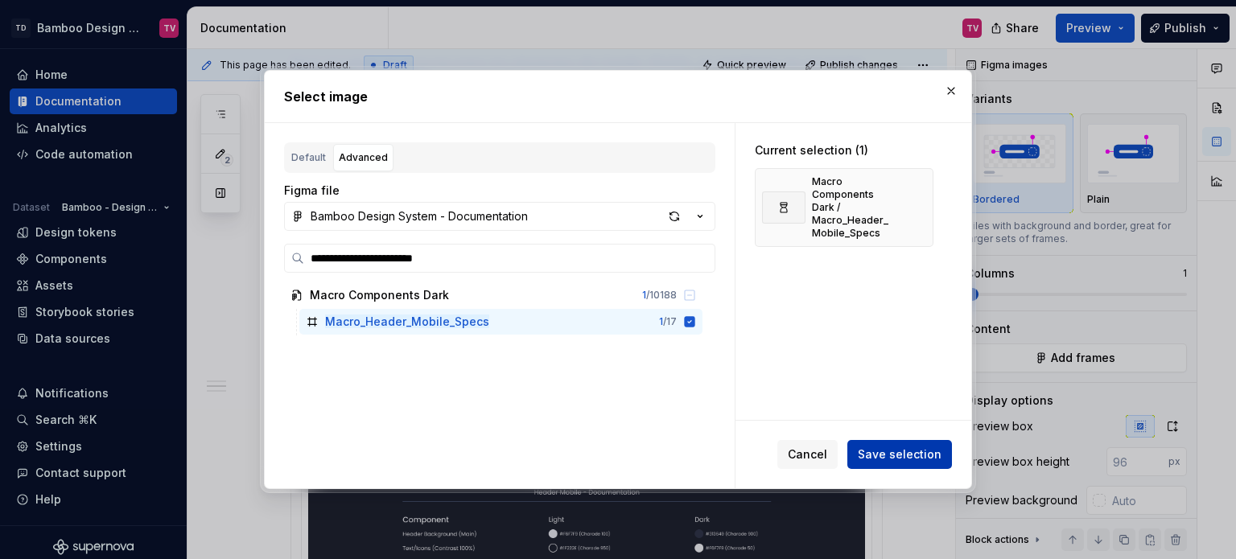
click at [891, 464] on button "Save selection" at bounding box center [900, 454] width 105 height 29
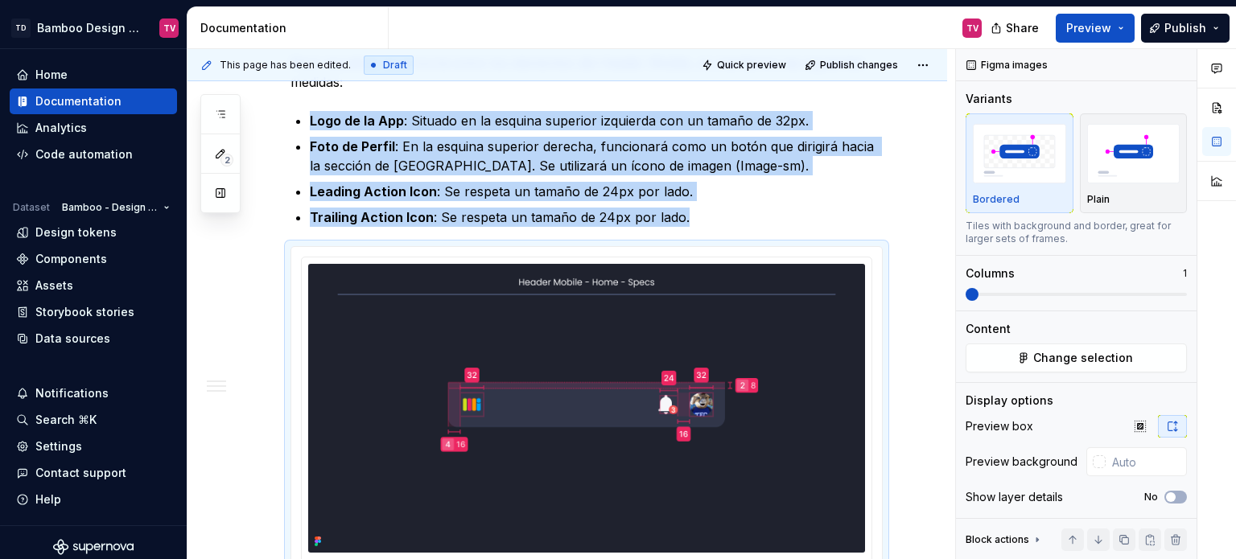
type textarea "*"
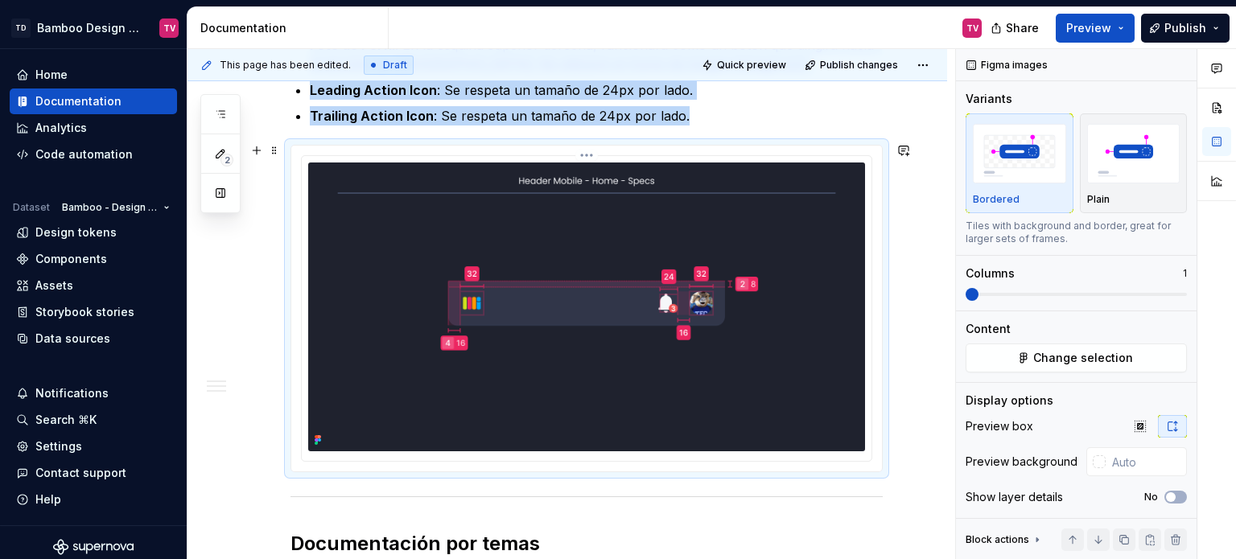
scroll to position [1368, 0]
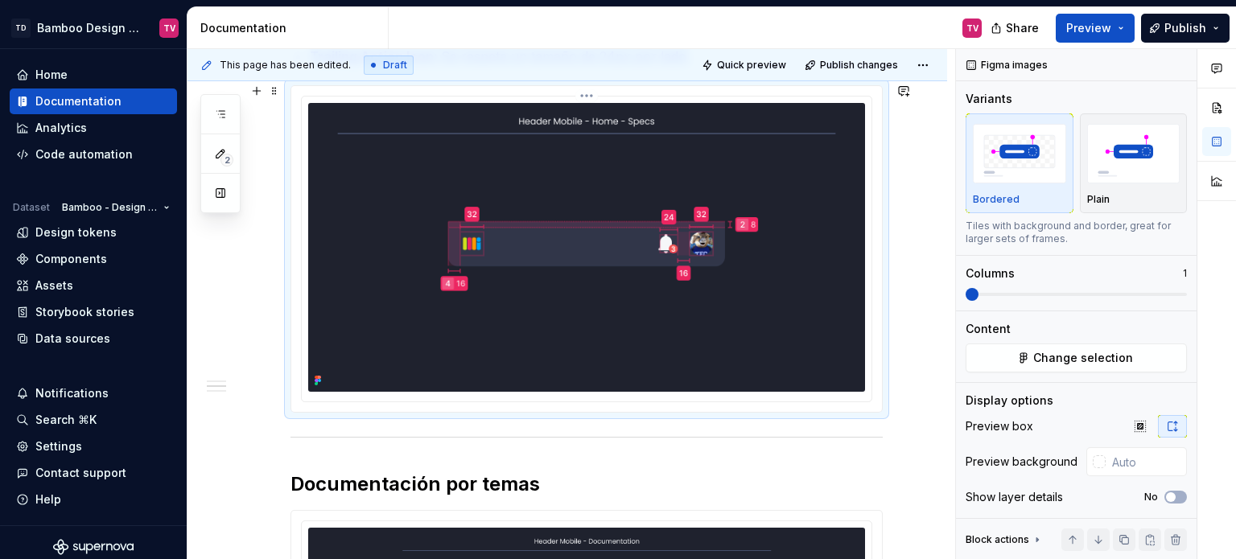
click at [789, 336] on img at bounding box center [586, 247] width 557 height 289
click at [1134, 427] on icon "button" at bounding box center [1140, 426] width 13 height 13
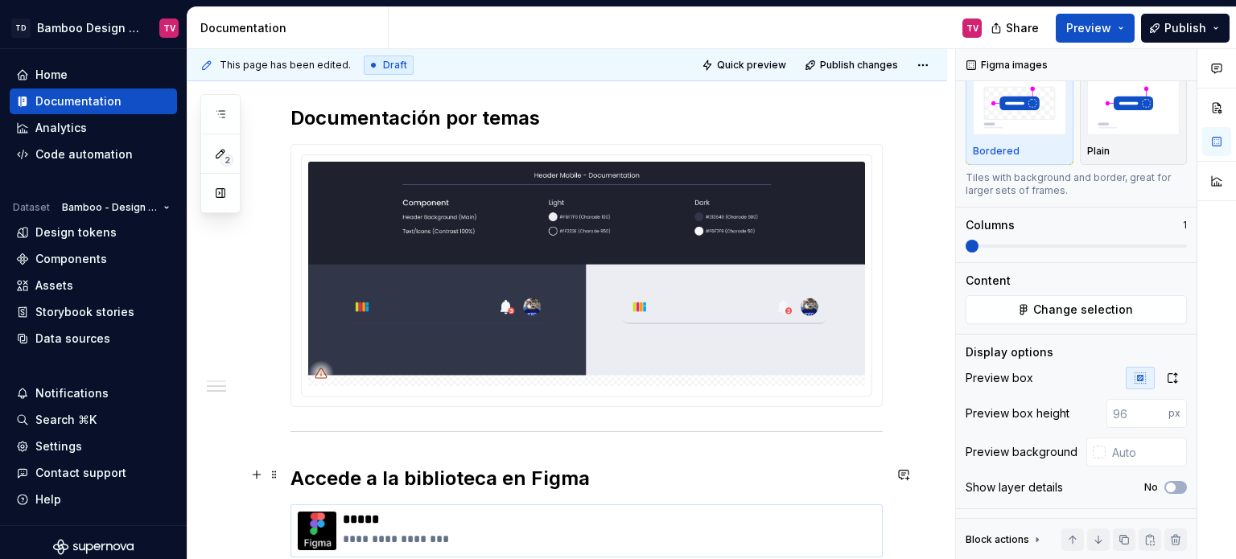
scroll to position [1529, 0]
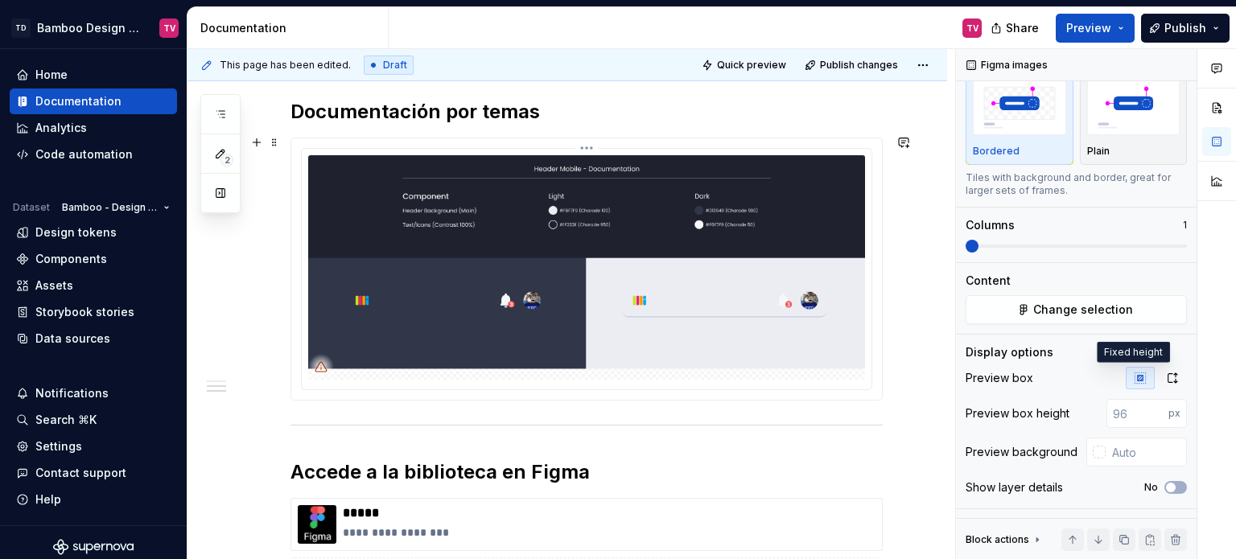
click at [584, 147] on html "TD Bamboo Design System TV Home Documentation Analytics Code automation Dataset…" at bounding box center [618, 279] width 1236 height 559
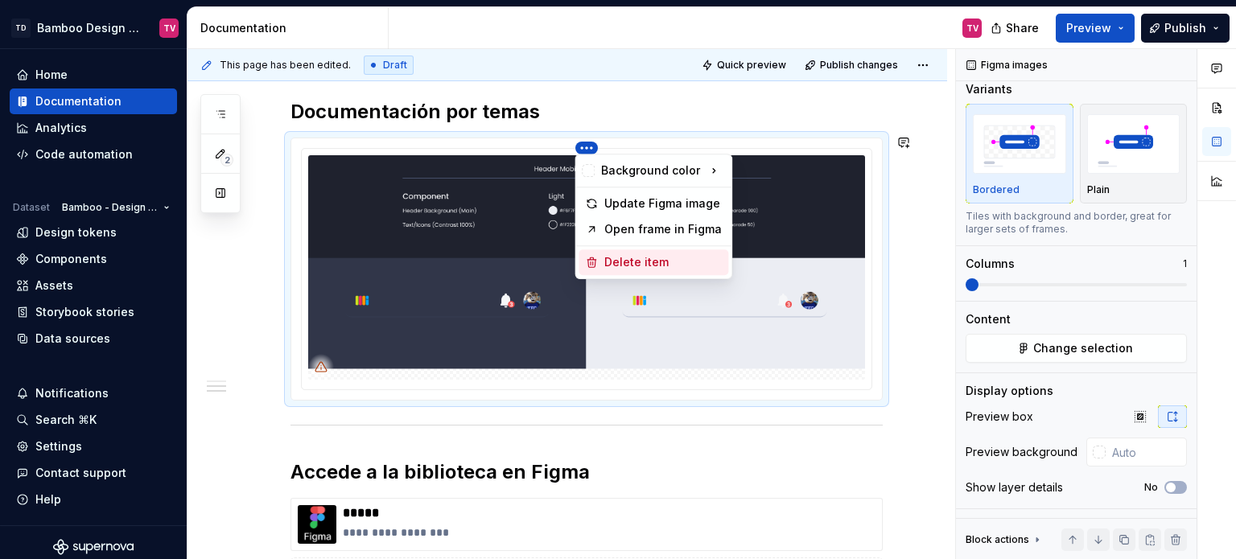
click at [618, 263] on div "Delete item" at bounding box center [664, 262] width 118 height 16
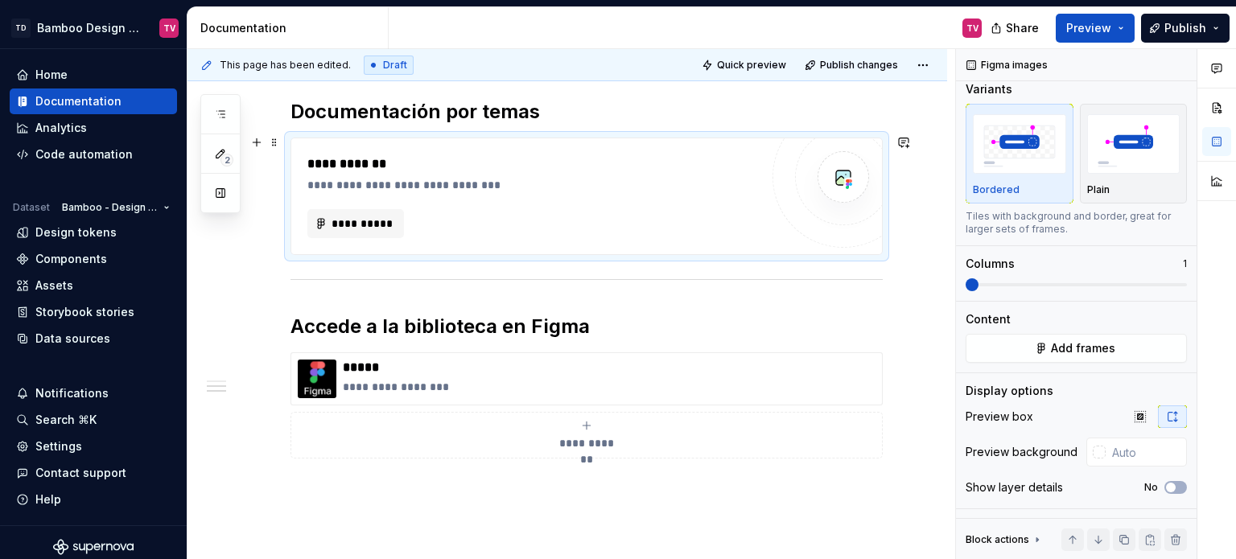
click at [460, 189] on div "**********" at bounding box center [533, 185] width 452 height 16
click at [1065, 351] on span "Add frames" at bounding box center [1083, 348] width 64 height 16
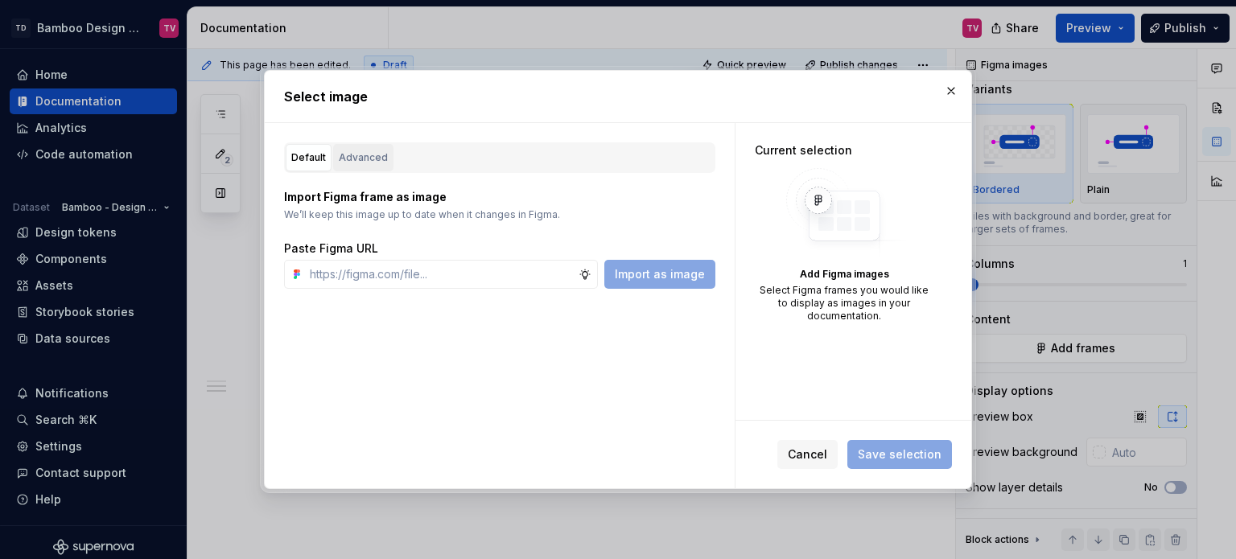
click at [374, 163] on div "Advanced" at bounding box center [363, 158] width 49 height 16
type textarea "*"
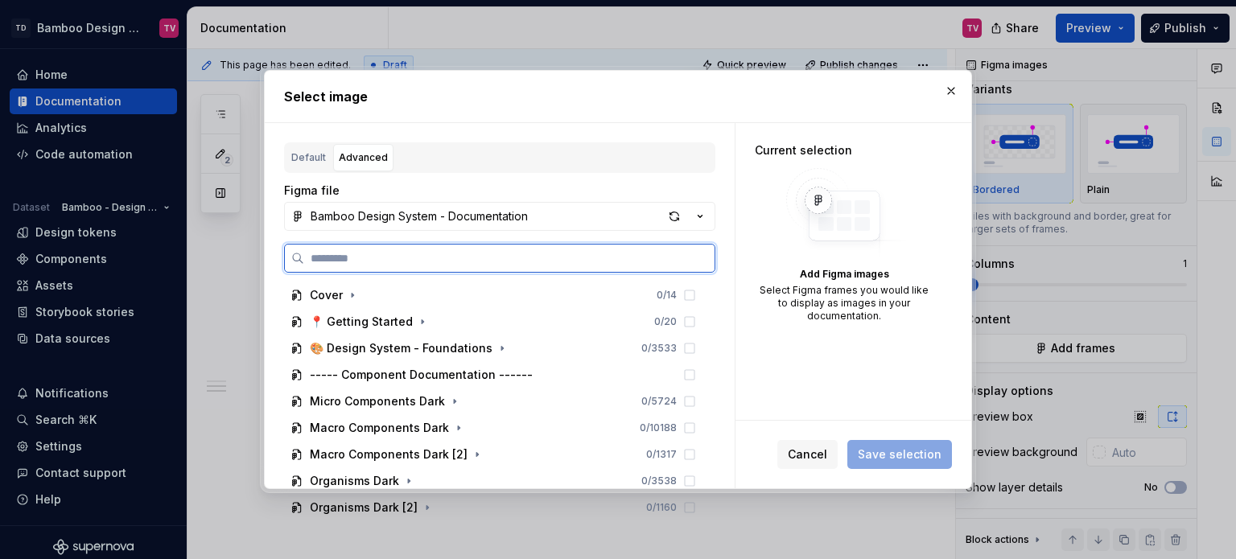
click at [406, 262] on input "search" at bounding box center [509, 258] width 411 height 16
paste input "**********"
type input "**********"
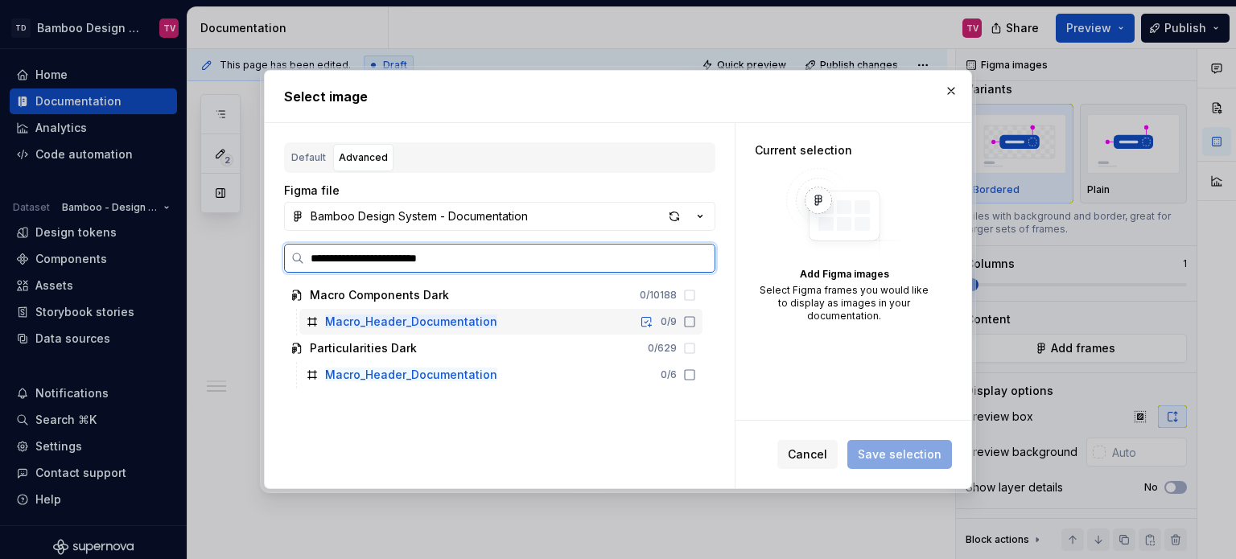
click at [687, 321] on icon at bounding box center [689, 322] width 13 height 13
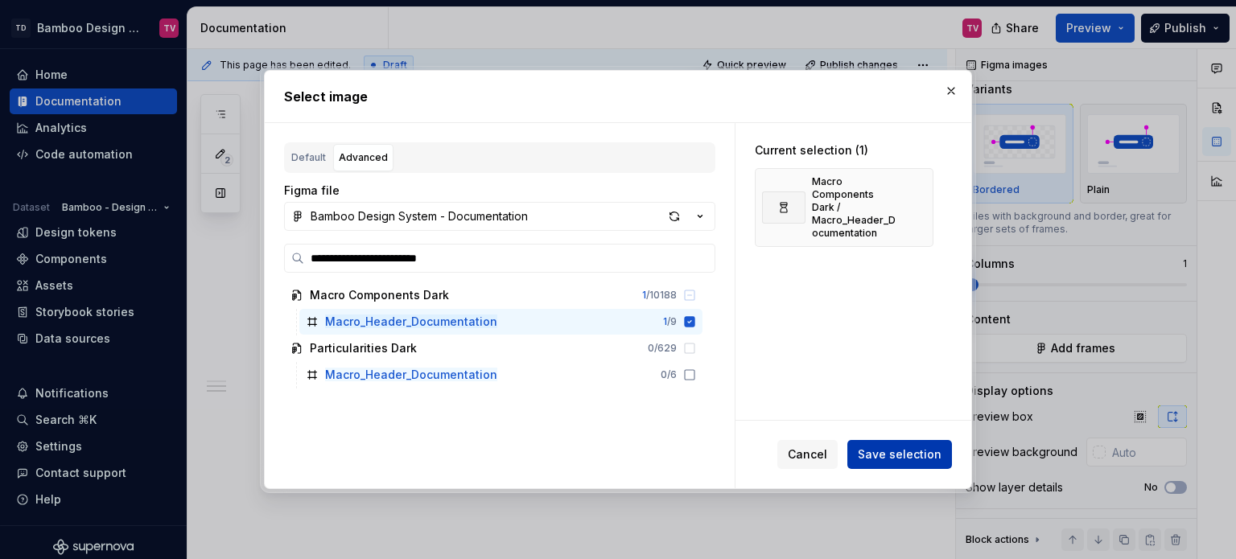
click at [882, 460] on span "Save selection" at bounding box center [900, 455] width 84 height 16
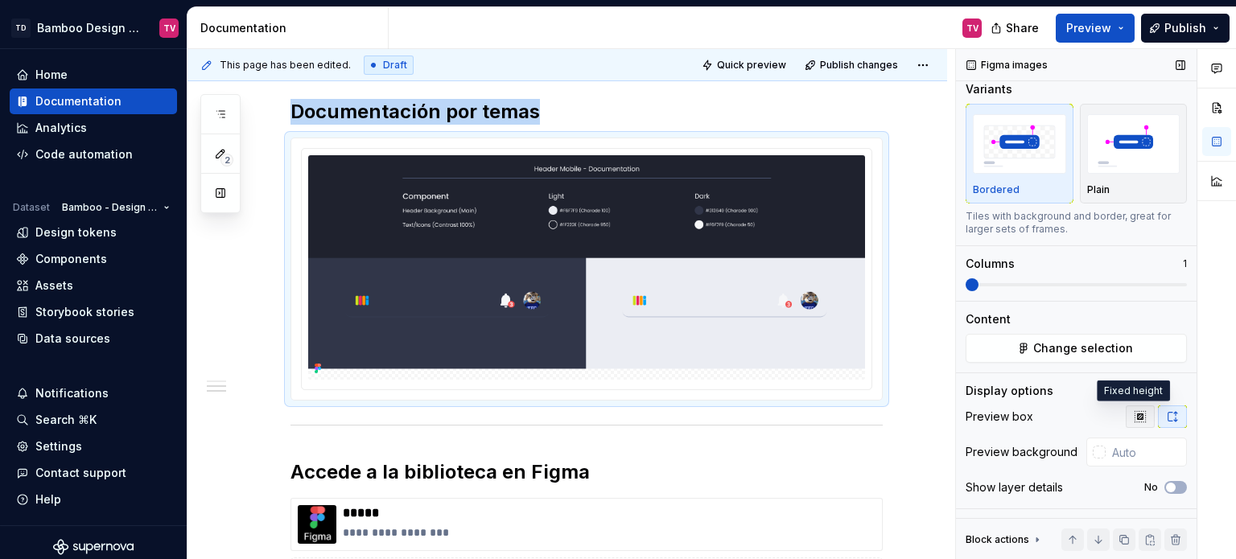
click at [1137, 412] on icon "button" at bounding box center [1140, 417] width 13 height 13
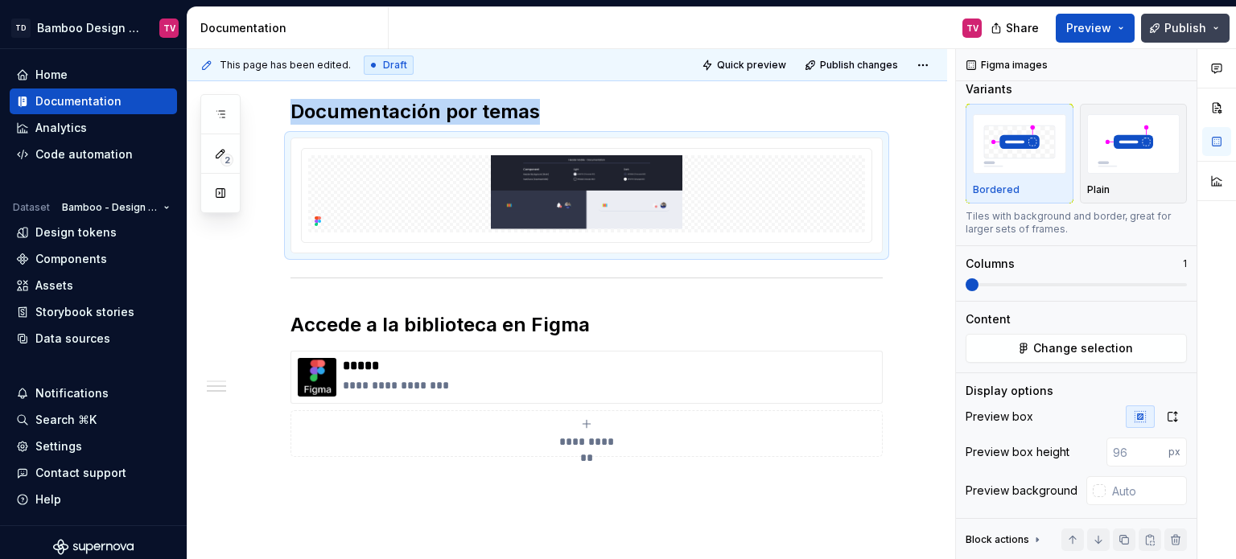
click at [1176, 22] on span "Publish" at bounding box center [1186, 28] width 42 height 16
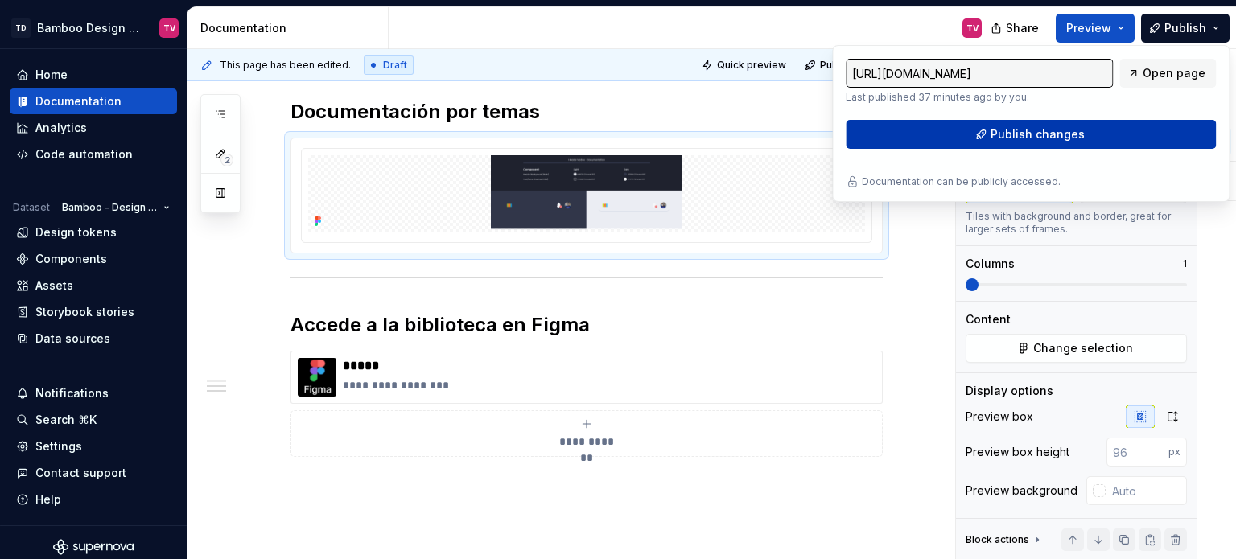
click at [1011, 138] on span "Publish changes" at bounding box center [1038, 134] width 94 height 16
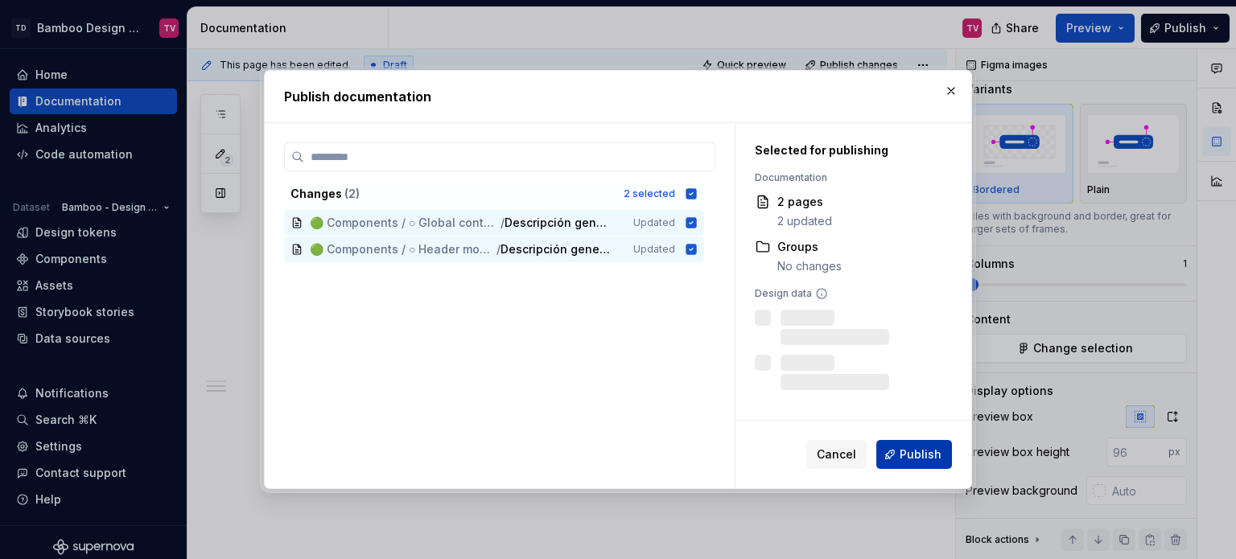
click at [910, 452] on span "Publish" at bounding box center [921, 455] width 42 height 16
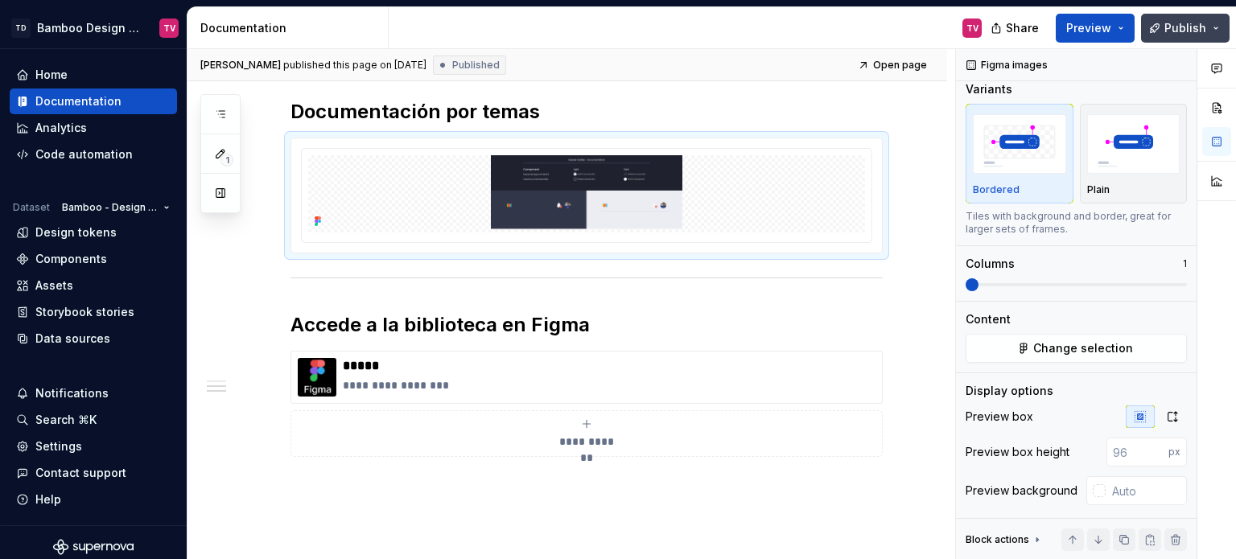
click at [1167, 37] on button "Publish" at bounding box center [1185, 28] width 89 height 29
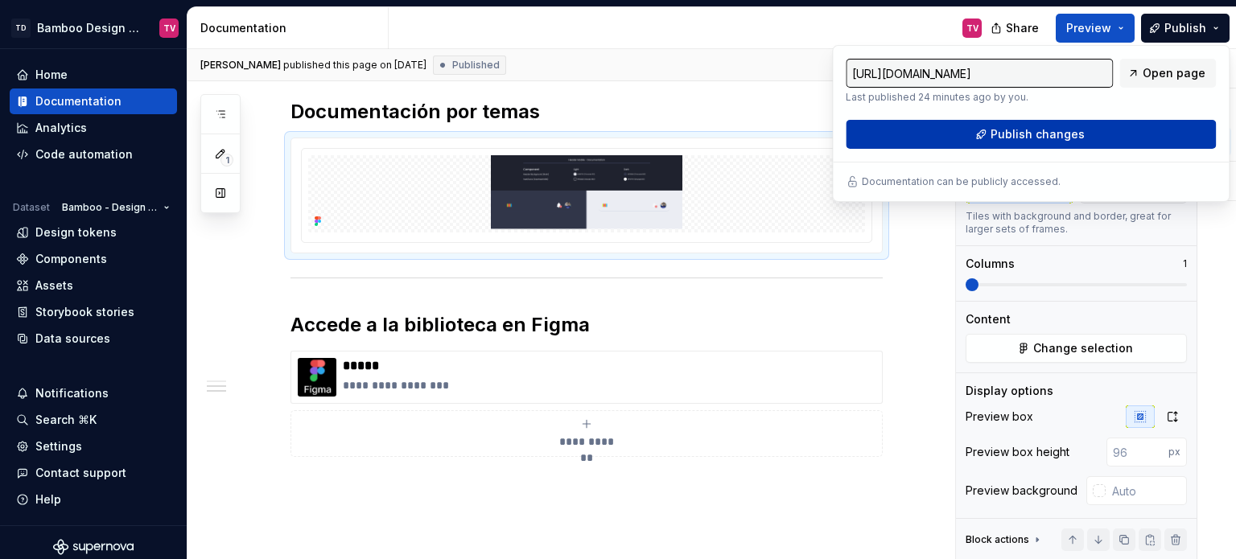
click at [1047, 148] on button "Publish changes" at bounding box center [1031, 134] width 370 height 29
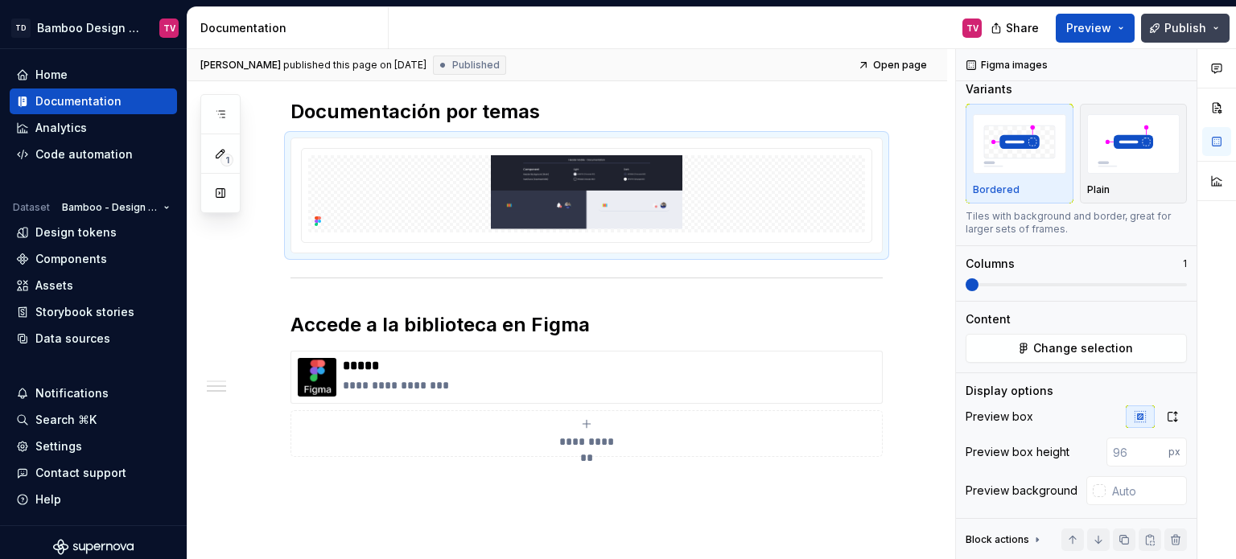
click at [1211, 38] on button "Publish" at bounding box center [1185, 28] width 89 height 29
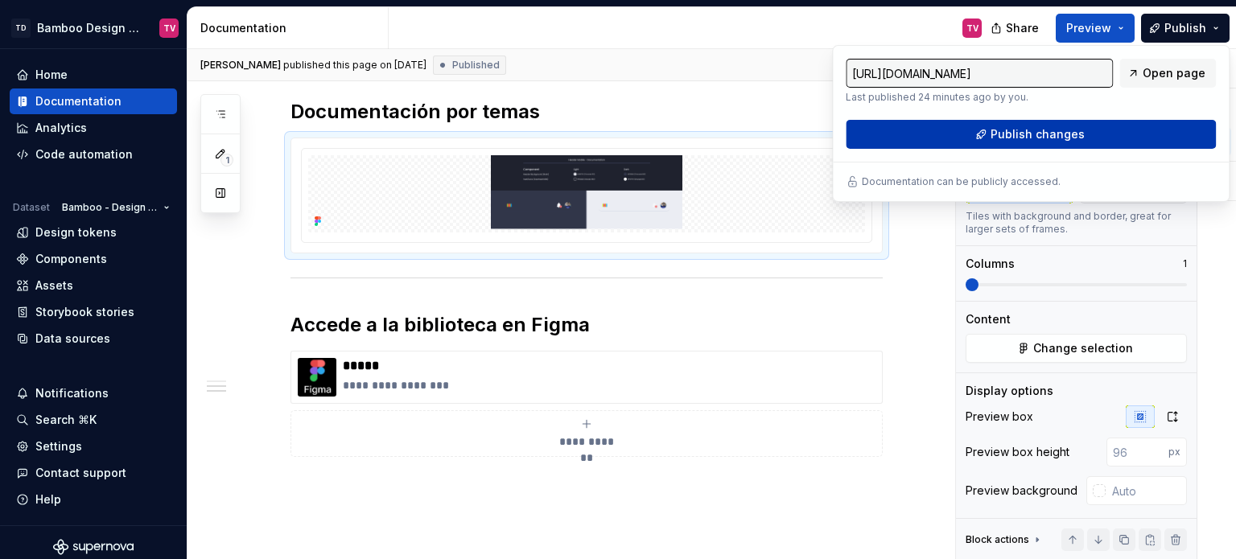
click at [1010, 141] on span "Publish changes" at bounding box center [1038, 134] width 94 height 16
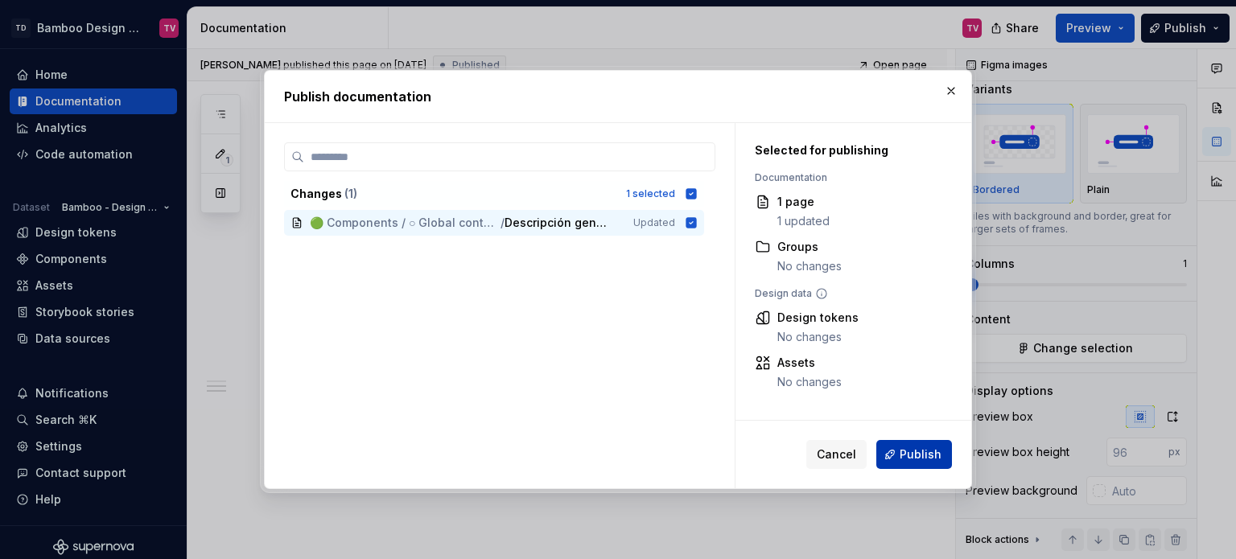
click at [906, 456] on span "Publish" at bounding box center [921, 455] width 42 height 16
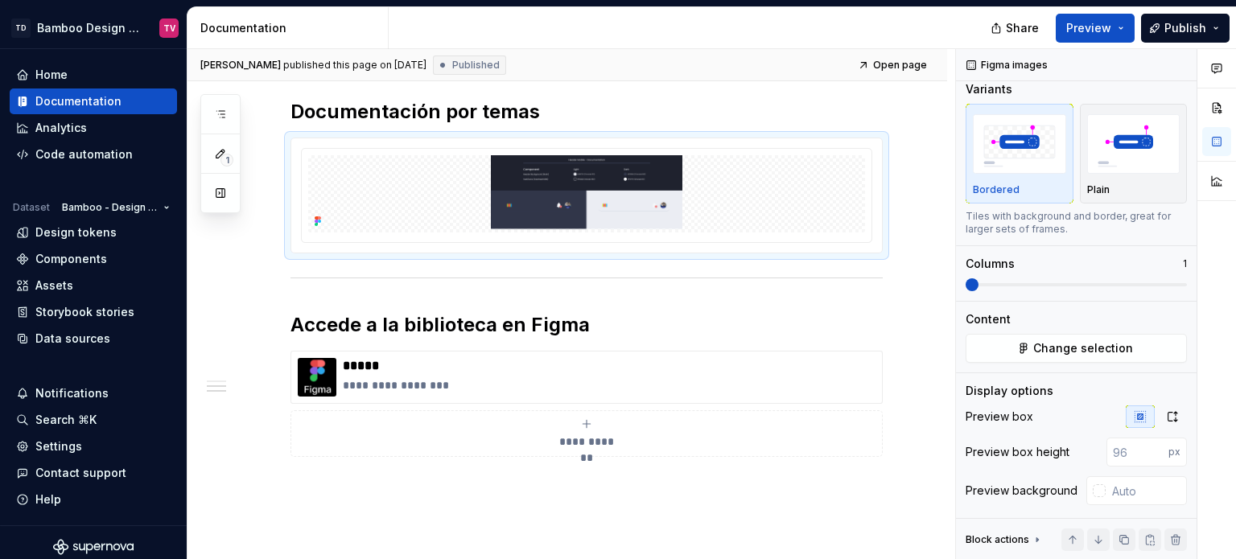
type textarea "*"
